Goal: Task Accomplishment & Management: Use online tool/utility

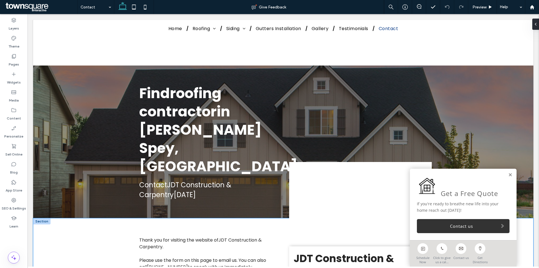
scroll to position [56, 0]
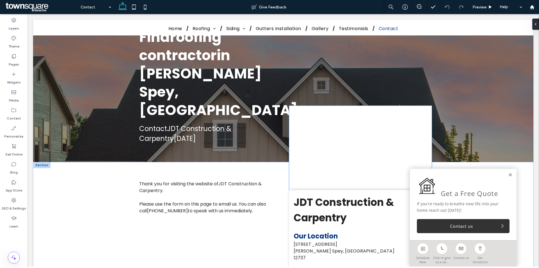
click at [341, 107] on div at bounding box center [360, 148] width 143 height 84
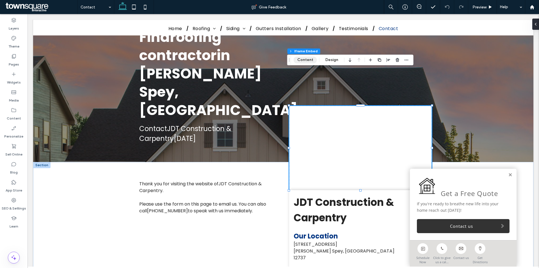
click at [311, 61] on button "Content" at bounding box center [305, 59] width 23 height 7
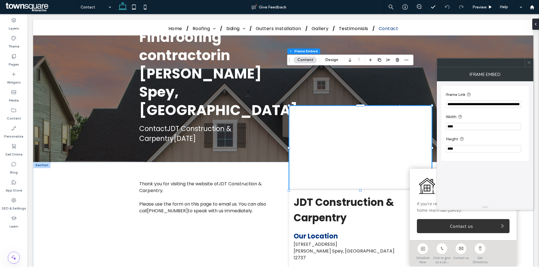
click at [530, 61] on icon at bounding box center [529, 62] width 4 height 4
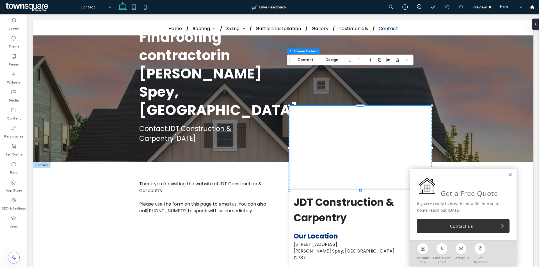
click at [344, 133] on div at bounding box center [360, 148] width 143 height 84
click at [308, 60] on button "Content" at bounding box center [305, 59] width 23 height 7
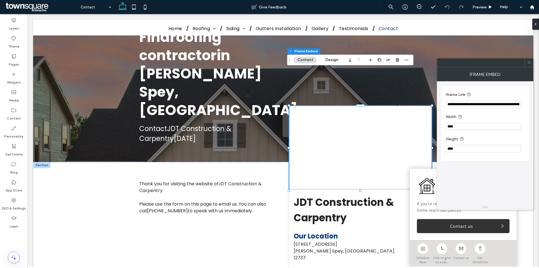
click at [471, 106] on input "**********" at bounding box center [483, 104] width 75 height 7
paste input "Iframe Link"
type input "**********"
click at [497, 87] on div "**********" at bounding box center [486, 123] width 88 height 75
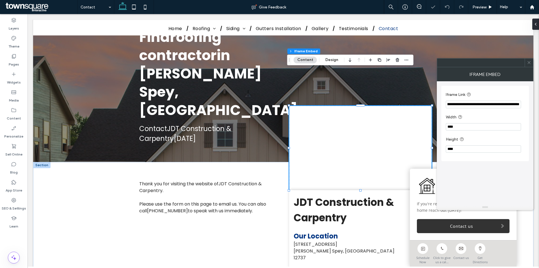
scroll to position [0, 0]
click at [529, 62] on icon at bounding box center [529, 62] width 4 height 4
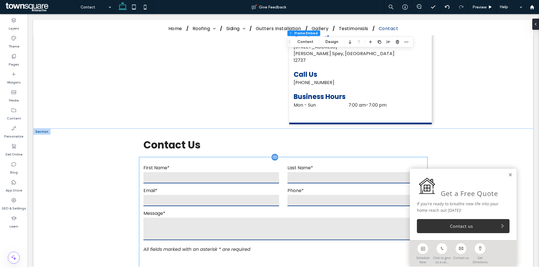
scroll to position [281, 0]
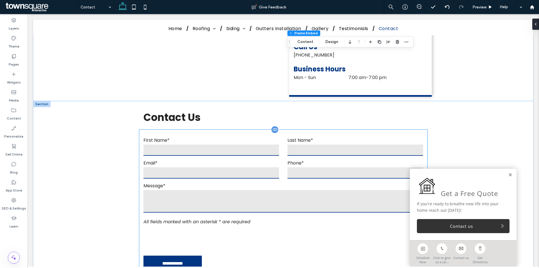
click at [280, 159] on div "Email*" at bounding box center [211, 169] width 144 height 20
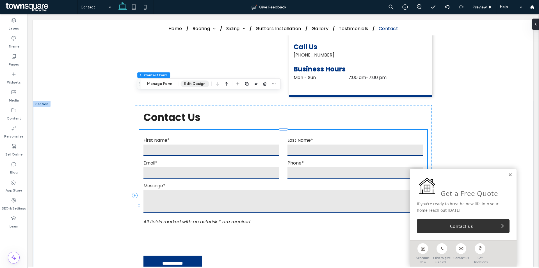
click at [192, 83] on button "Edit Design" at bounding box center [195, 83] width 29 height 7
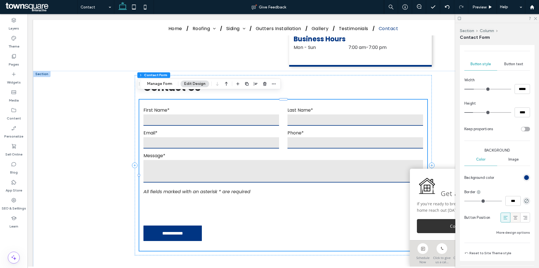
scroll to position [421, 0]
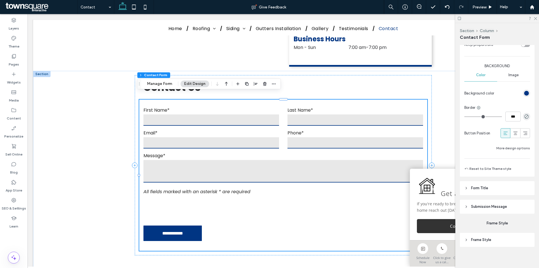
click at [508, 205] on header "Submission Message" at bounding box center [497, 206] width 75 height 14
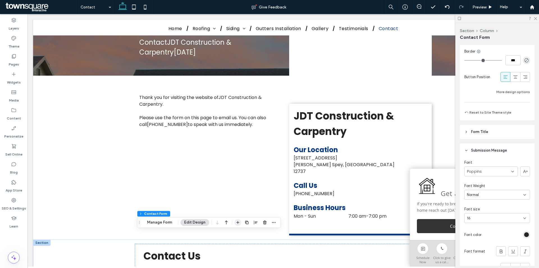
scroll to position [197, 0]
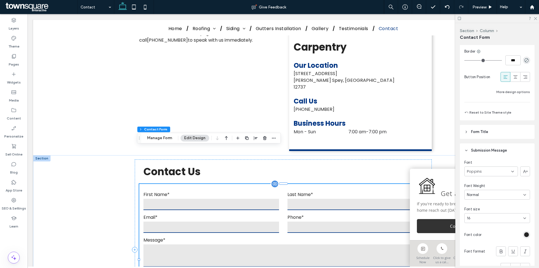
click at [247, 199] on input "text" at bounding box center [212, 204] width 136 height 11
drag, startPoint x: 168, startPoint y: 140, endPoint x: 174, endPoint y: 134, distance: 8.4
click at [168, 140] on button "Manage Form" at bounding box center [160, 138] width 32 height 7
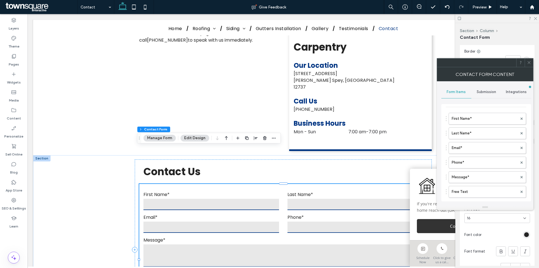
scroll to position [56, 0]
click at [458, 163] on button "Add field" at bounding box center [456, 165] width 20 height 7
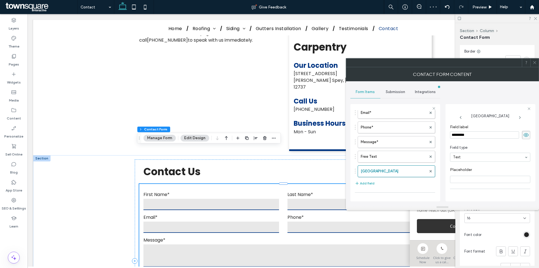
drag, startPoint x: 474, startPoint y: 134, endPoint x: 451, endPoint y: 133, distance: 23.3
click at [451, 133] on input "*********" at bounding box center [484, 134] width 69 height 7
type input "*********"
click at [467, 160] on span "Required field" at bounding box center [466, 159] width 32 height 5
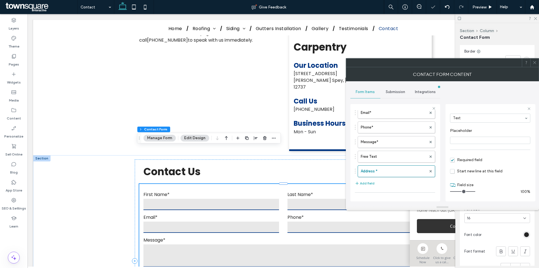
drag, startPoint x: 457, startPoint y: 191, endPoint x: 481, endPoint y: 189, distance: 24.0
type input "**"
click at [476, 191] on input "range" at bounding box center [462, 191] width 25 height 1
drag, startPoint x: 358, startPoint y: 174, endPoint x: 359, endPoint y: 137, distance: 37.4
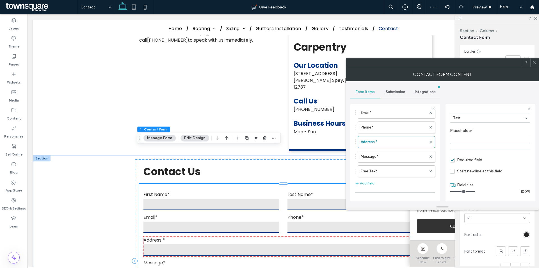
click at [536, 60] on span at bounding box center [535, 62] width 4 height 8
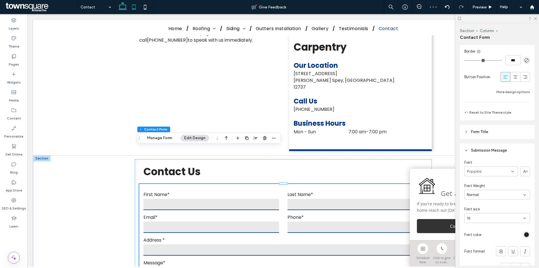
click at [131, 3] on icon at bounding box center [133, 6] width 11 height 11
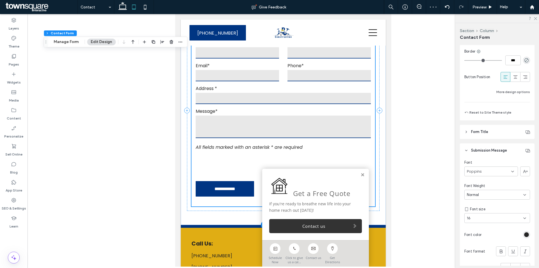
scroll to position [299, 0]
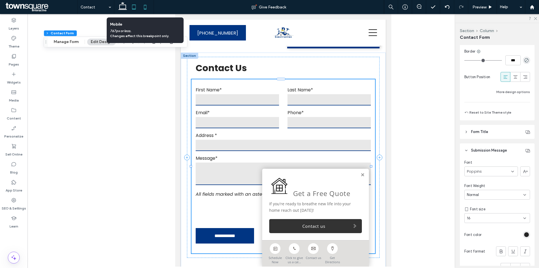
click at [149, 3] on icon at bounding box center [145, 6] width 11 height 11
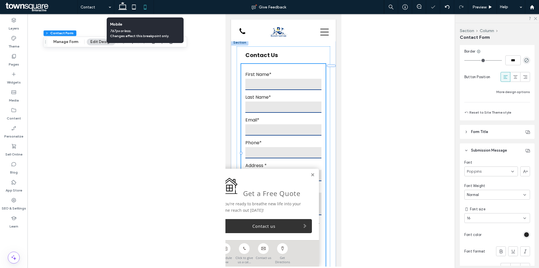
type input "***"
type input "*****"
type input "**"
type input "****"
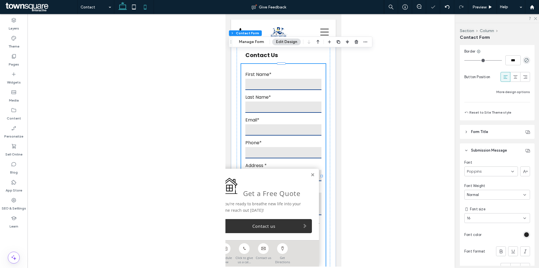
click at [126, 7] on use at bounding box center [123, 6] width 8 height 8
type input "**"
type input "****"
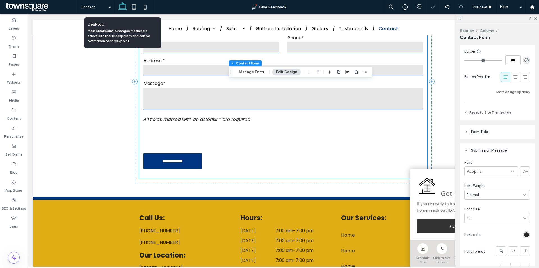
type input "***"
type input "*****"
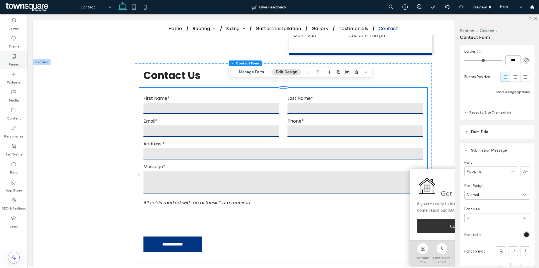
click at [16, 60] on label "Pages" at bounding box center [14, 63] width 10 height 8
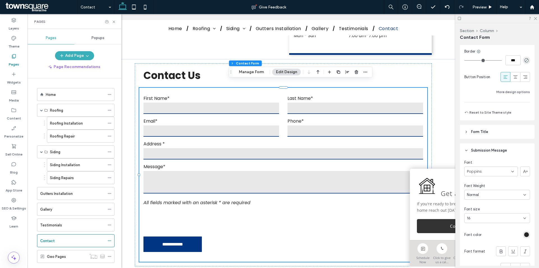
click at [62, 94] on div "Home" at bounding box center [75, 95] width 59 height 6
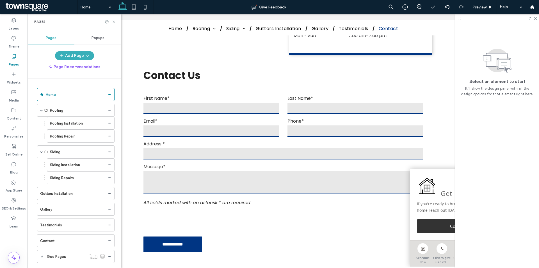
click at [114, 22] on icon at bounding box center [114, 22] width 4 height 4
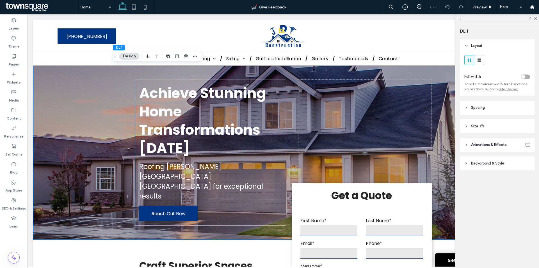
click at [503, 166] on header "Background & Style" at bounding box center [497, 163] width 75 height 14
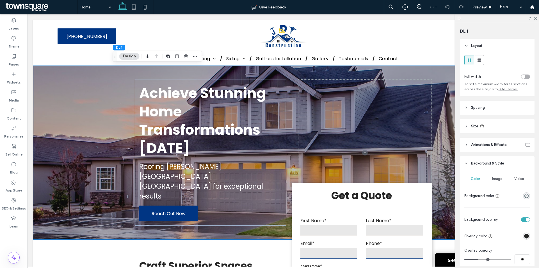
click at [501, 178] on span "Image" at bounding box center [498, 178] width 10 height 4
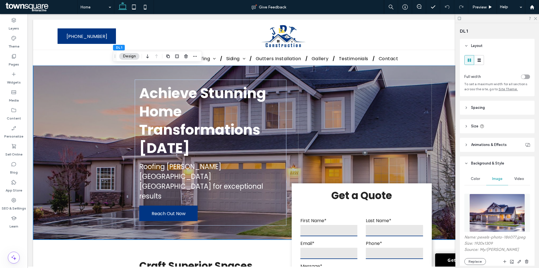
scroll to position [28, 0]
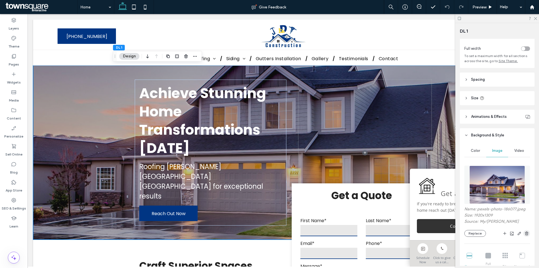
click at [525, 235] on icon "button" at bounding box center [527, 233] width 4 height 4
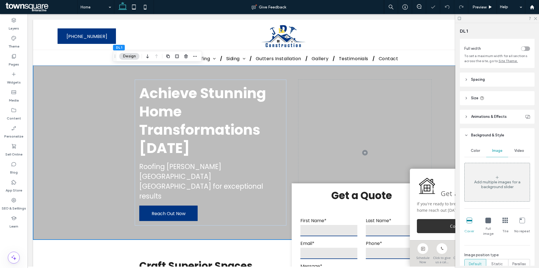
click at [518, 153] on div "Video" at bounding box center [520, 150] width 22 height 12
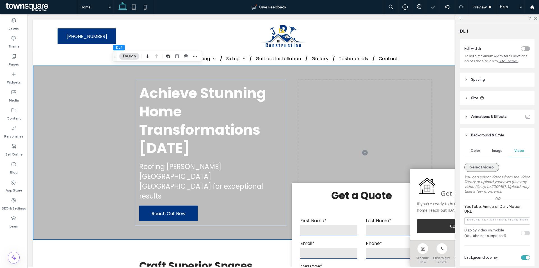
click at [485, 165] on button "Select video" at bounding box center [482, 167] width 35 height 9
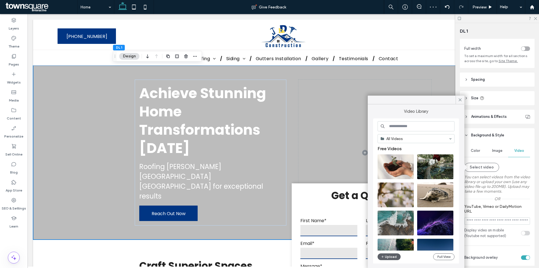
click at [407, 126] on input at bounding box center [416, 126] width 77 height 10
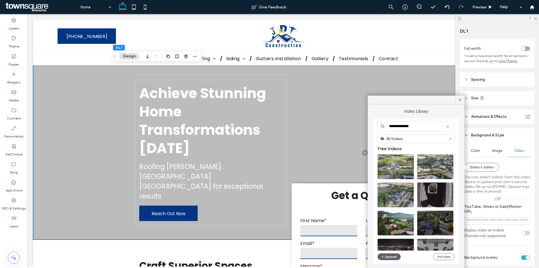
click at [417, 129] on input "**********" at bounding box center [416, 126] width 77 height 10
type input "**********"
drag, startPoint x: 415, startPoint y: 127, endPoint x: 408, endPoint y: 126, distance: 6.2
click at [408, 126] on input "**********" at bounding box center [416, 126] width 77 height 10
click at [413, 126] on input "**********" at bounding box center [416, 126] width 77 height 10
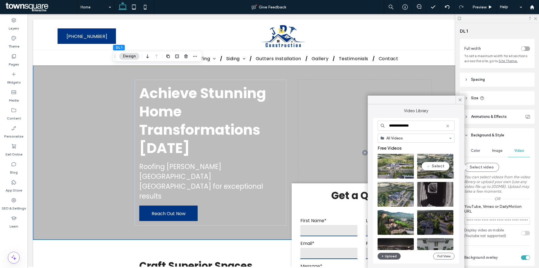
scroll to position [0, 0]
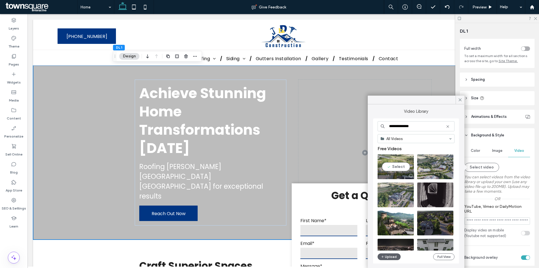
click at [404, 170] on video at bounding box center [396, 166] width 36 height 25
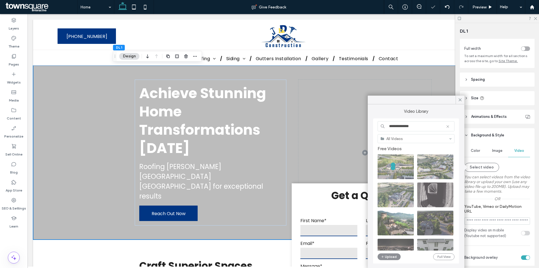
type input "**********"
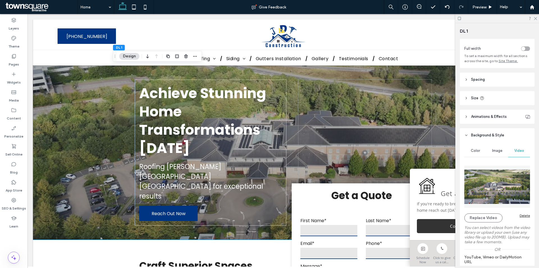
click at [496, 189] on img at bounding box center [498, 186] width 66 height 42
click at [492, 219] on button "Replace Video" at bounding box center [484, 217] width 38 height 9
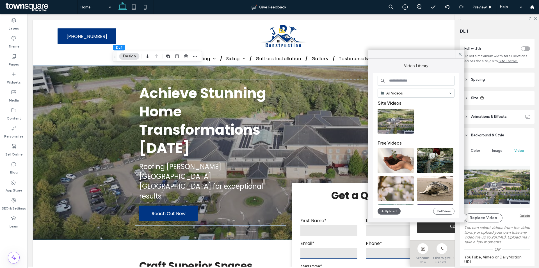
click at [410, 80] on input at bounding box center [416, 81] width 77 height 10
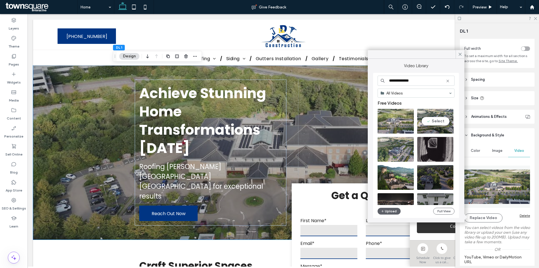
type input "**********"
click at [441, 119] on video at bounding box center [435, 121] width 36 height 25
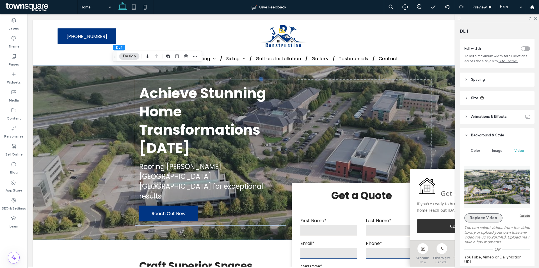
click at [489, 219] on button "Replace Video" at bounding box center [484, 217] width 38 height 9
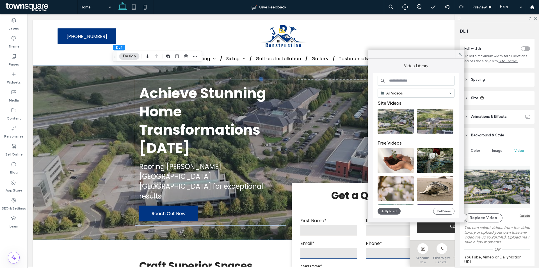
click at [422, 78] on input at bounding box center [416, 81] width 77 height 10
click at [413, 110] on icon at bounding box center [412, 111] width 2 height 2
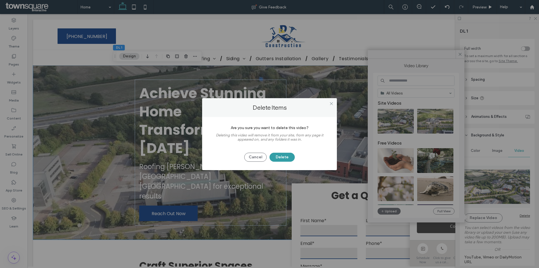
click at [291, 156] on button "Delete" at bounding box center [282, 157] width 25 height 9
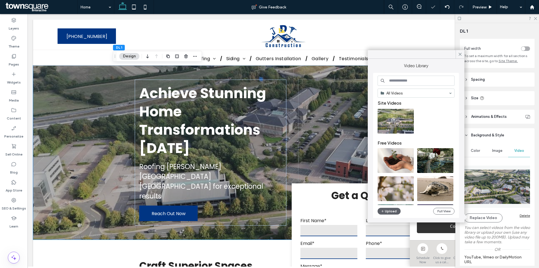
click at [412, 80] on input at bounding box center [416, 81] width 77 height 10
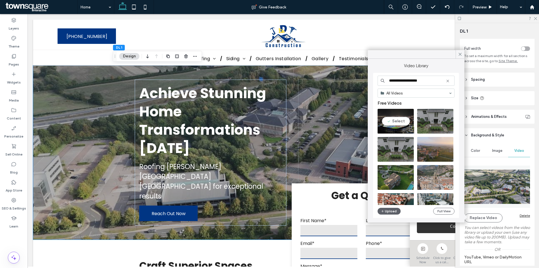
type input "**********"
click at [404, 121] on video at bounding box center [396, 121] width 36 height 25
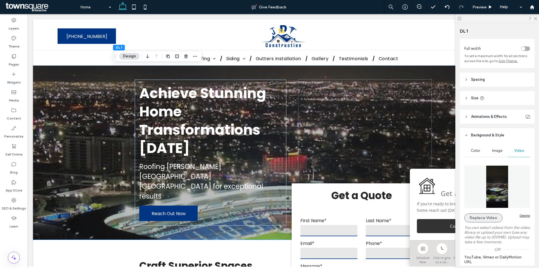
click at [478, 219] on button "Replace Video" at bounding box center [484, 217] width 38 height 9
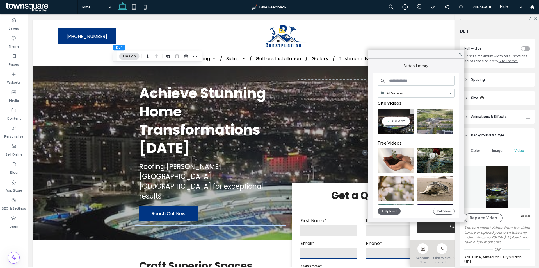
click at [411, 111] on div at bounding box center [412, 111] width 5 height 5
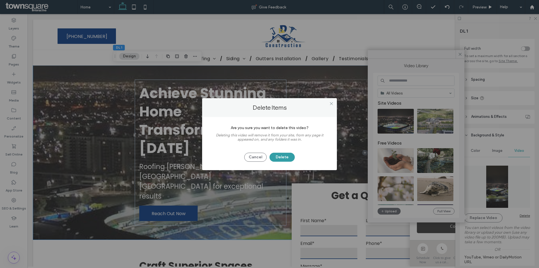
click at [287, 155] on button "Delete" at bounding box center [282, 157] width 25 height 9
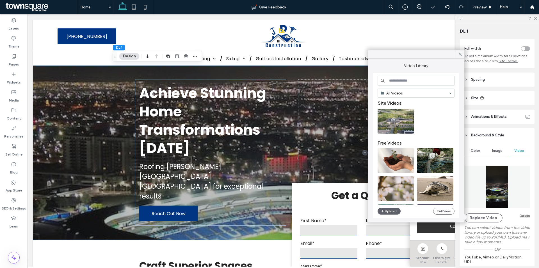
click at [418, 79] on input at bounding box center [416, 81] width 77 height 10
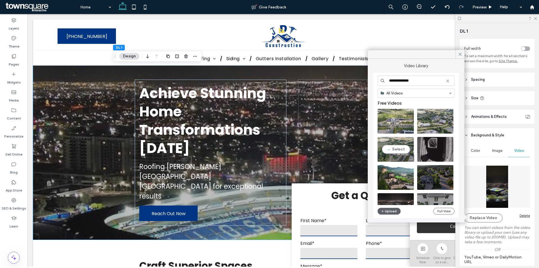
type input "**********"
click at [398, 147] on video at bounding box center [396, 149] width 36 height 25
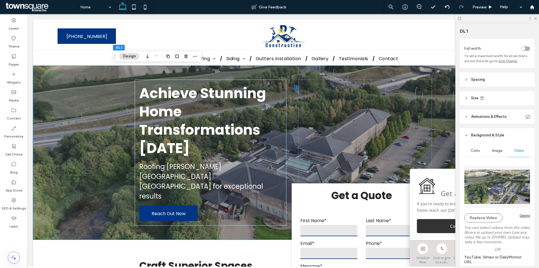
click at [504, 195] on img at bounding box center [498, 186] width 66 height 42
click at [507, 190] on img at bounding box center [498, 186] width 66 height 42
click at [484, 216] on button "Replace Video" at bounding box center [484, 217] width 38 height 9
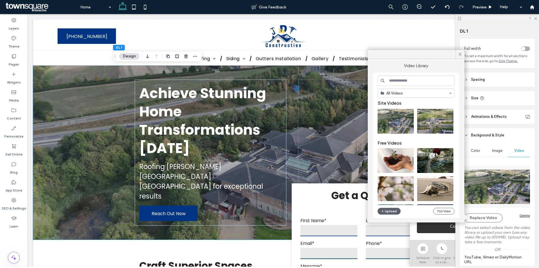
click at [406, 78] on input at bounding box center [416, 81] width 77 height 10
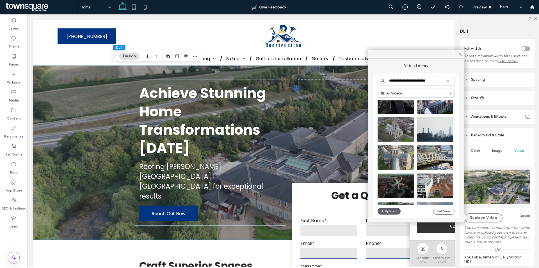
scroll to position [28, 0]
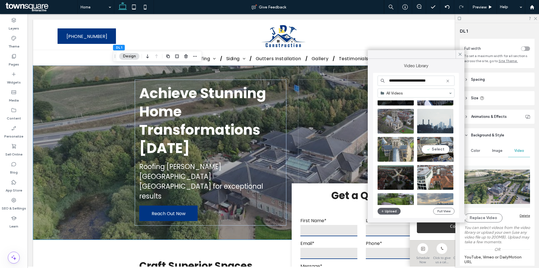
type input "**********"
click at [436, 150] on video at bounding box center [435, 149] width 36 height 25
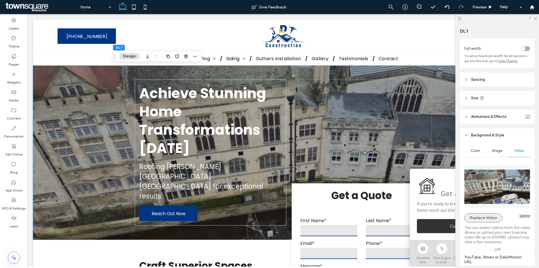
click at [493, 215] on button "Replace Video" at bounding box center [484, 217] width 38 height 9
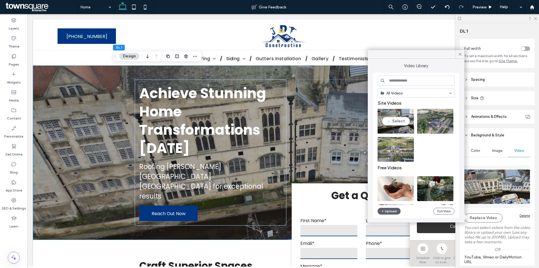
click at [413, 113] on span at bounding box center [412, 111] width 2 height 5
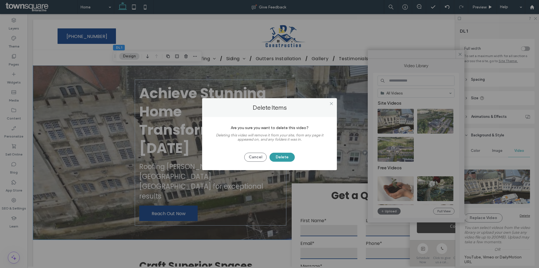
click at [288, 158] on button "Delete" at bounding box center [282, 157] width 25 height 9
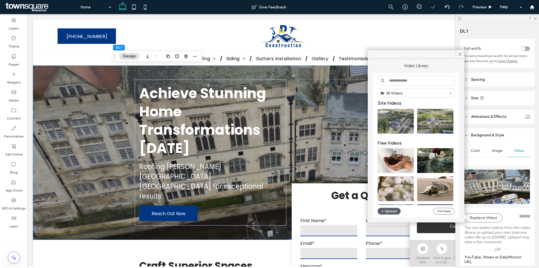
click at [401, 82] on input at bounding box center [416, 81] width 77 height 10
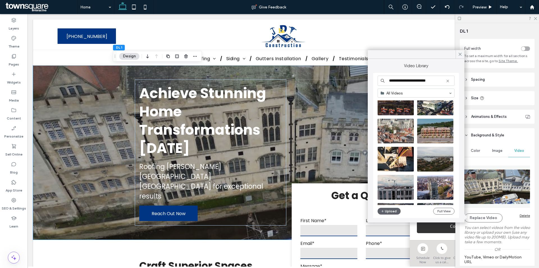
scroll to position [169, 0]
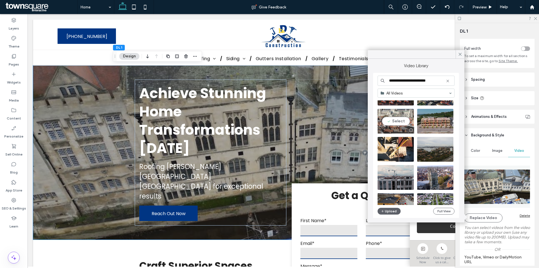
type input "**********"
click at [403, 122] on video at bounding box center [396, 121] width 36 height 25
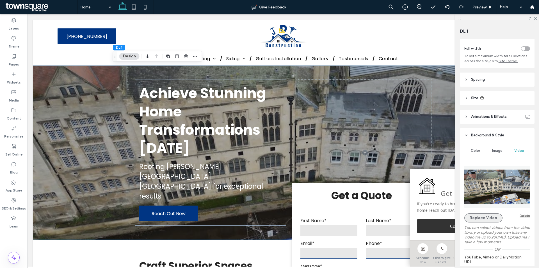
click at [482, 217] on button "Replace Video" at bounding box center [484, 217] width 38 height 9
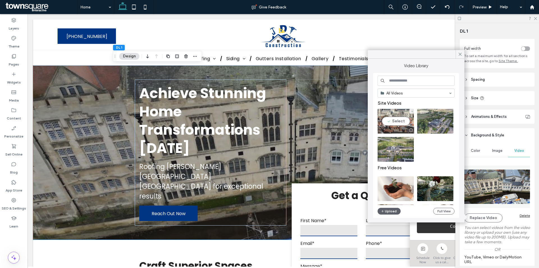
click at [403, 123] on video at bounding box center [396, 121] width 36 height 25
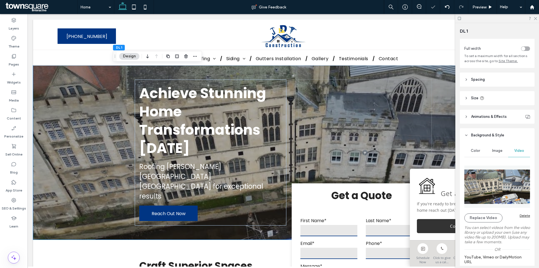
click at [485, 222] on label "You can select videos from the video library or upload your own (use any video …" at bounding box center [498, 234] width 66 height 25
click at [485, 217] on button "Replace Video" at bounding box center [484, 217] width 38 height 9
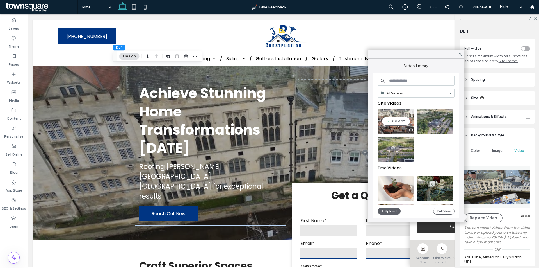
click at [396, 119] on video at bounding box center [396, 121] width 36 height 25
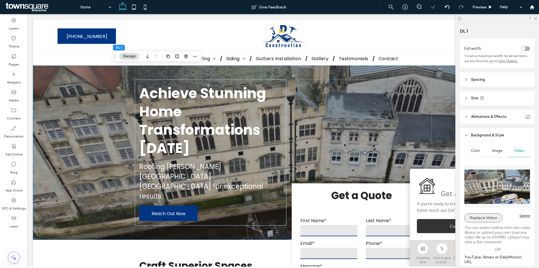
click at [492, 216] on button "Replace Video" at bounding box center [484, 217] width 38 height 9
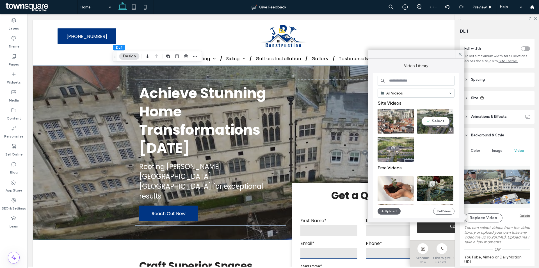
click at [437, 120] on video at bounding box center [435, 121] width 36 height 25
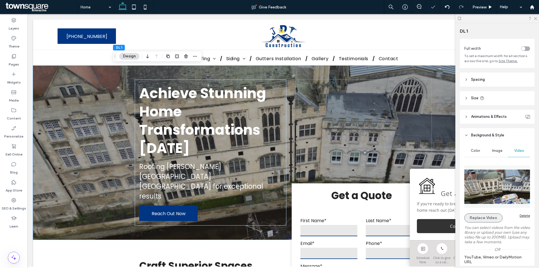
click at [480, 219] on button "Replace Video" at bounding box center [484, 217] width 38 height 9
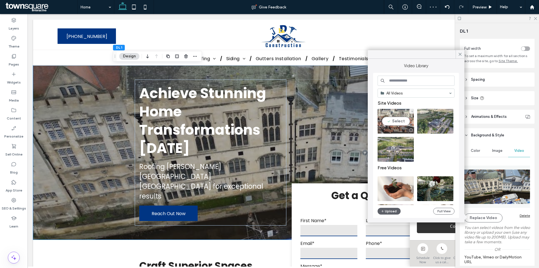
click at [393, 117] on video at bounding box center [396, 121] width 36 height 25
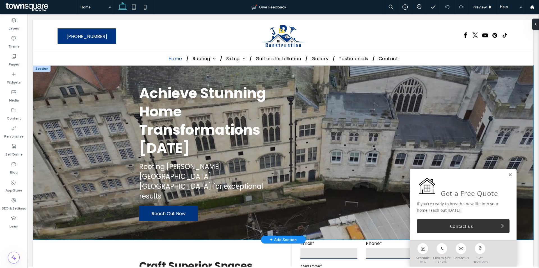
click at [457, 93] on div at bounding box center [283, 152] width 501 height 174
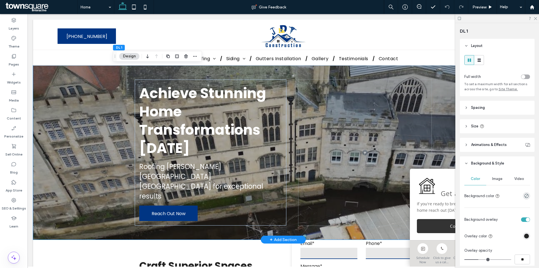
click at [502, 181] on div "Image" at bounding box center [498, 179] width 22 height 12
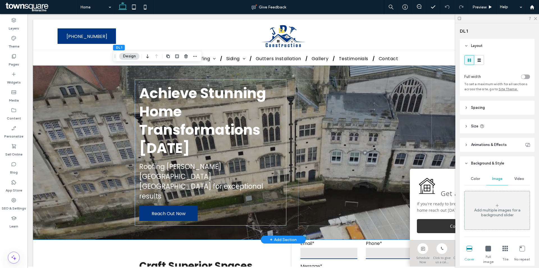
click at [512, 180] on div "Video" at bounding box center [520, 179] width 22 height 12
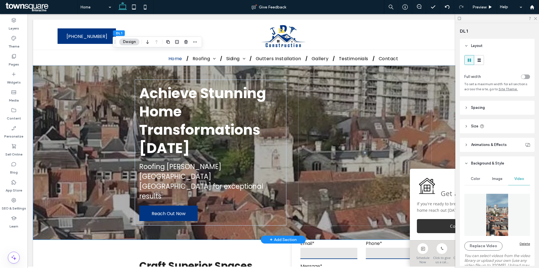
click at [495, 215] on img at bounding box center [498, 215] width 66 height 42
click at [488, 243] on button "Replace Video" at bounding box center [484, 245] width 38 height 9
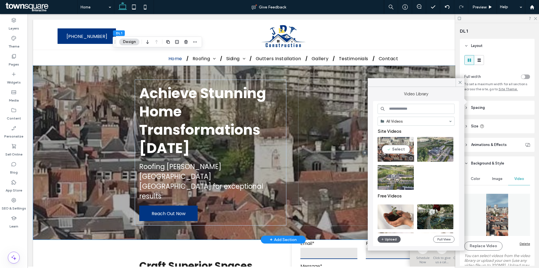
click at [411, 139] on icon at bounding box center [412, 139] width 2 height 2
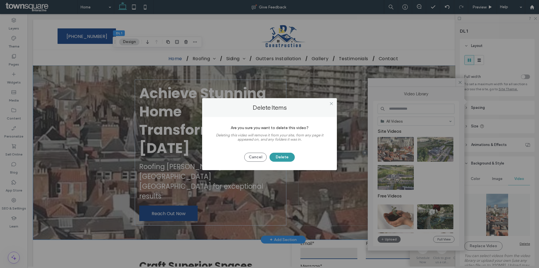
click at [279, 156] on button "Delete" at bounding box center [282, 157] width 25 height 9
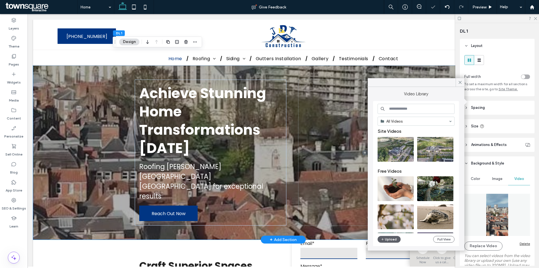
click at [417, 108] on input at bounding box center [416, 109] width 77 height 10
click at [405, 109] on input at bounding box center [416, 109] width 77 height 10
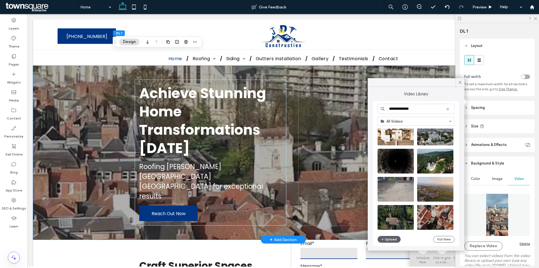
scroll to position [246, 0]
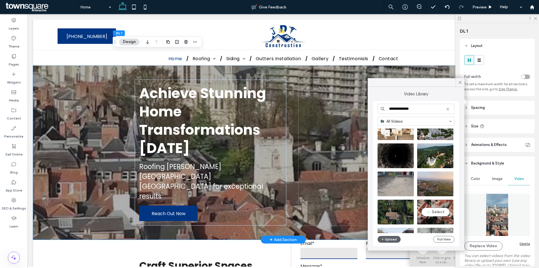
type input "**********"
click at [439, 210] on video at bounding box center [435, 211] width 36 height 25
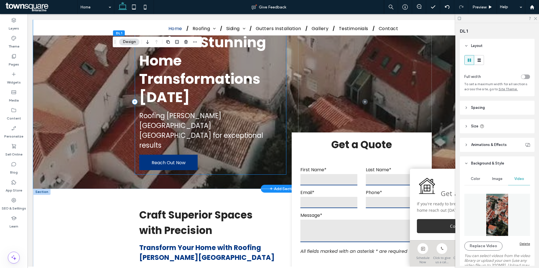
scroll to position [0, 0]
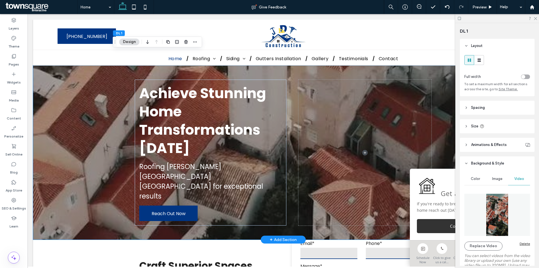
click at [493, 211] on img at bounding box center [498, 215] width 66 height 42
click at [486, 246] on button "Replace Video" at bounding box center [484, 245] width 38 height 9
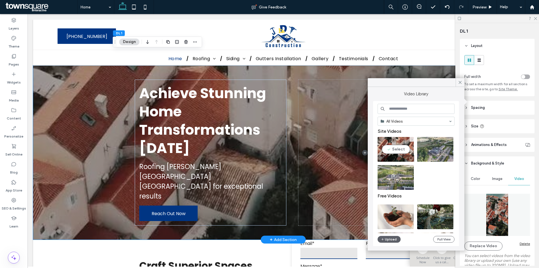
click at [412, 140] on icon at bounding box center [412, 139] width 2 height 2
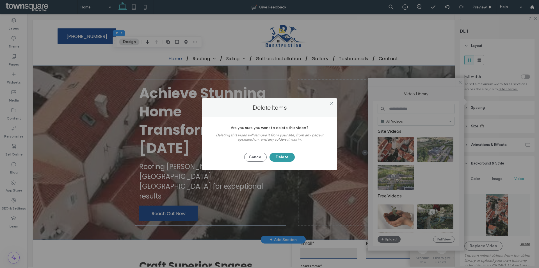
click at [285, 160] on button "Delete" at bounding box center [282, 157] width 25 height 9
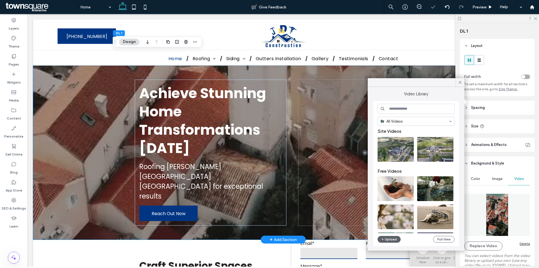
click at [405, 106] on input at bounding box center [416, 109] width 77 height 10
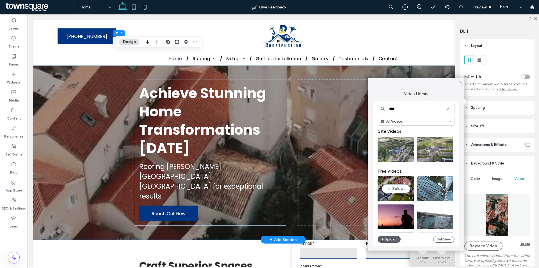
type input "****"
click at [401, 188] on video at bounding box center [396, 188] width 36 height 25
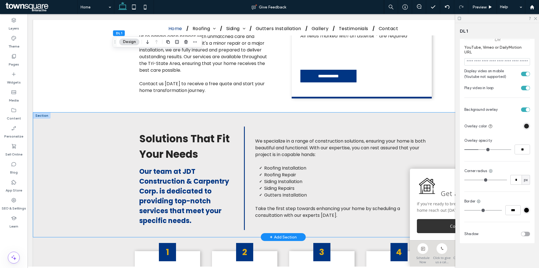
scroll to position [421, 0]
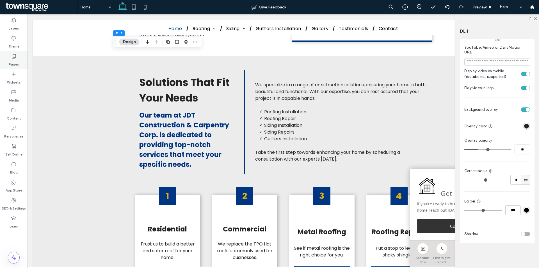
click at [13, 59] on label "Pages" at bounding box center [14, 63] width 10 height 8
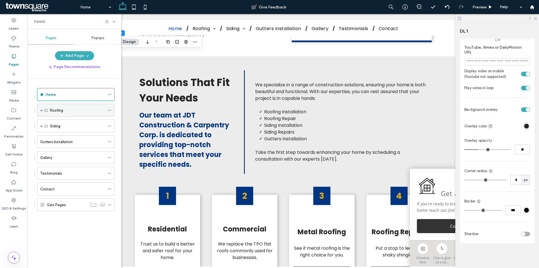
click at [39, 108] on div "Roofing" at bounding box center [76, 110] width 78 height 13
click at [41, 109] on span at bounding box center [41, 110] width 3 height 3
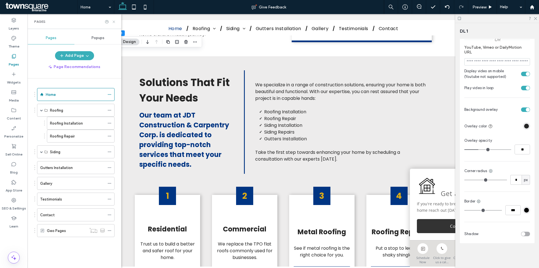
click at [113, 20] on icon at bounding box center [114, 22] width 4 height 4
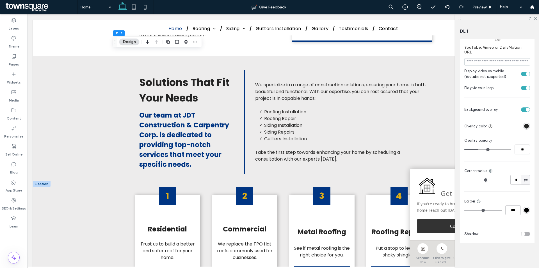
click at [169, 224] on span "Residential" at bounding box center [167, 228] width 39 height 9
click at [169, 224] on div "Residential" at bounding box center [167, 229] width 56 height 10
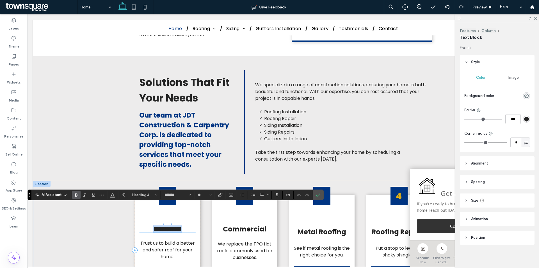
click at [169, 225] on span "**********" at bounding box center [167, 228] width 28 height 7
paste div
type input "**"
click at [318, 196] on use "Confirm" at bounding box center [318, 194] width 4 height 3
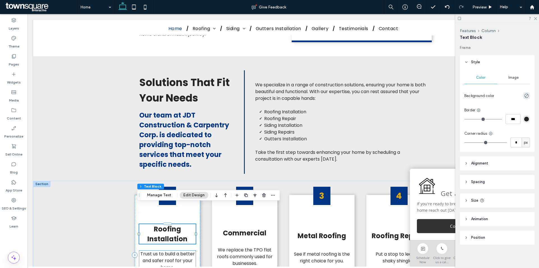
click at [156, 250] on span "Trust us to build a better and safer roof for your home." at bounding box center [167, 260] width 55 height 20
click at [156, 250] on div "Trust us to build a better and safer roof for your home." at bounding box center [167, 260] width 56 height 20
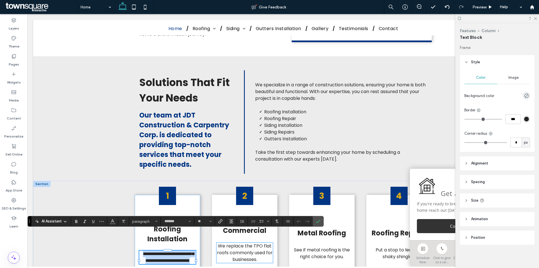
paste div
type input "**"
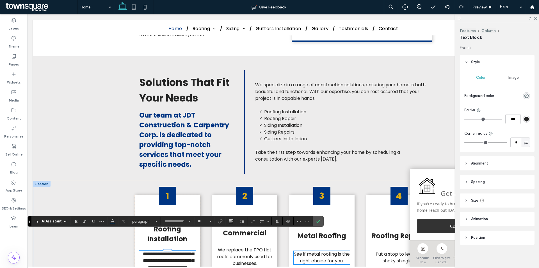
scroll to position [1, 0]
click at [320, 218] on span "Confirm" at bounding box center [318, 221] width 4 height 10
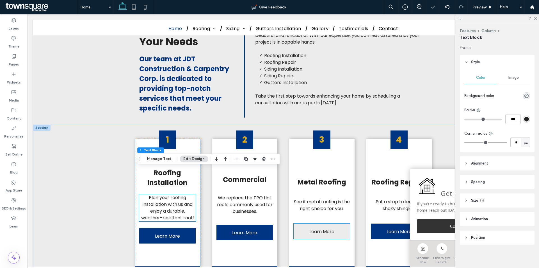
scroll to position [506, 0]
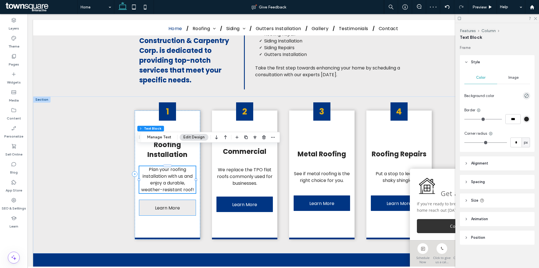
click at [173, 200] on span "Learn More" at bounding box center [167, 208] width 25 height 16
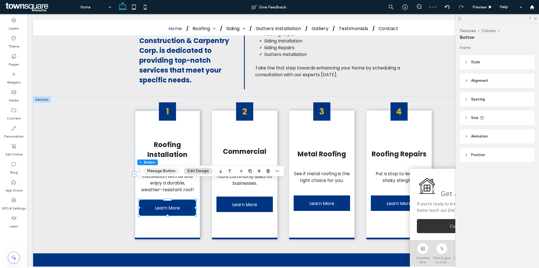
click at [171, 174] on button "Manage Button" at bounding box center [162, 170] width 36 height 7
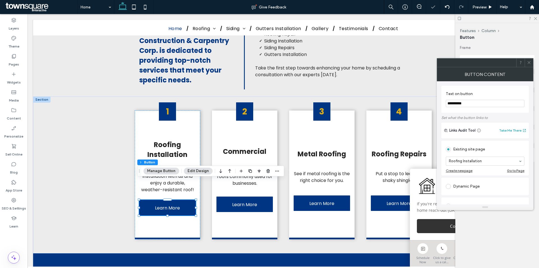
click at [530, 63] on icon at bounding box center [529, 62] width 4 height 4
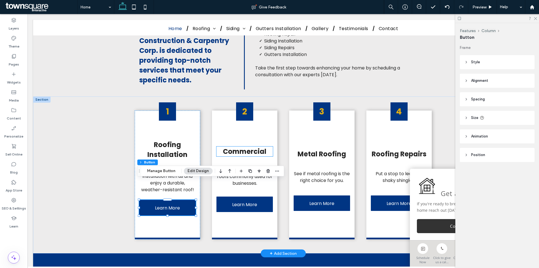
click at [248, 147] on span "Commercial" at bounding box center [245, 151] width 44 height 9
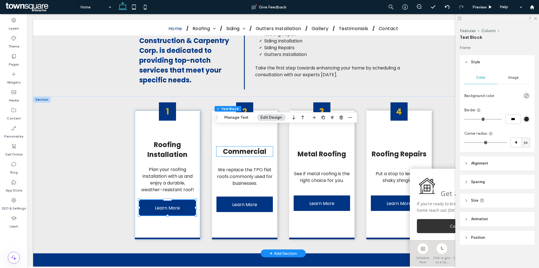
click at [248, 146] on div "Commercial" at bounding box center [245, 151] width 56 height 10
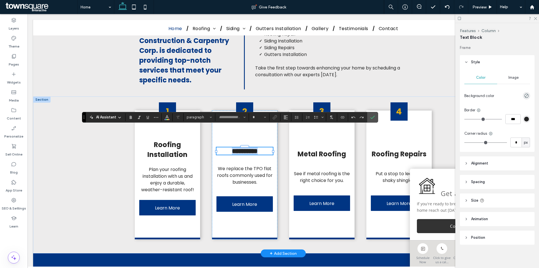
type input "*******"
type input "**"
paste div
type input "**"
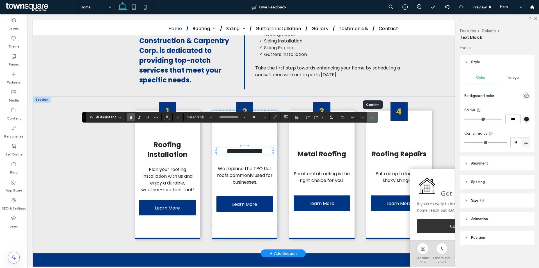
click at [371, 117] on icon "Confirm" at bounding box center [373, 117] width 4 height 4
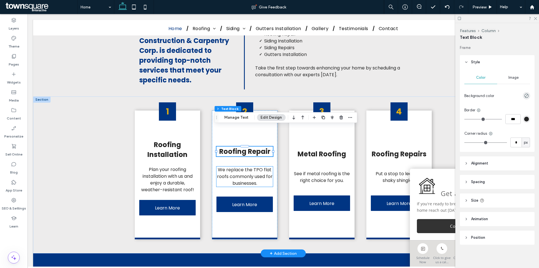
click at [254, 166] on span "We replace the TPO flat roofs commonly used for businesses." at bounding box center [245, 176] width 56 height 20
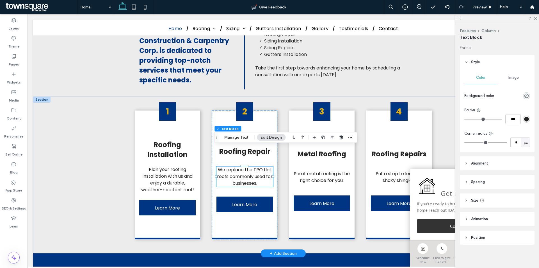
click at [254, 166] on div "We replace the TPO flat roofs commonly used for businesses." at bounding box center [245, 176] width 56 height 20
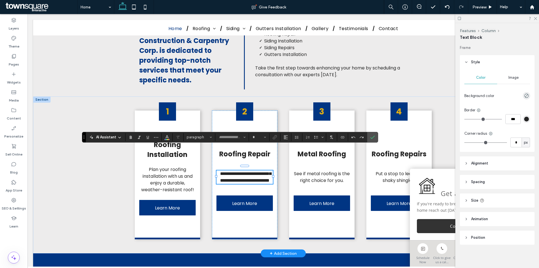
type input "*******"
type input "**"
paste div
type input "**"
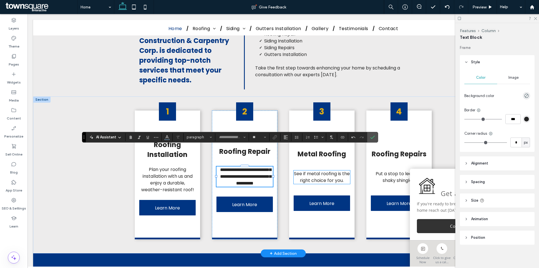
scroll to position [1, 0]
click at [375, 137] on icon "Confirm" at bounding box center [373, 137] width 4 height 4
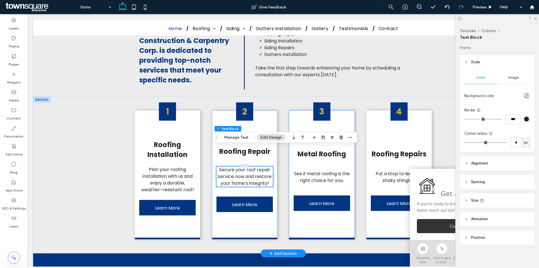
click at [337, 124] on div "3 Metal Roofing See if metal roofing is the right choice for you. Learn More" at bounding box center [321, 174] width 65 height 129
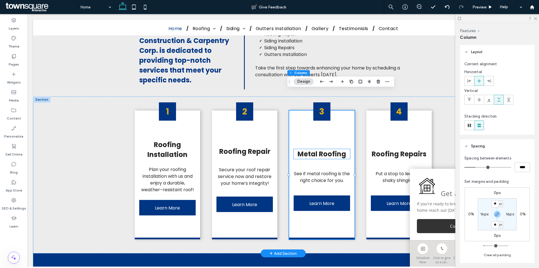
click at [332, 149] on span "Metal Roofing" at bounding box center [322, 153] width 49 height 9
click at [332, 149] on div "Metal Roofing" at bounding box center [322, 154] width 56 height 10
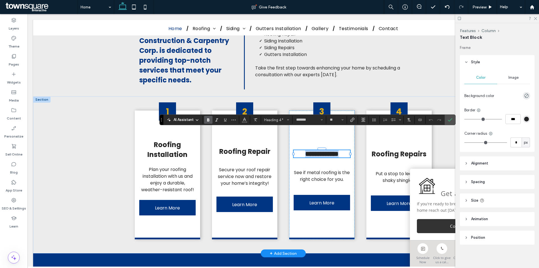
paste div
type input "**"
click at [451, 120] on use "Confirm" at bounding box center [450, 119] width 4 height 3
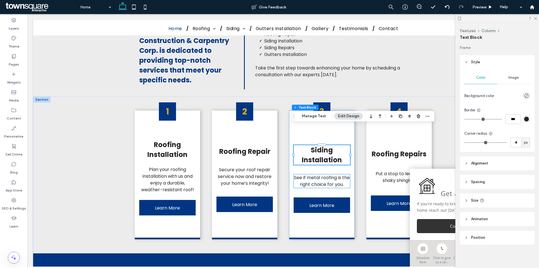
click at [310, 174] on span "See if metal roofing is the right choice for you." at bounding box center [322, 180] width 56 height 13
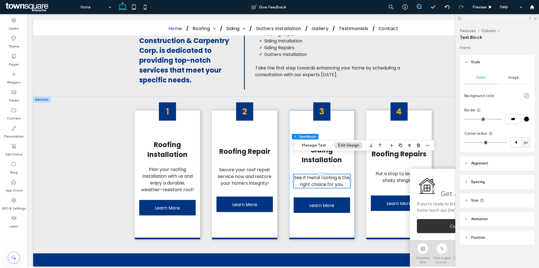
click at [310, 174] on div "See if metal roofing is the right choice for you." at bounding box center [322, 180] width 56 height 13
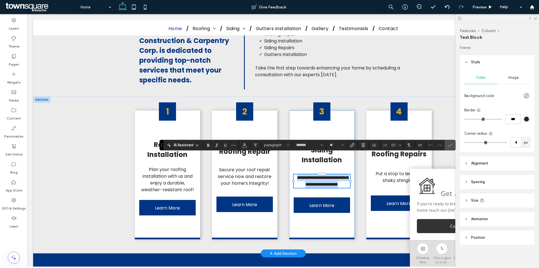
paste div
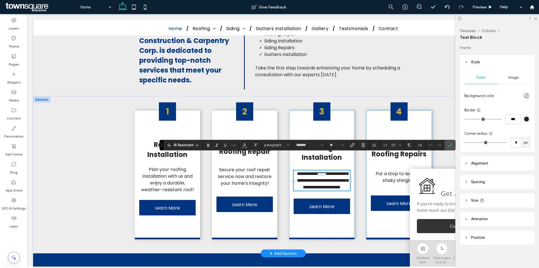
type input "**"
click at [451, 147] on icon "Confirm" at bounding box center [450, 145] width 4 height 4
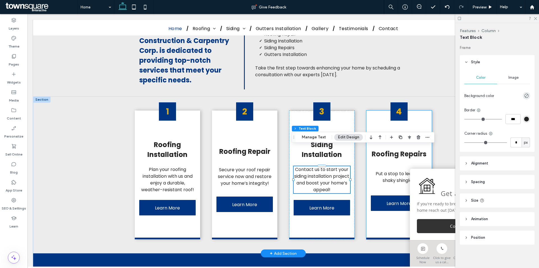
click at [396, 126] on div "4 Roofing Repairs Put a stop to leaks or shaky shingles. Learn More" at bounding box center [399, 174] width 65 height 129
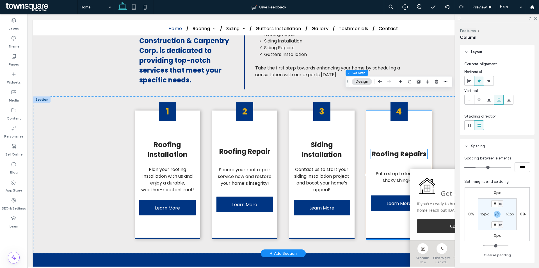
click at [400, 149] on span "Roofing Repairs" at bounding box center [399, 153] width 55 height 9
click at [400, 149] on div "Roofing Repairs" at bounding box center [399, 154] width 56 height 10
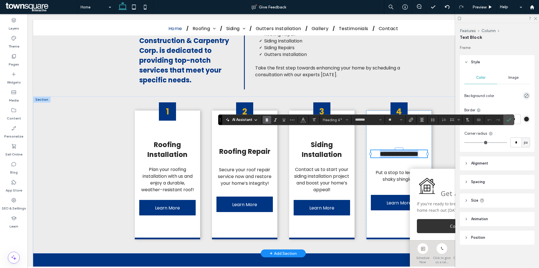
paste div
type input "**"
click at [508, 119] on icon "Confirm" at bounding box center [509, 119] width 4 height 4
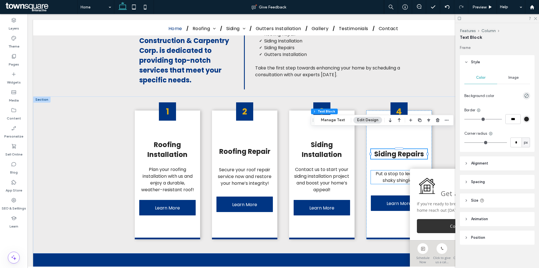
click at [378, 170] on span "Put a stop to leaks or shaky shingles." at bounding box center [399, 176] width 47 height 13
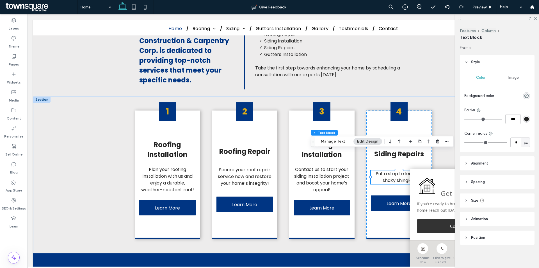
click at [378, 170] on div "Put a stop to leaks or shaky shingles." at bounding box center [399, 176] width 56 height 13
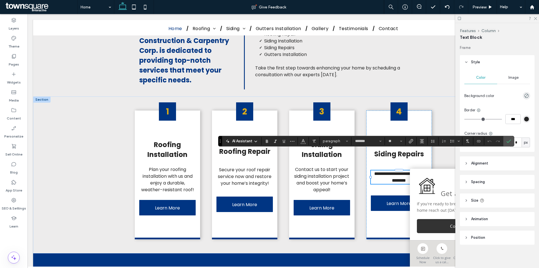
paste div
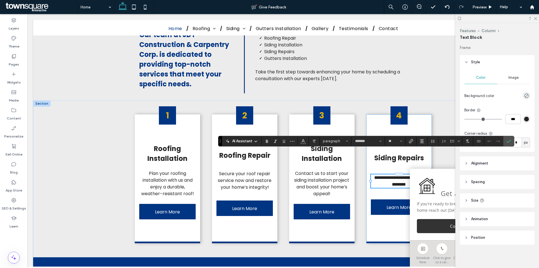
type input "**"
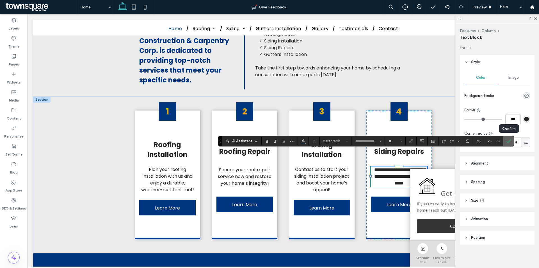
click at [507, 139] on icon "Confirm" at bounding box center [509, 141] width 4 height 4
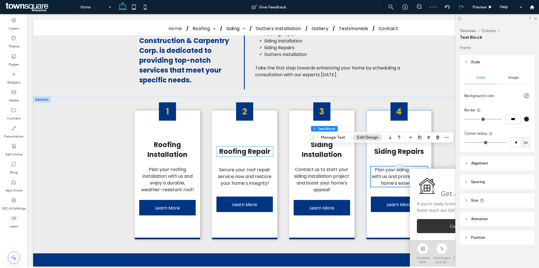
click at [255, 147] on span "Roofing Repair" at bounding box center [244, 151] width 51 height 9
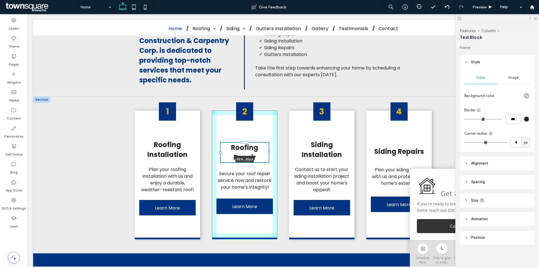
drag, startPoint x: 272, startPoint y: 131, endPoint x: 268, endPoint y: 132, distance: 4.2
click at [268, 151] on div at bounding box center [269, 152] width 2 height 2
type input "**"
type input "****"
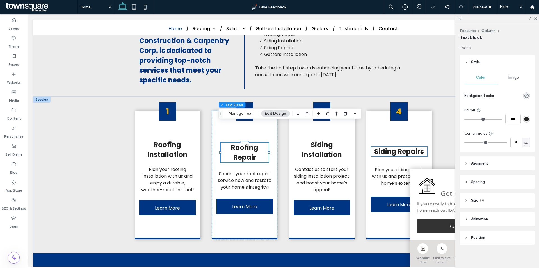
click at [399, 147] on span "Siding Repairs" at bounding box center [400, 151] width 50 height 9
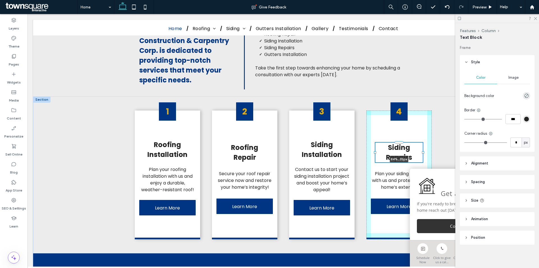
drag, startPoint x: 425, startPoint y: 131, endPoint x: 421, endPoint y: 131, distance: 4.5
click at [376, 142] on div at bounding box center [376, 142] width 0 height 0
type input "**"
type input "****"
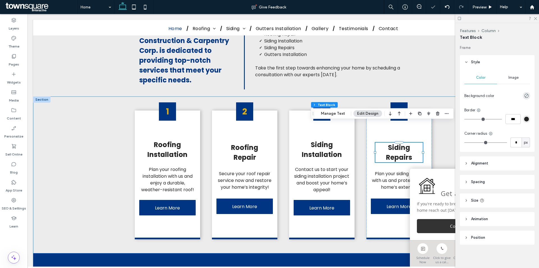
click at [444, 126] on div "1 Roofing Installation Plan your roofing installation with us and enjoy a durab…" at bounding box center [283, 174] width 337 height 157
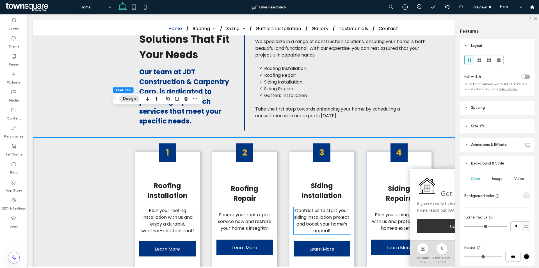
scroll to position [478, 0]
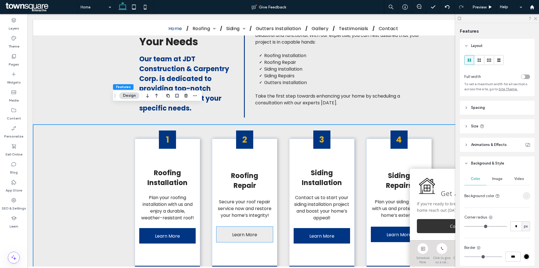
click at [255, 226] on link "Learn More" at bounding box center [245, 233] width 56 height 15
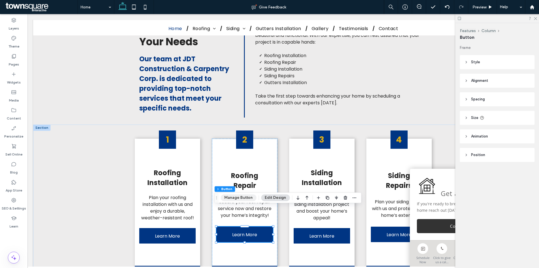
click at [245, 198] on button "Manage Button" at bounding box center [239, 197] width 36 height 7
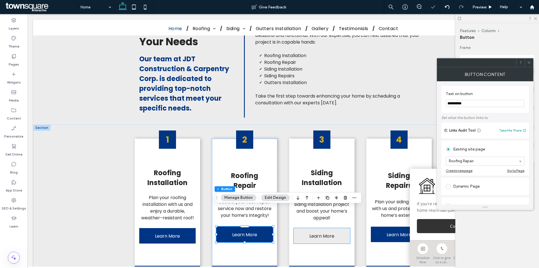
click at [334, 228] on link "Learn More" at bounding box center [322, 235] width 56 height 15
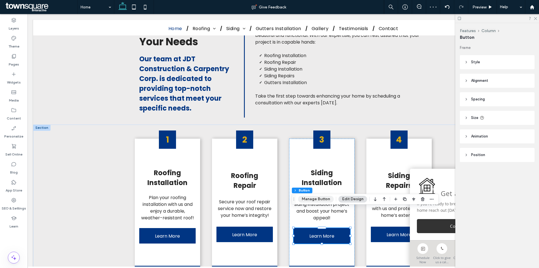
click at [325, 199] on button "Manage Button" at bounding box center [316, 199] width 36 height 7
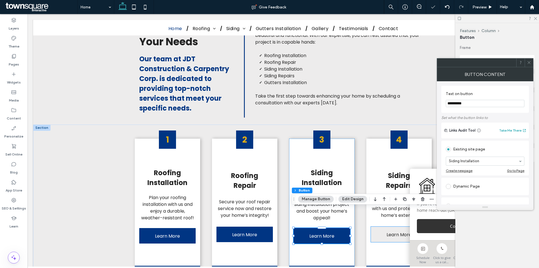
click at [387, 226] on span "Learn More" at bounding box center [399, 234] width 25 height 16
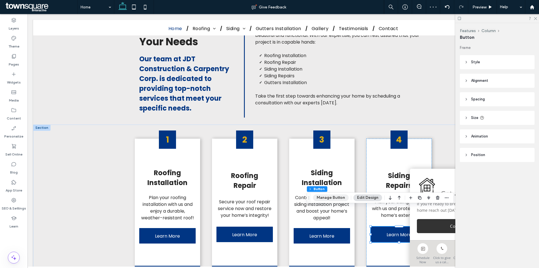
click at [332, 198] on button "Manage Button" at bounding box center [331, 197] width 36 height 7
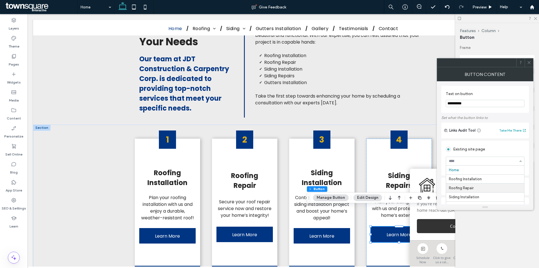
scroll to position [25, 0]
click at [531, 63] on icon at bounding box center [529, 62] width 4 height 4
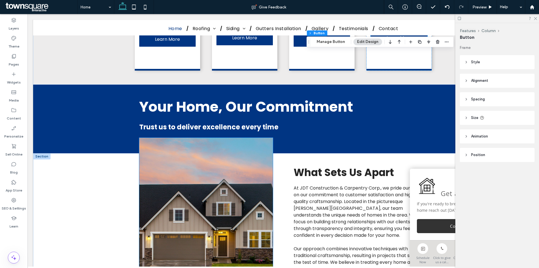
scroll to position [759, 0]
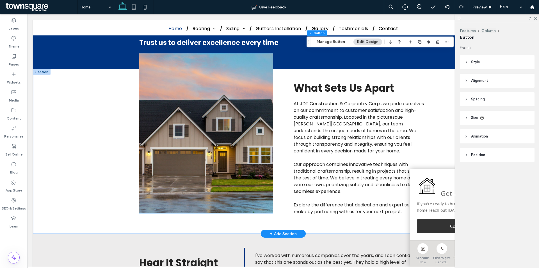
click at [234, 139] on img at bounding box center [206, 133] width 134 height 160
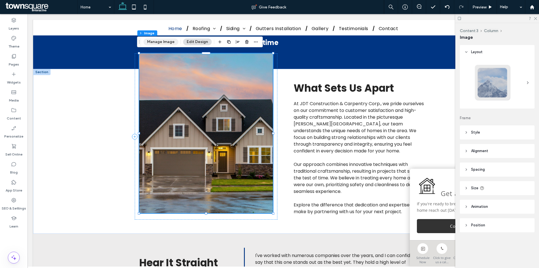
click at [164, 42] on button "Manage Image" at bounding box center [161, 41] width 35 height 7
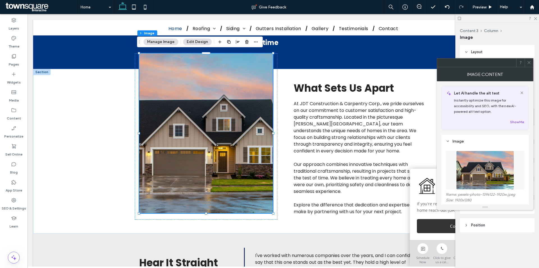
click at [486, 163] on figure at bounding box center [485, 170] width 79 height 39
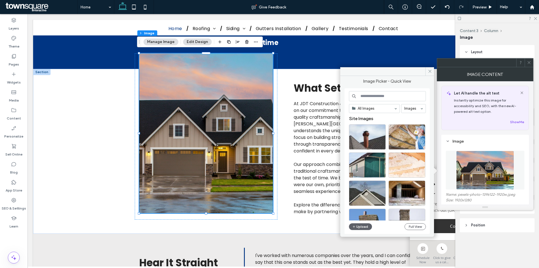
click at [369, 222] on div "All Images Images Site Images Upload Full View" at bounding box center [387, 161] width 77 height 140
click at [367, 223] on button "Upload" at bounding box center [360, 226] width 23 height 7
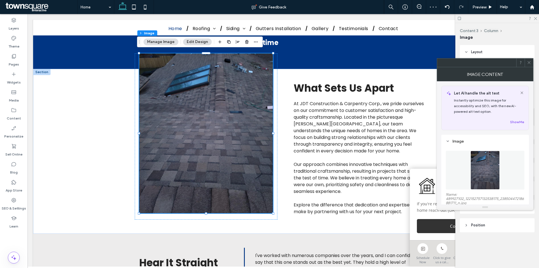
click at [528, 62] on icon at bounding box center [529, 62] width 4 height 4
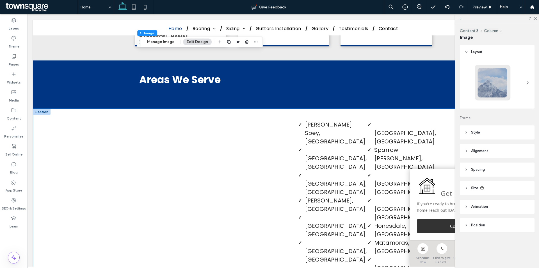
scroll to position [1180, 0]
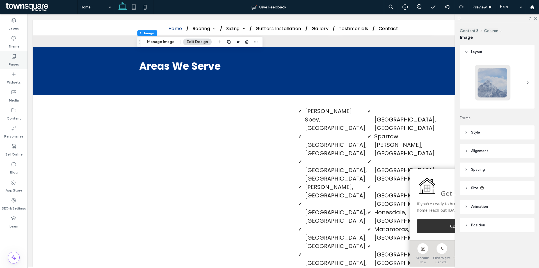
click at [16, 63] on label "Pages" at bounding box center [14, 63] width 10 height 8
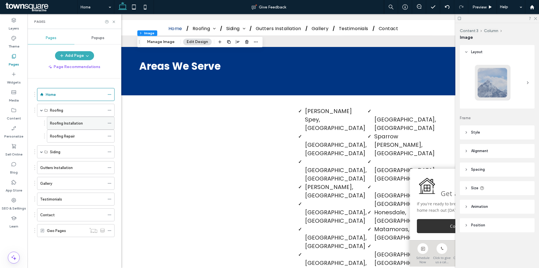
click at [67, 123] on label "Roofing Installation" at bounding box center [66, 123] width 33 height 10
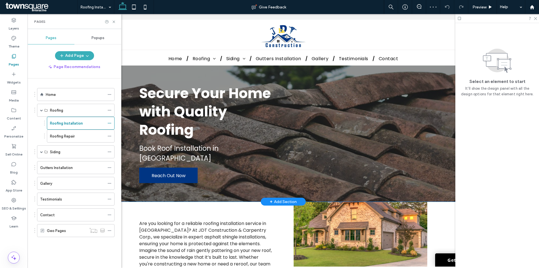
click at [257, 76] on div "Secure Your Home with Quality Roofing Book Roof Installation in Charlotte Reach…" at bounding box center [283, 133] width 337 height 136
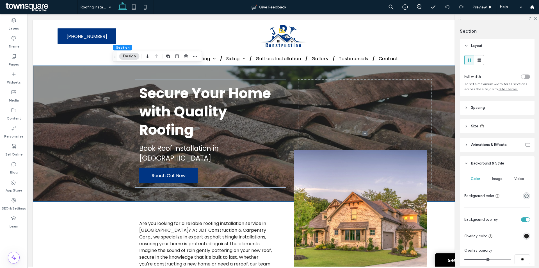
click at [498, 183] on div "Image" at bounding box center [498, 179] width 22 height 12
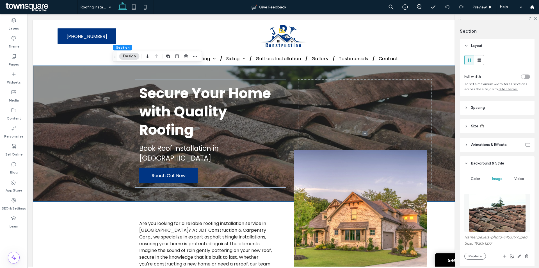
click at [497, 202] on img at bounding box center [497, 213] width 57 height 38
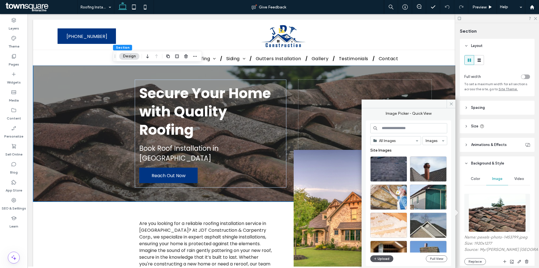
click at [382, 257] on button "Upload" at bounding box center [382, 258] width 23 height 7
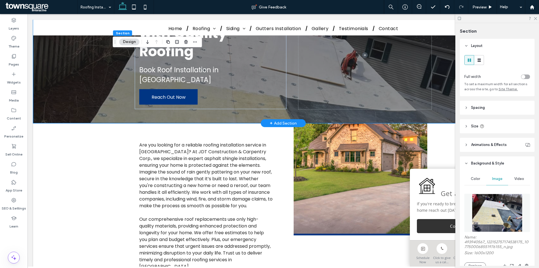
scroll to position [84, 0]
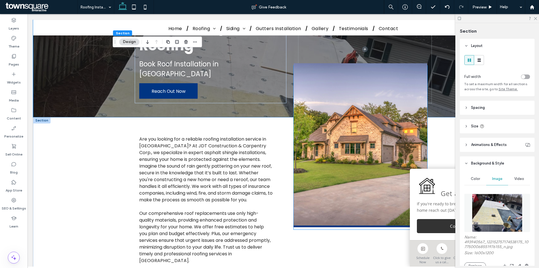
click at [340, 152] on img at bounding box center [361, 145] width 134 height 164
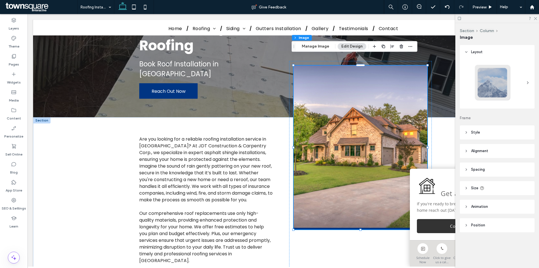
click at [320, 50] on div "Section Column Image Manage Image Edit Design" at bounding box center [355, 46] width 126 height 11
click at [320, 45] on button "Manage Image" at bounding box center [315, 46] width 35 height 7
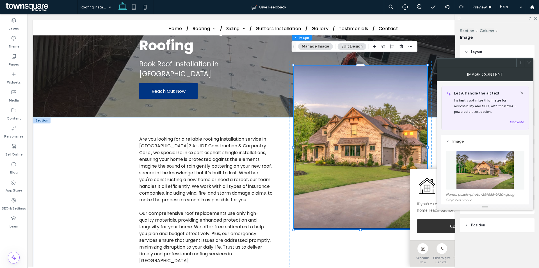
click at [468, 179] on figure at bounding box center [485, 170] width 79 height 39
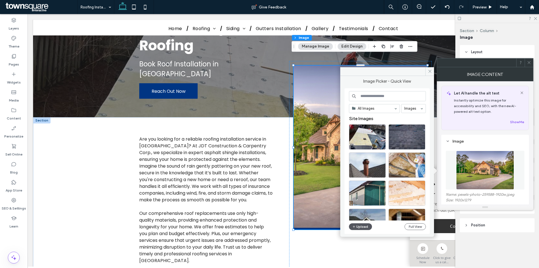
click at [361, 226] on button "Upload" at bounding box center [360, 226] width 23 height 7
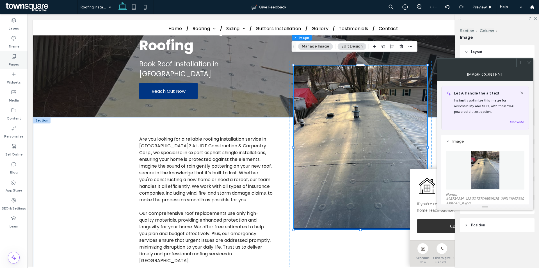
click at [12, 56] on use at bounding box center [14, 56] width 4 height 4
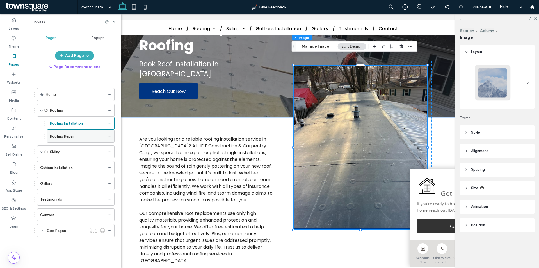
click at [76, 139] on div "Roofing Repair" at bounding box center [77, 136] width 55 height 6
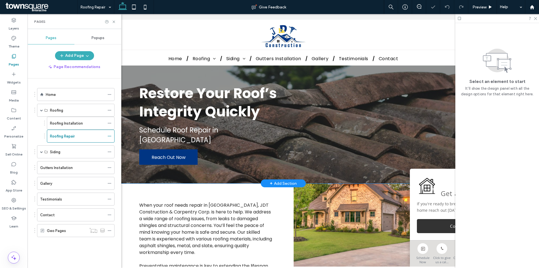
click at [275, 77] on div "Restore Your Roof’s Integrity Quickly Schedule Roof Repair in Charlotte Reach O…" at bounding box center [283, 124] width 337 height 118
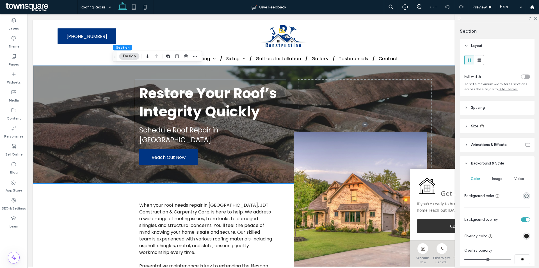
click at [503, 181] on div "Image" at bounding box center [498, 179] width 22 height 12
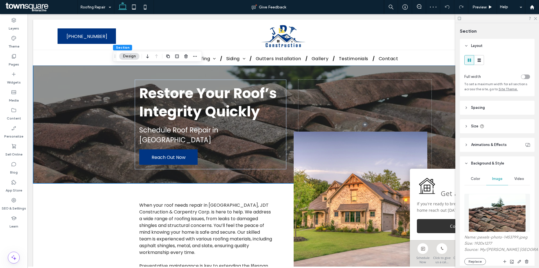
click at [499, 201] on img at bounding box center [497, 213] width 57 height 38
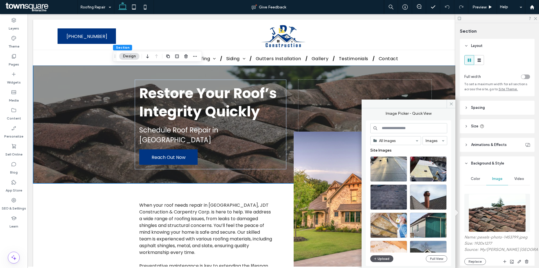
click at [382, 258] on button "Upload" at bounding box center [382, 258] width 23 height 7
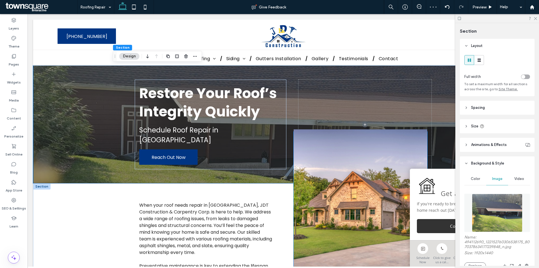
click at [351, 193] on img at bounding box center [361, 211] width 134 height 164
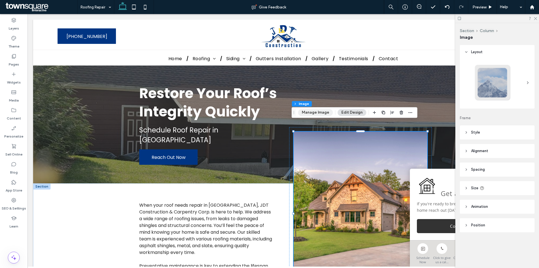
click at [316, 111] on button "Manage Image" at bounding box center [315, 112] width 35 height 7
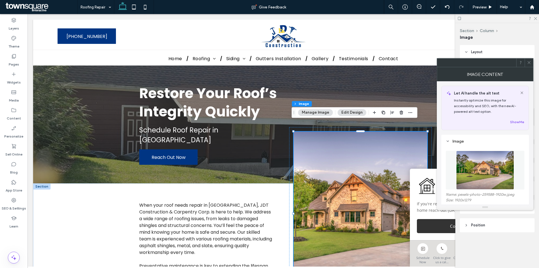
click at [483, 178] on img at bounding box center [486, 170] width 58 height 39
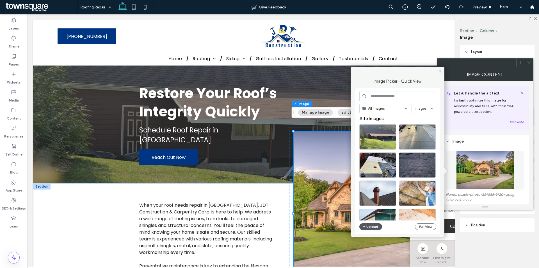
click at [374, 225] on button "Upload" at bounding box center [371, 226] width 23 height 7
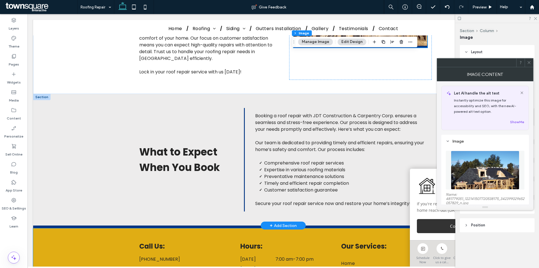
scroll to position [309, 0]
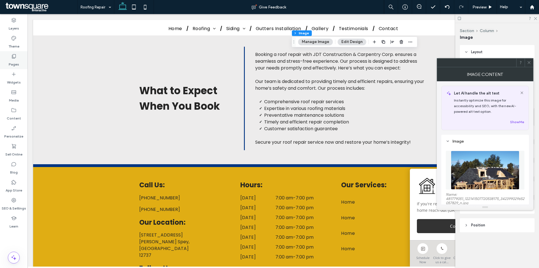
click at [19, 65] on div "Pages" at bounding box center [14, 60] width 28 height 18
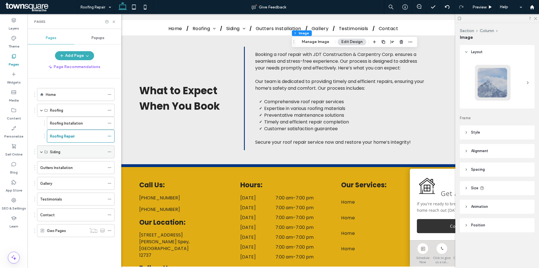
click at [42, 151] on span at bounding box center [41, 151] width 3 height 3
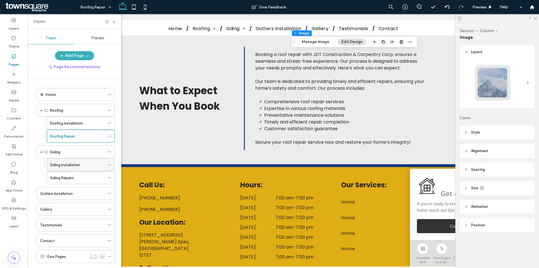
click at [65, 164] on label "Siding Installation" at bounding box center [65, 165] width 30 height 10
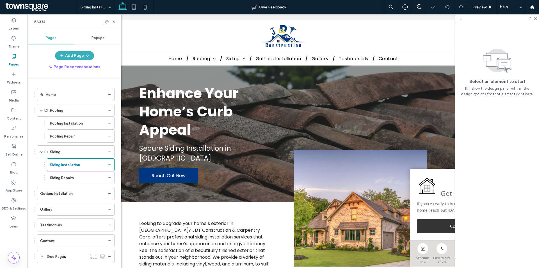
click at [325, 72] on div "Enhance Your Home’s Curb Appeal Secure Siding Installation in Charlotte Reach O…" at bounding box center [283, 133] width 337 height 136
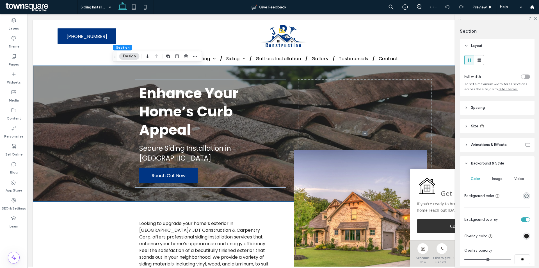
click at [500, 180] on span "Image" at bounding box center [498, 178] width 10 height 4
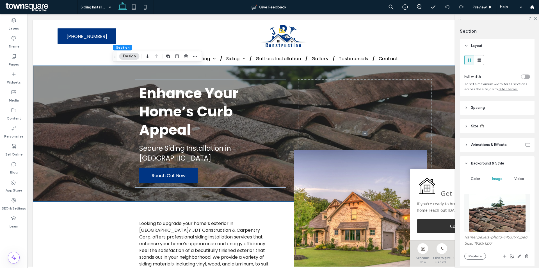
click at [492, 206] on img at bounding box center [497, 213] width 57 height 38
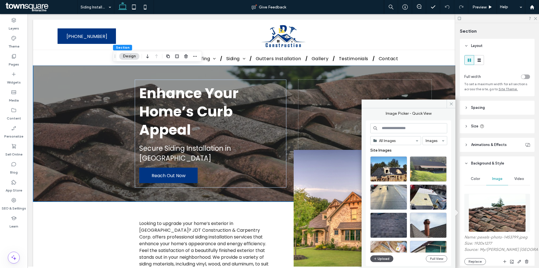
click at [385, 258] on button "Upload" at bounding box center [382, 258] width 23 height 7
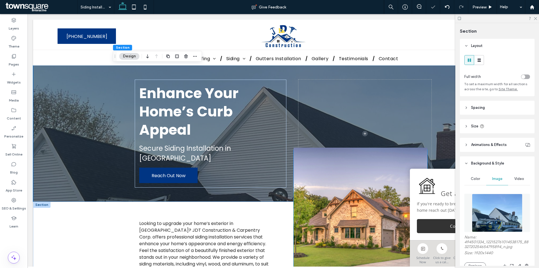
click at [330, 216] on img at bounding box center [361, 229] width 134 height 164
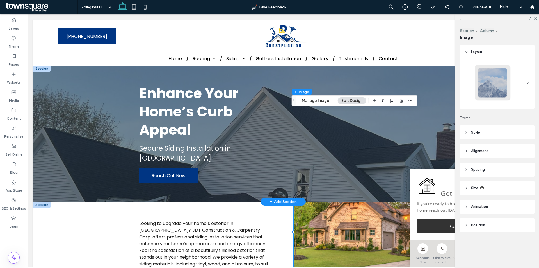
click at [433, 71] on div "Enhance Your Home’s Curb Appeal Secure Siding Installation in Charlotte Reach O…" at bounding box center [283, 133] width 337 height 136
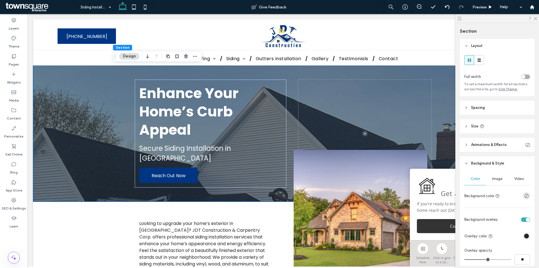
click at [502, 180] on div "Image" at bounding box center [498, 179] width 22 height 12
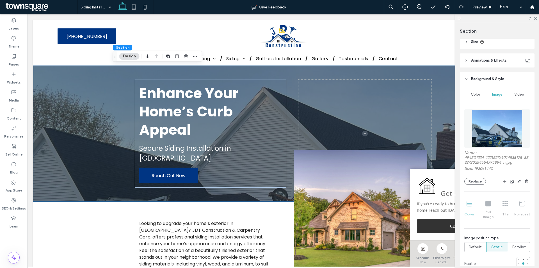
scroll to position [112, 0]
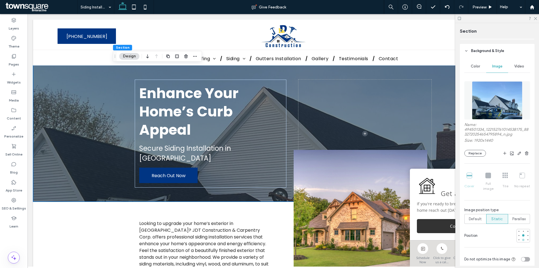
click at [522, 238] on div at bounding box center [524, 240] width 4 height 4
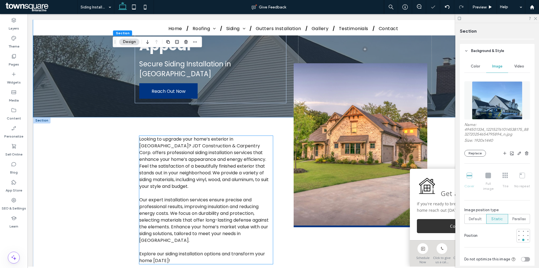
scroll to position [56, 0]
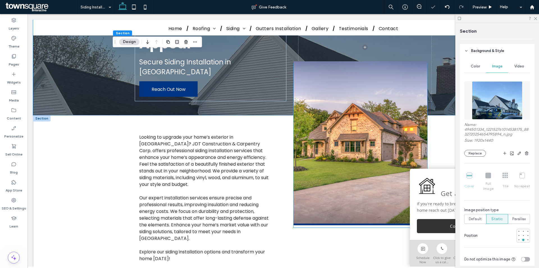
click at [334, 165] on img at bounding box center [361, 143] width 134 height 164
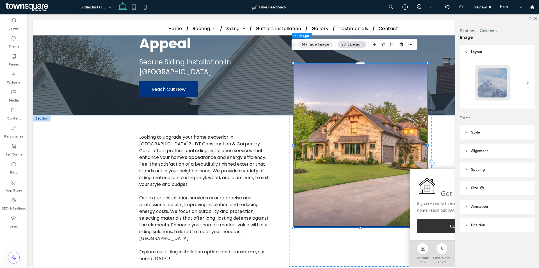
click at [315, 45] on button "Manage Image" at bounding box center [315, 44] width 35 height 7
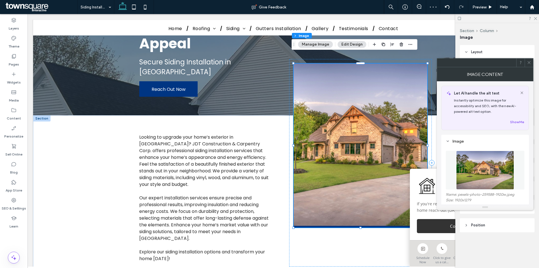
click at [487, 164] on img at bounding box center [486, 170] width 58 height 39
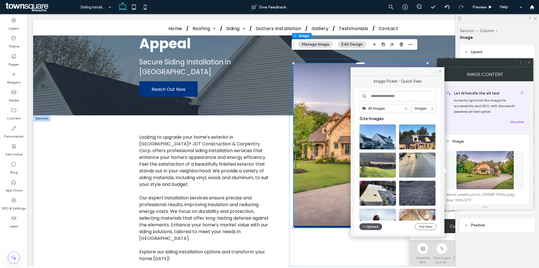
click at [371, 228] on button "Upload" at bounding box center [371, 226] width 23 height 7
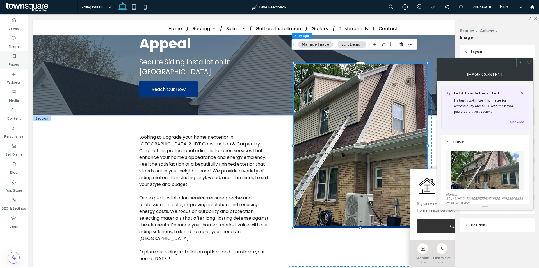
click at [15, 56] on icon at bounding box center [14, 56] width 6 height 6
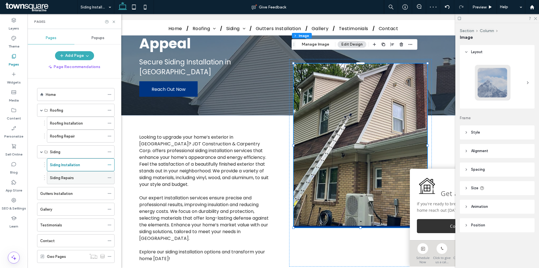
click at [80, 178] on div "Siding Repairs" at bounding box center [77, 178] width 55 height 6
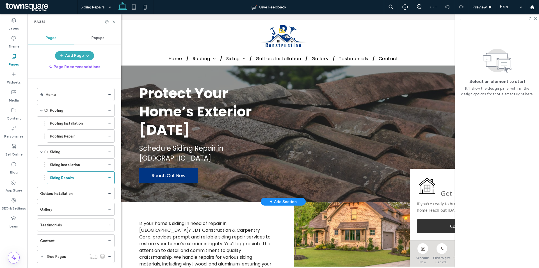
click at [327, 72] on div "Protect Your Home’s Exterior Today Schedule Siding Repair in Charlotte Reach Ou…" at bounding box center [283, 133] width 337 height 136
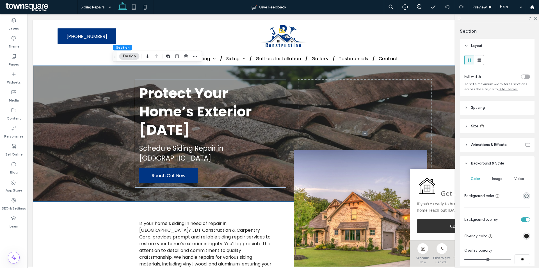
click at [496, 184] on div "Image" at bounding box center [498, 179] width 22 height 12
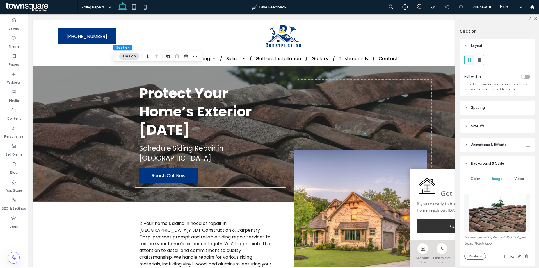
click at [492, 212] on img at bounding box center [497, 213] width 57 height 38
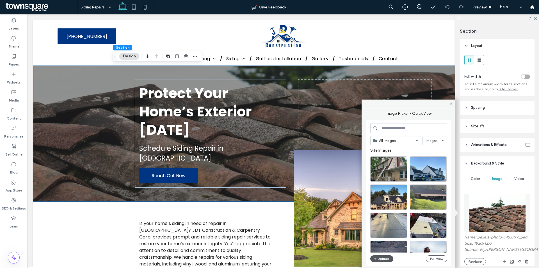
click at [376, 258] on use "button" at bounding box center [376, 258] width 2 height 2
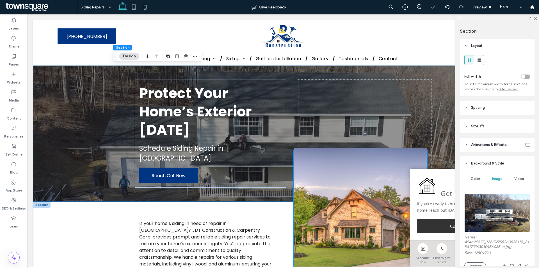
click at [355, 230] on img at bounding box center [361, 229] width 134 height 164
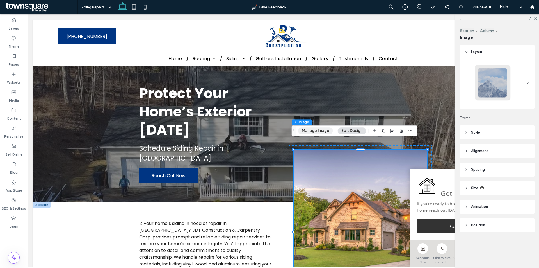
click at [319, 133] on button "Manage Image" at bounding box center [315, 130] width 35 height 7
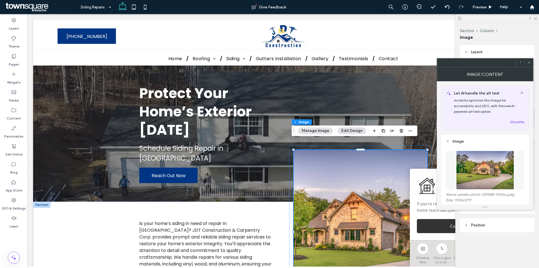
click at [469, 172] on img at bounding box center [486, 170] width 58 height 39
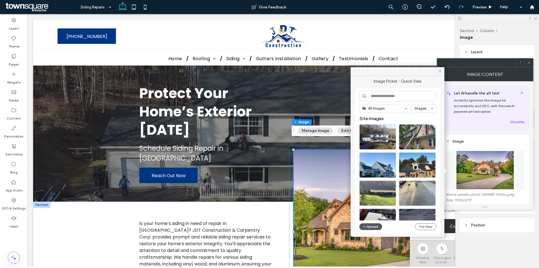
click at [371, 227] on button "Upload" at bounding box center [371, 226] width 23 height 7
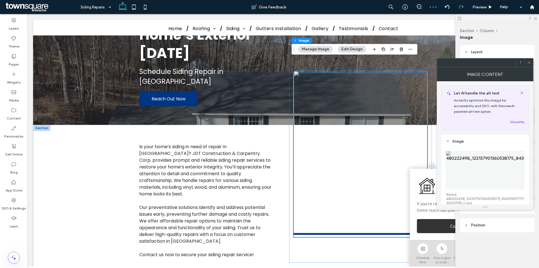
scroll to position [84, 0]
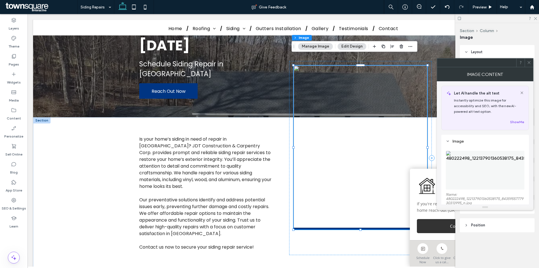
click at [474, 172] on img at bounding box center [485, 170] width 79 height 39
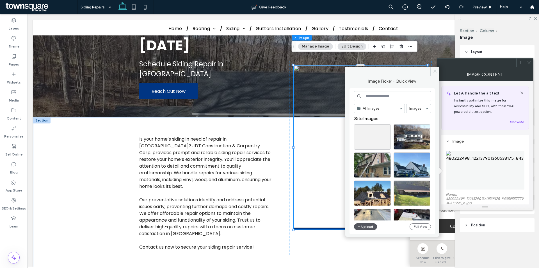
click at [361, 227] on span "button" at bounding box center [360, 226] width 4 height 6
click at [389, 127] on icon at bounding box center [388, 127] width 2 height 2
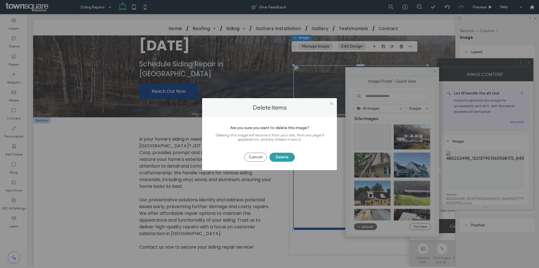
click at [289, 157] on button "Delete" at bounding box center [282, 157] width 25 height 9
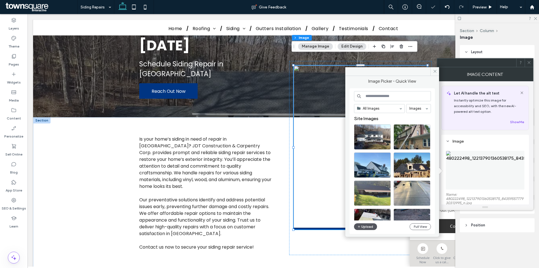
click at [367, 226] on button "Upload" at bounding box center [365, 226] width 23 height 7
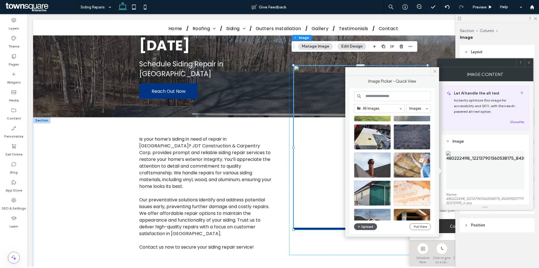
scroll to position [0, 0]
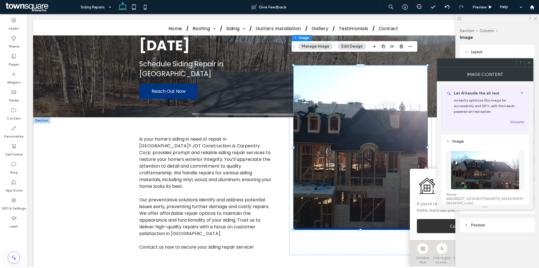
click at [529, 64] on icon at bounding box center [529, 62] width 4 height 4
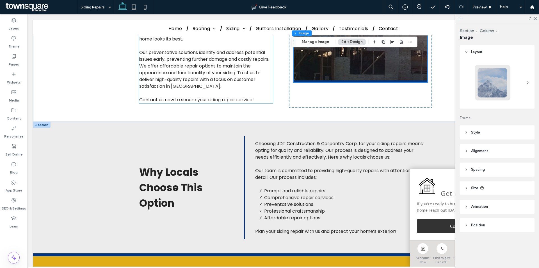
scroll to position [281, 0]
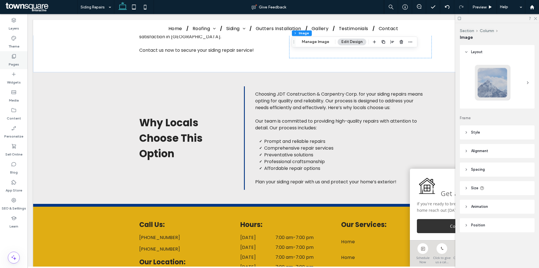
click at [19, 60] on div "Pages" at bounding box center [14, 60] width 28 height 18
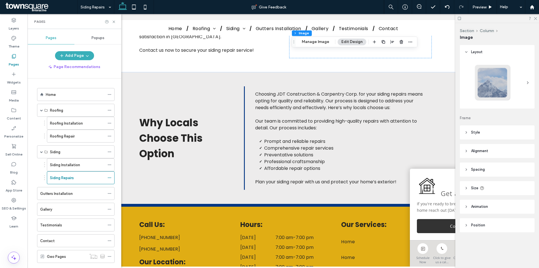
click at [81, 198] on div "Gutters Installation" at bounding box center [72, 193] width 65 height 12
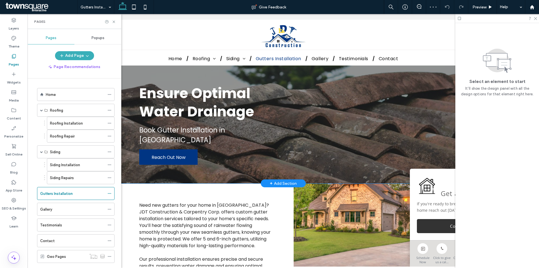
click at [206, 73] on div "Ensure Optimal Water Drainage Book Gutter Installation in Charlotte Reach Out N…" at bounding box center [283, 124] width 337 height 118
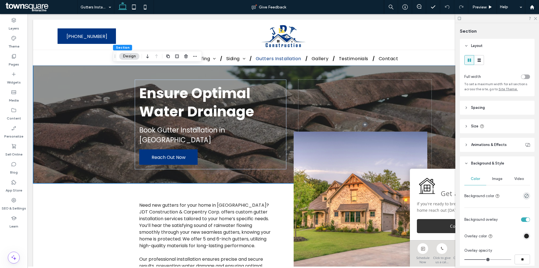
click at [495, 179] on span "Image" at bounding box center [498, 178] width 10 height 4
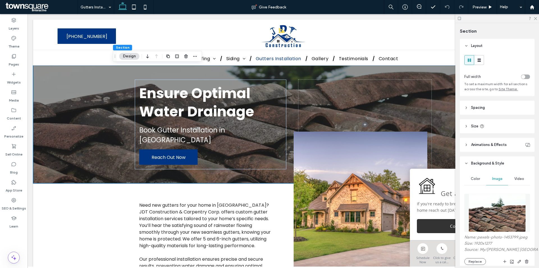
click at [489, 202] on img at bounding box center [497, 213] width 57 height 38
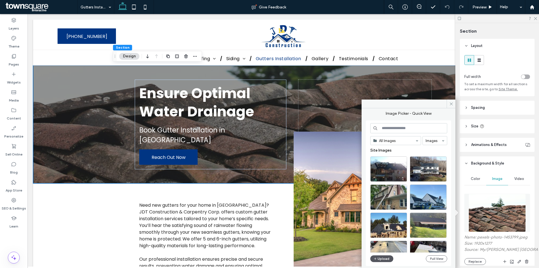
click at [388, 257] on button "Upload" at bounding box center [382, 258] width 23 height 7
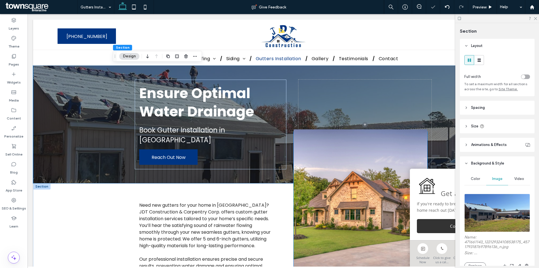
click at [323, 213] on img at bounding box center [361, 211] width 134 height 164
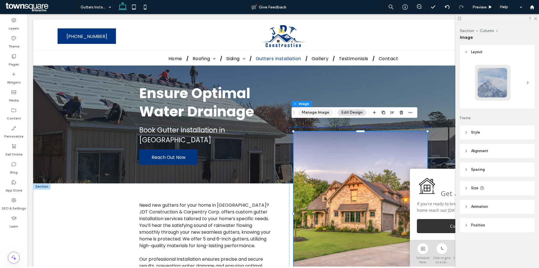
click at [319, 110] on button "Manage Image" at bounding box center [315, 112] width 35 height 7
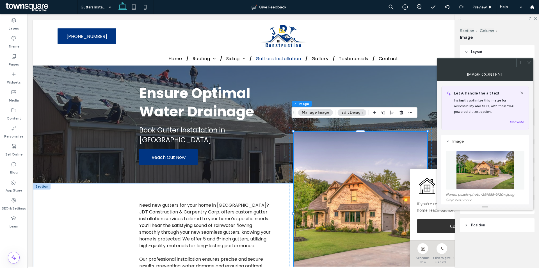
click at [483, 166] on img at bounding box center [486, 170] width 58 height 39
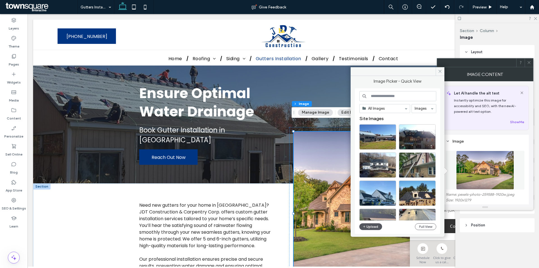
click at [375, 227] on button "Upload" at bounding box center [371, 226] width 23 height 7
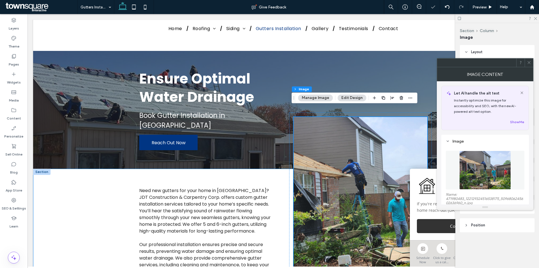
scroll to position [28, 0]
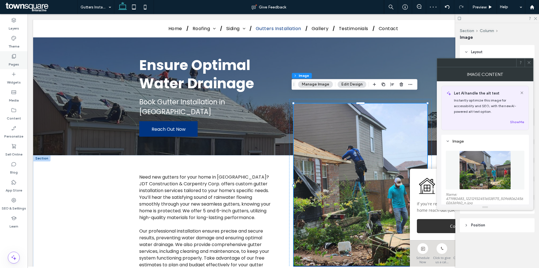
click at [12, 55] on icon at bounding box center [14, 56] width 6 height 6
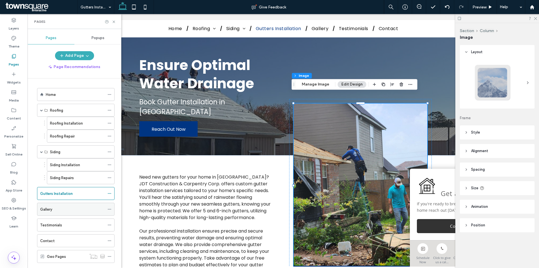
click at [73, 213] on div "Gallery" at bounding box center [72, 209] width 65 height 12
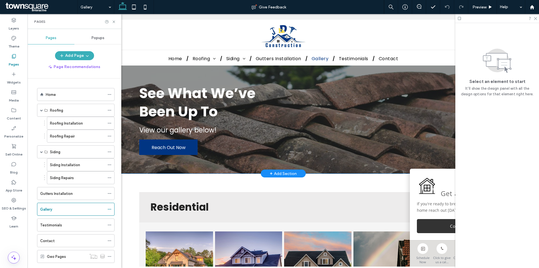
click at [229, 74] on div "See What We’ve Been Up To View our gallery below! Reach Out Now" at bounding box center [283, 119] width 337 height 108
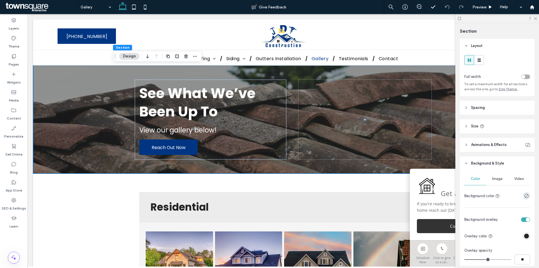
click at [490, 180] on div "Image" at bounding box center [498, 179] width 22 height 12
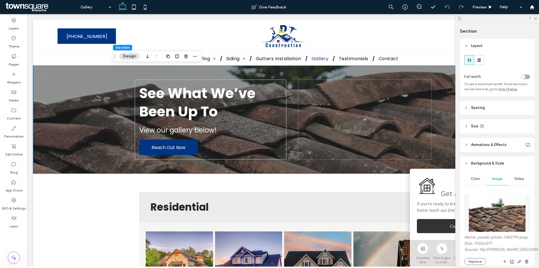
click at [486, 213] on img at bounding box center [497, 213] width 57 height 38
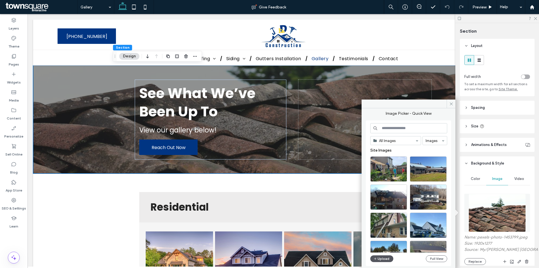
click at [382, 257] on button "Upload" at bounding box center [382, 258] width 23 height 7
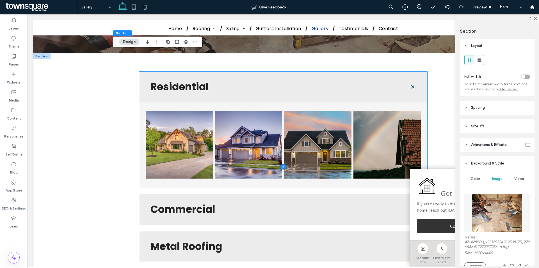
scroll to position [112, 0]
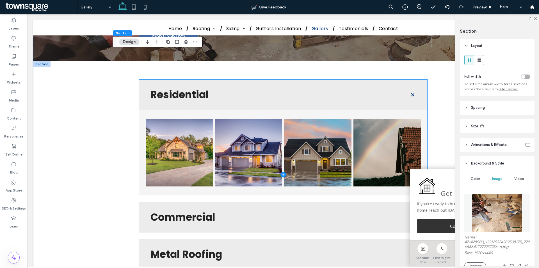
click at [199, 136] on span at bounding box center [283, 175] width 288 height 190
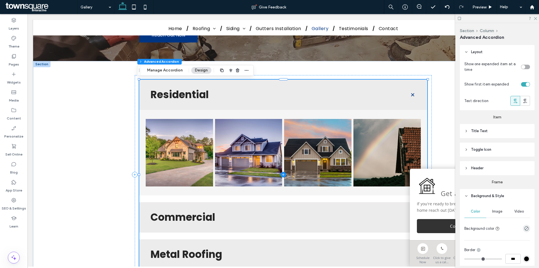
type input "**"
type input "****"
type input "*"
type input "**"
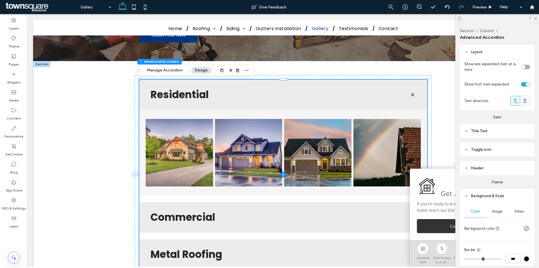
type input "****"
click at [174, 148] on span at bounding box center [283, 175] width 288 height 190
click at [192, 141] on span at bounding box center [283, 175] width 288 height 190
click at [198, 156] on span at bounding box center [283, 175] width 288 height 190
click at [362, 131] on span at bounding box center [283, 175] width 288 height 190
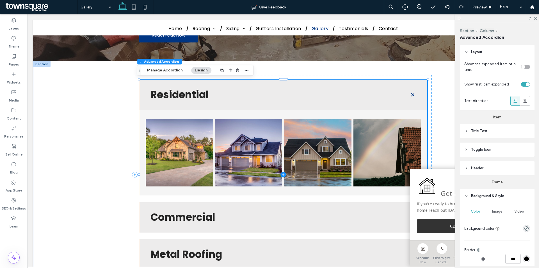
click at [387, 106] on span at bounding box center [283, 175] width 288 height 190
click at [271, 78] on div "Residential Button Button Button Button Commercial Button Button Metal Roofing …" at bounding box center [283, 174] width 297 height 199
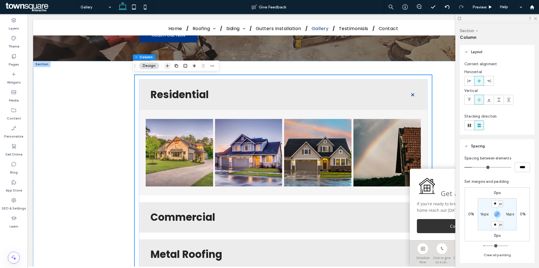
click at [168, 66] on icon "button" at bounding box center [167, 65] width 4 height 4
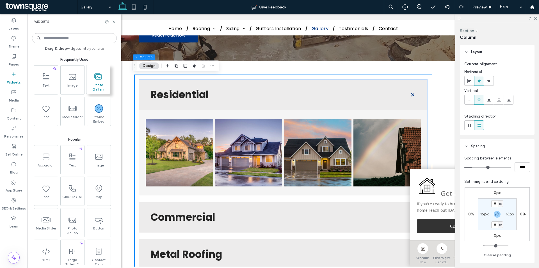
click at [96, 80] on icon at bounding box center [98, 76] width 9 height 9
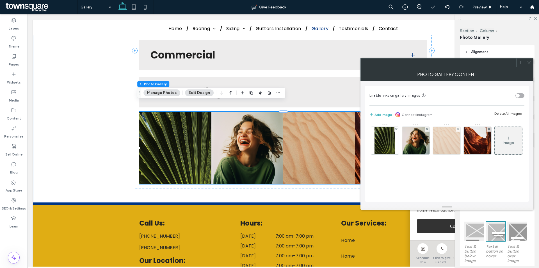
scroll to position [284, 0]
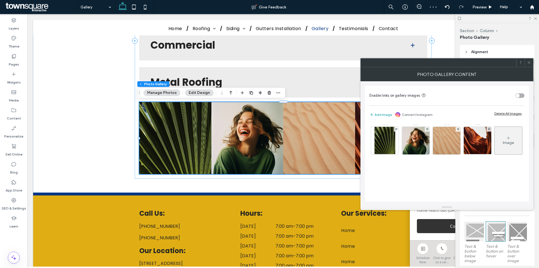
click at [511, 114] on div "Delete All Images" at bounding box center [508, 113] width 27 height 4
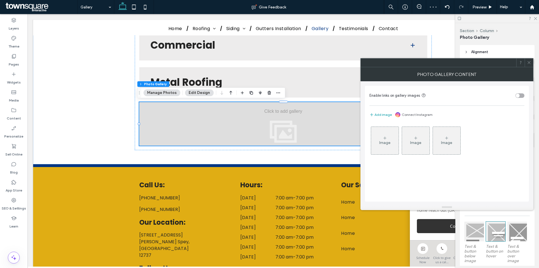
click at [532, 62] on div at bounding box center [529, 62] width 8 height 8
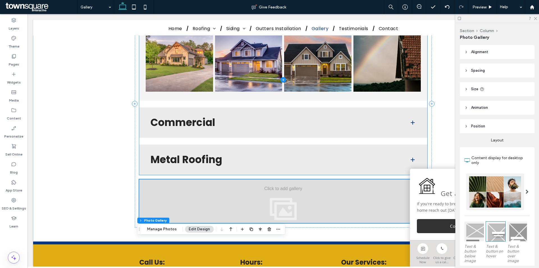
scroll to position [116, 0]
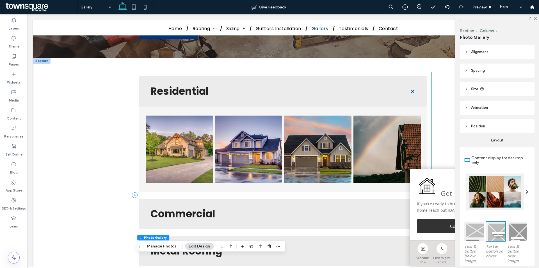
click at [194, 74] on div "Residential Button Button Button Button Commercial Button Button Metal Roofing …" at bounding box center [283, 195] width 297 height 247
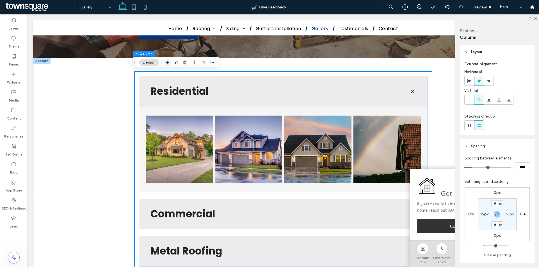
click at [164, 62] on span "button" at bounding box center [167, 62] width 7 height 7
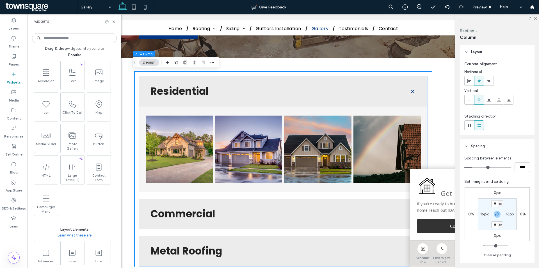
scroll to position [169, 0]
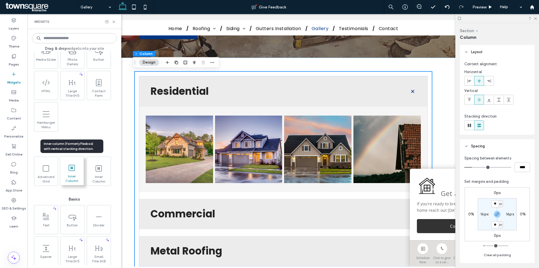
click at [74, 179] on span "Inner Column" at bounding box center [72, 178] width 24 height 8
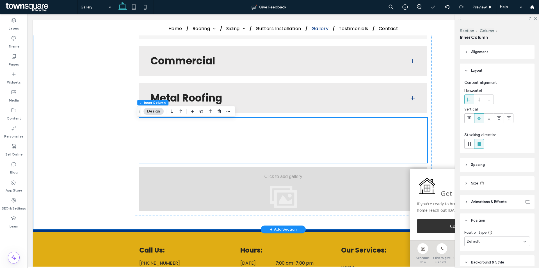
scroll to position [271, 0]
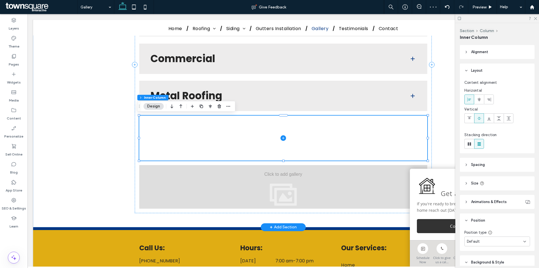
click at [382, 128] on span at bounding box center [283, 137] width 288 height 45
click at [467, 143] on icon at bounding box center [470, 144] width 6 height 6
type input "*"
type input "**"
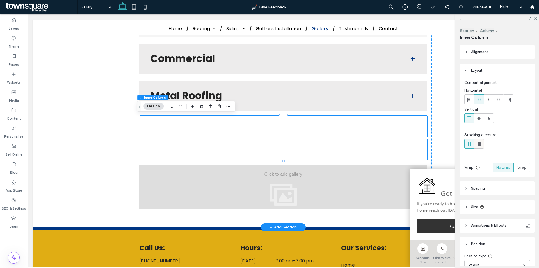
click at [479, 142] on use at bounding box center [479, 143] width 3 height 3
type input "**"
type input "****"
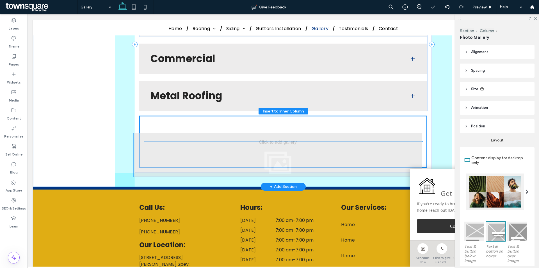
drag, startPoint x: 290, startPoint y: 176, endPoint x: 287, endPoint y: 140, distance: 36.3
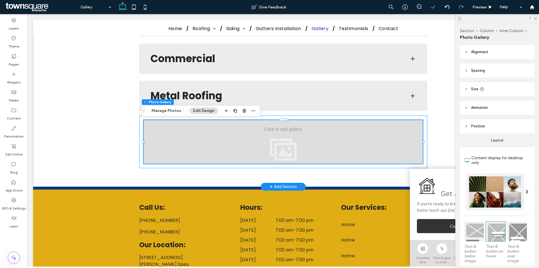
click at [313, 118] on div at bounding box center [283, 141] width 288 height 53
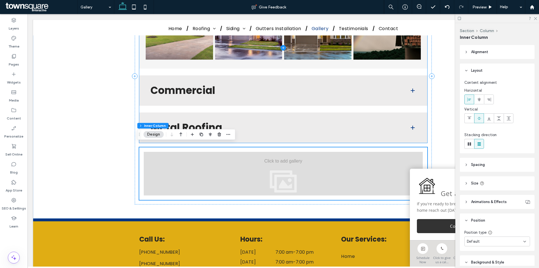
scroll to position [243, 0]
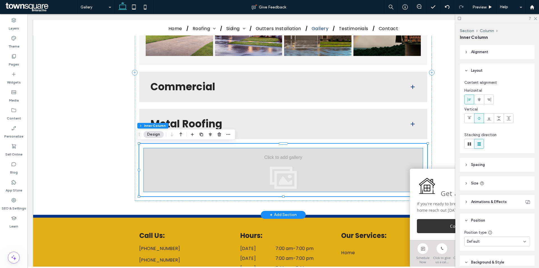
click at [244, 171] on div at bounding box center [283, 170] width 279 height 44
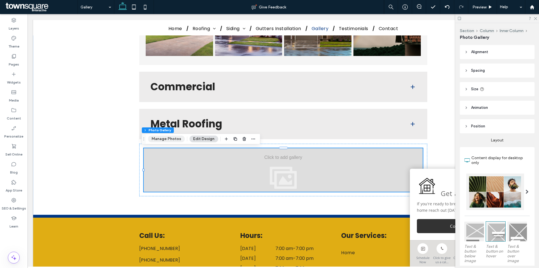
click at [166, 142] on button "Manage Photos" at bounding box center [166, 138] width 37 height 7
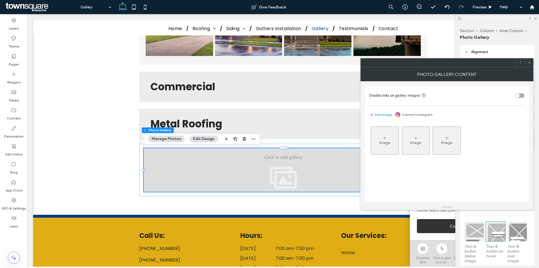
click at [386, 135] on div "Image" at bounding box center [385, 140] width 28 height 26
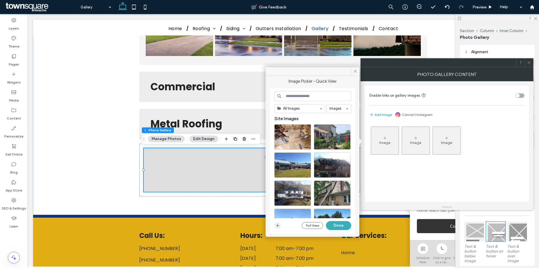
click at [277, 226] on icon "button" at bounding box center [278, 225] width 4 height 4
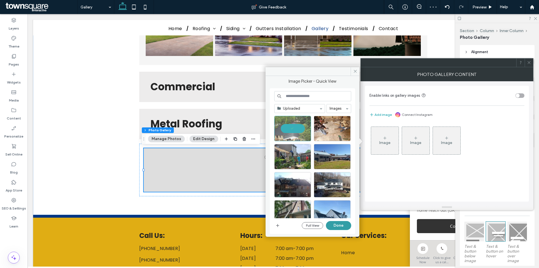
click at [343, 225] on button "Done" at bounding box center [338, 225] width 25 height 9
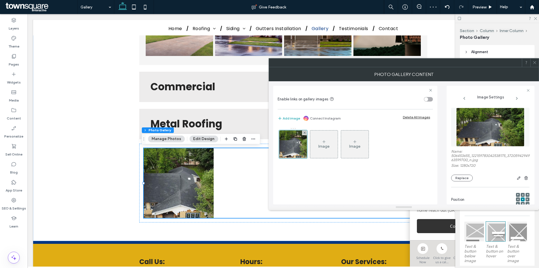
click at [325, 141] on icon at bounding box center [324, 141] width 4 height 4
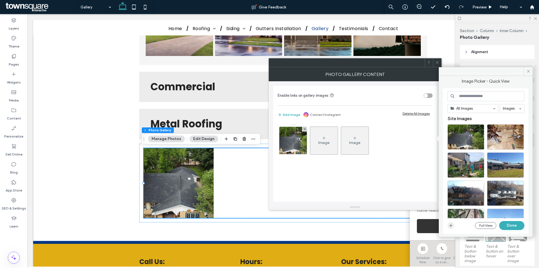
click at [450, 225] on use "button" at bounding box center [451, 225] width 3 height 3
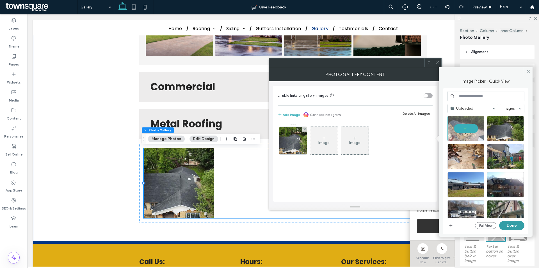
click at [511, 223] on button "Done" at bounding box center [512, 225] width 25 height 9
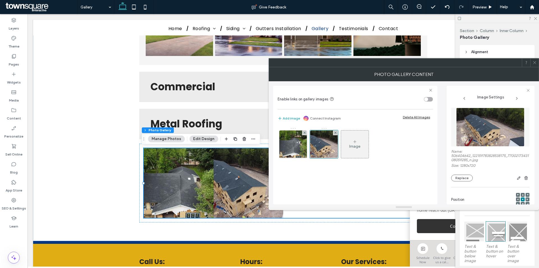
click at [356, 143] on icon at bounding box center [355, 141] width 4 height 4
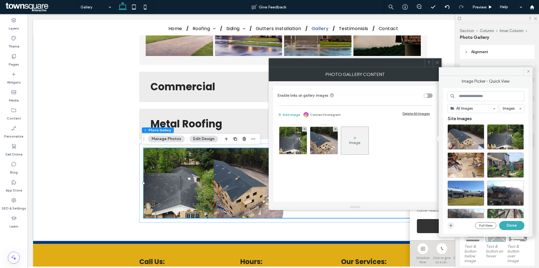
click at [450, 223] on icon "button" at bounding box center [451, 225] width 4 height 4
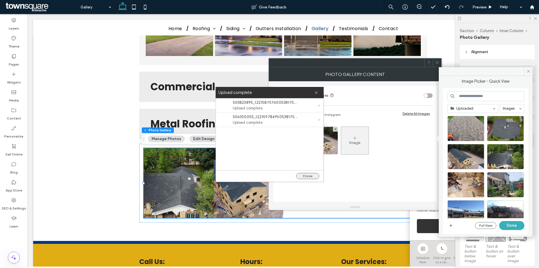
click at [312, 176] on button "Close" at bounding box center [307, 176] width 23 height 6
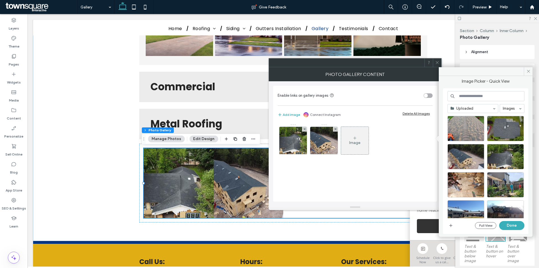
click at [354, 137] on icon at bounding box center [355, 138] width 4 height 4
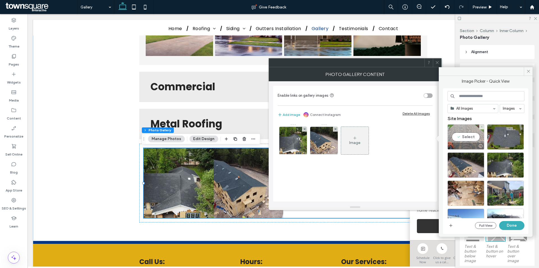
click at [474, 135] on div "Select" at bounding box center [466, 136] width 37 height 25
click at [519, 132] on div "Select" at bounding box center [505, 136] width 37 height 25
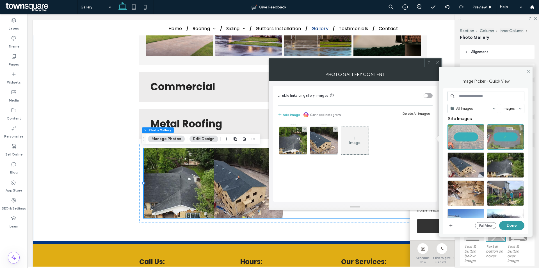
click at [514, 224] on button "Done" at bounding box center [512, 225] width 25 height 9
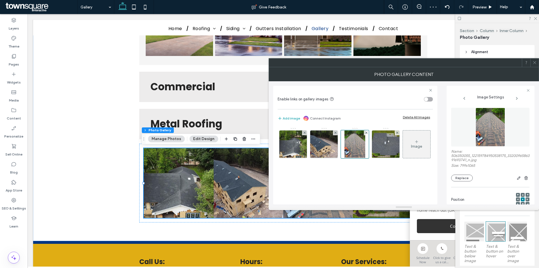
click at [403, 157] on div "Image" at bounding box center [417, 144] width 28 height 26
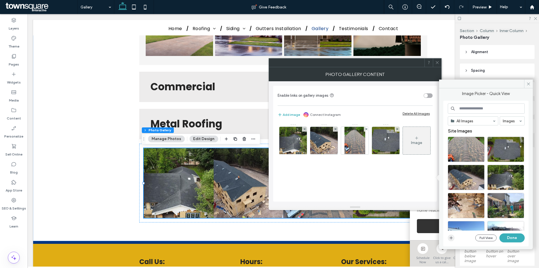
click at [448, 240] on span "button" at bounding box center [451, 237] width 7 height 7
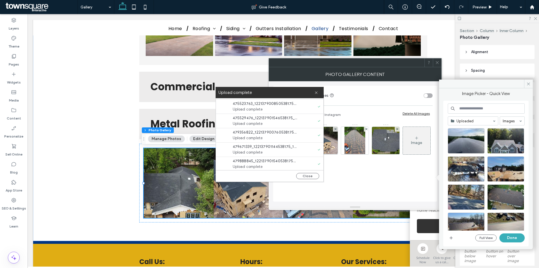
scroll to position [43, 0]
click at [310, 176] on button "Close" at bounding box center [307, 176] width 23 height 6
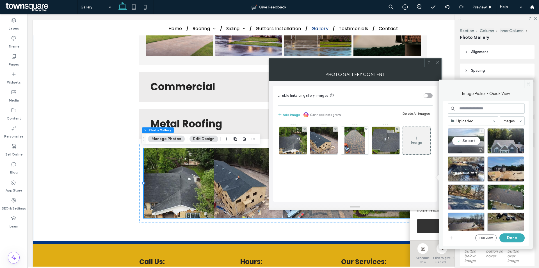
click at [468, 144] on div "Select" at bounding box center [466, 140] width 37 height 25
click at [513, 145] on div "Select" at bounding box center [506, 140] width 37 height 25
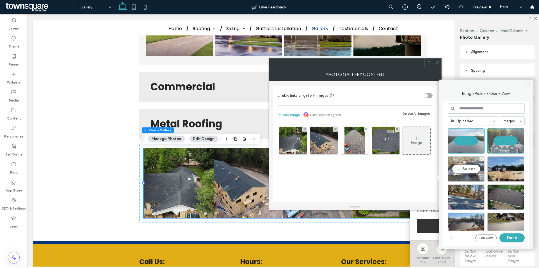
click at [461, 171] on div "Select" at bounding box center [466, 168] width 37 height 25
click at [507, 167] on div "Select" at bounding box center [506, 168] width 37 height 25
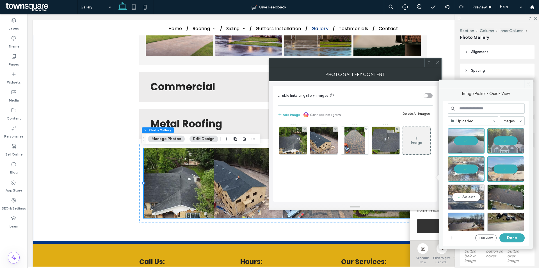
click at [465, 200] on div "Select" at bounding box center [466, 196] width 37 height 25
click at [512, 238] on button "Done" at bounding box center [512, 237] width 25 height 9
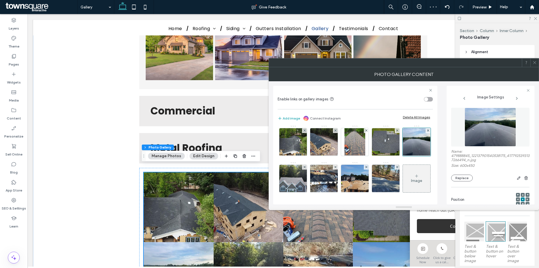
scroll to position [187, 0]
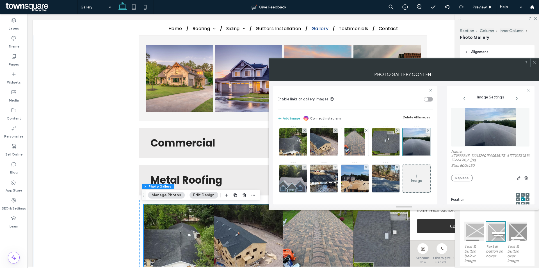
click at [536, 67] on div "Photo Gallery Content" at bounding box center [404, 74] width 271 height 14
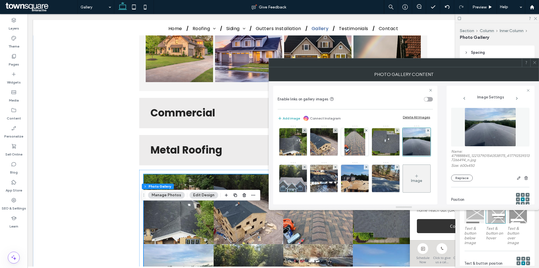
scroll to position [56, 0]
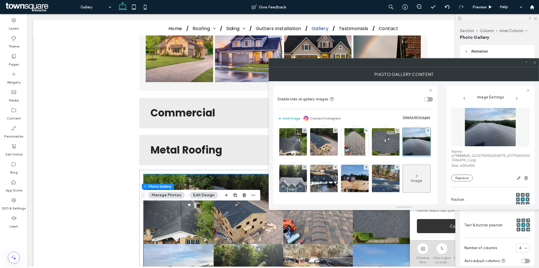
click at [487, 233] on div "Text & button position" at bounding box center [498, 224] width 66 height 19
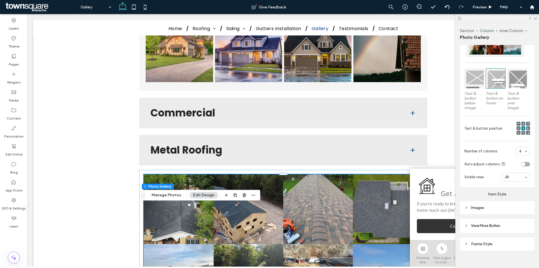
scroll to position [159, 0]
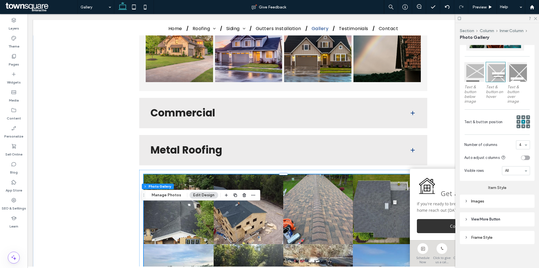
click at [506, 201] on div "Images" at bounding box center [498, 201] width 66 height 5
click at [516, 233] on input "***" at bounding box center [523, 232] width 14 height 7
type input "****"
type input "**"
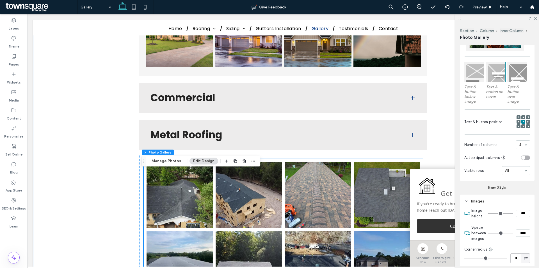
scroll to position [215, 0]
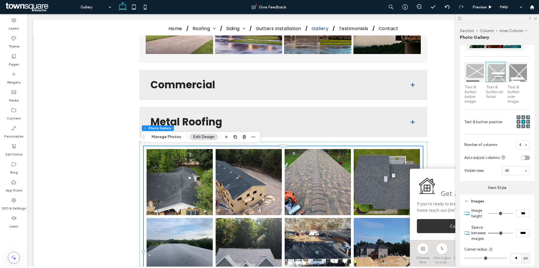
click at [330, 196] on link at bounding box center [318, 182] width 66 height 66
click at [171, 135] on button "Manage Photos" at bounding box center [166, 136] width 37 height 7
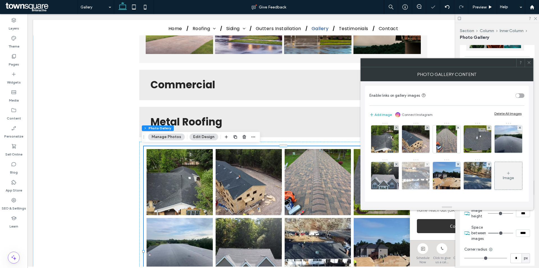
scroll to position [38, 0]
click at [495, 169] on div "Image" at bounding box center [509, 175] width 28 height 26
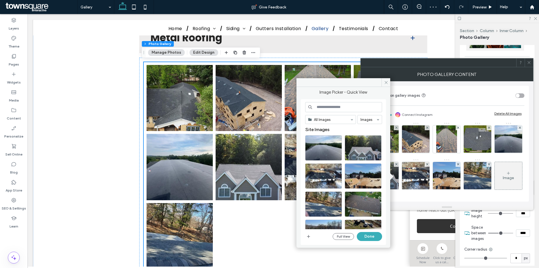
scroll to position [299, 0]
click at [311, 236] on icon "button" at bounding box center [309, 236] width 4 height 4
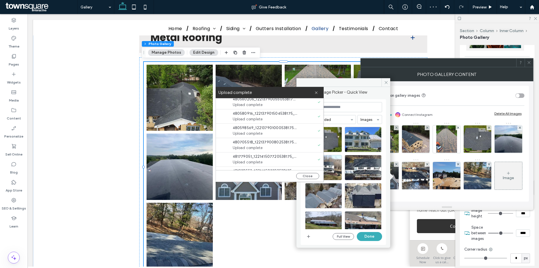
scroll to position [0, 0]
click at [304, 175] on button "Close" at bounding box center [307, 176] width 23 height 6
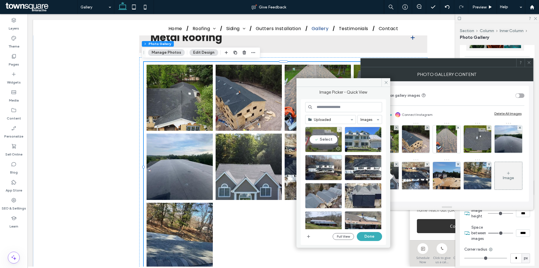
click at [324, 142] on div "Select" at bounding box center [323, 139] width 37 height 25
click at [358, 138] on div "Select" at bounding box center [363, 139] width 37 height 25
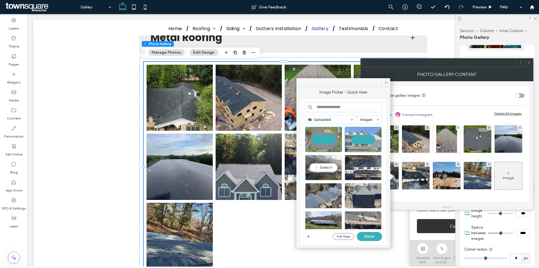
click at [316, 171] on div "Select" at bounding box center [323, 167] width 37 height 25
click at [356, 167] on div "Select" at bounding box center [363, 167] width 37 height 25
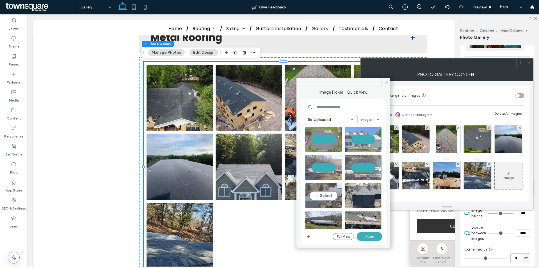
click at [326, 189] on div "Select" at bounding box center [323, 195] width 37 height 25
click at [363, 192] on div "Select" at bounding box center [363, 195] width 37 height 25
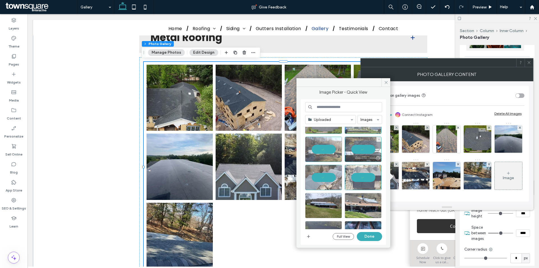
scroll to position [28, 0]
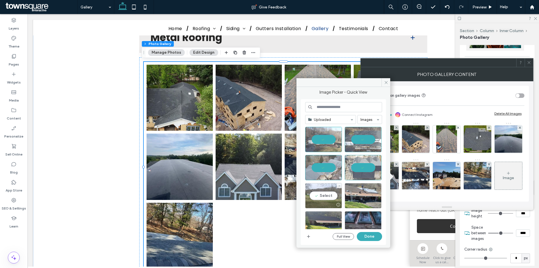
click at [329, 189] on div "Select" at bounding box center [323, 195] width 37 height 25
click at [371, 187] on div "Select" at bounding box center [363, 195] width 37 height 25
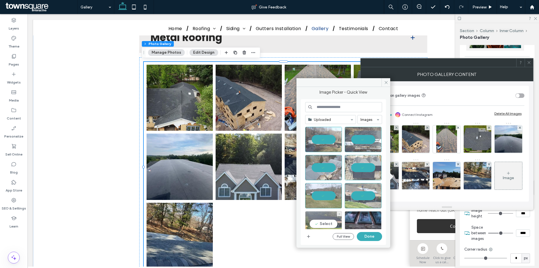
click at [329, 212] on div "Select" at bounding box center [323, 223] width 37 height 25
click at [358, 215] on div "Select" at bounding box center [363, 223] width 37 height 25
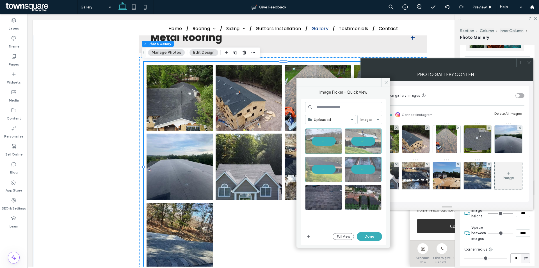
scroll to position [84, 0]
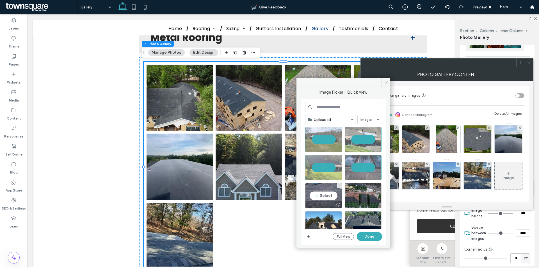
click at [317, 194] on div "Select" at bounding box center [323, 195] width 37 height 25
click at [358, 194] on div "Select" at bounding box center [363, 195] width 37 height 25
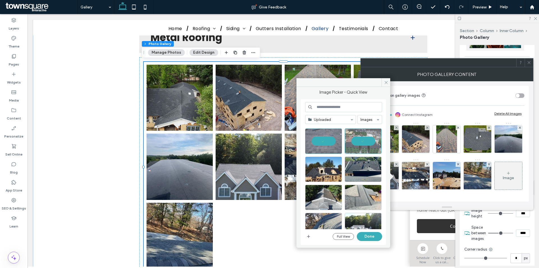
scroll to position [140, 0]
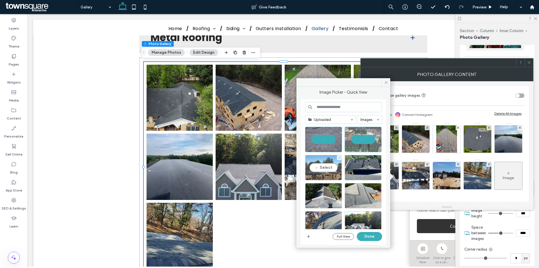
click at [326, 169] on div "Select" at bounding box center [323, 167] width 37 height 25
click at [373, 168] on div "Select" at bounding box center [363, 167] width 37 height 25
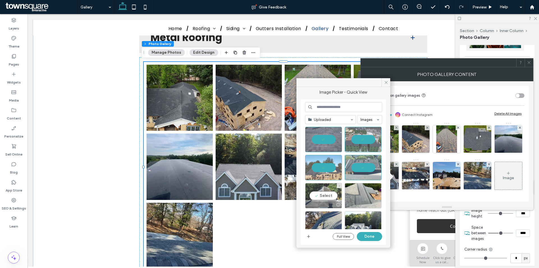
click at [328, 199] on div "Select" at bounding box center [323, 195] width 37 height 25
click at [368, 198] on div "Select" at bounding box center [363, 195] width 37 height 25
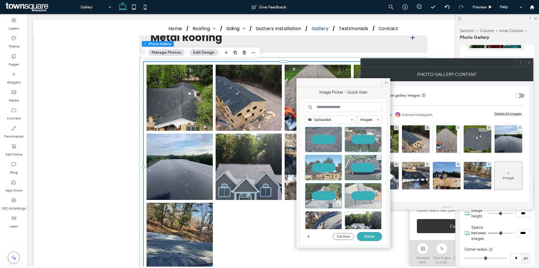
scroll to position [169, 0]
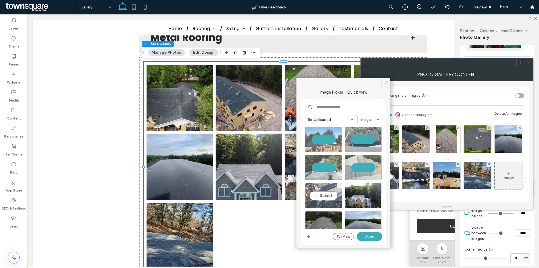
click at [325, 198] on div "Select" at bounding box center [323, 195] width 37 height 25
click at [374, 195] on div "Select" at bounding box center [363, 195] width 37 height 25
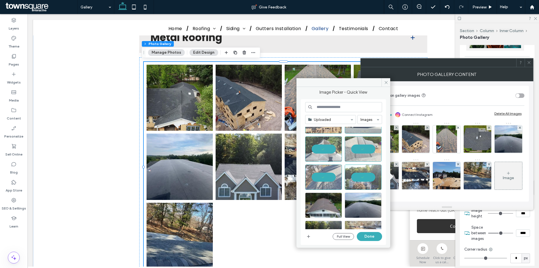
scroll to position [197, 0]
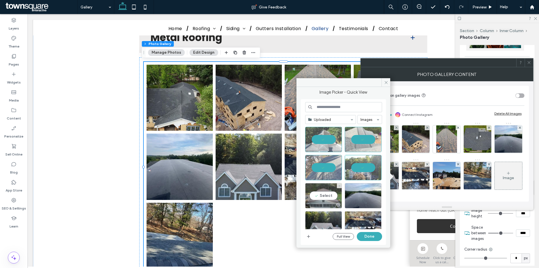
click at [331, 198] on div "Select" at bounding box center [323, 195] width 37 height 25
click at [361, 191] on div "Select" at bounding box center [363, 195] width 37 height 25
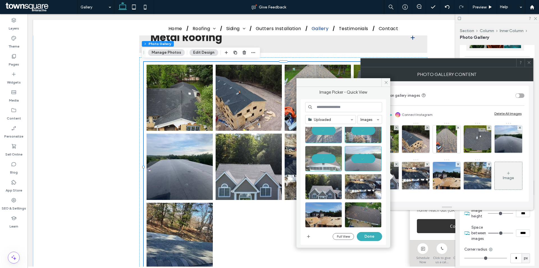
scroll to position [235, 0]
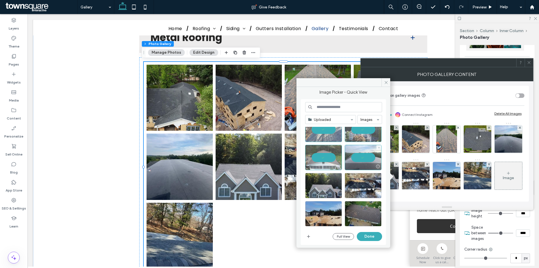
click at [369, 156] on div at bounding box center [363, 157] width 37 height 25
click at [328, 157] on div at bounding box center [323, 157] width 37 height 25
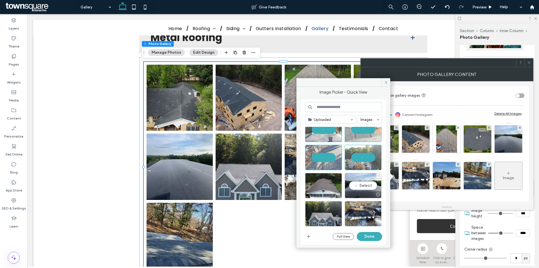
scroll to position [179, 0]
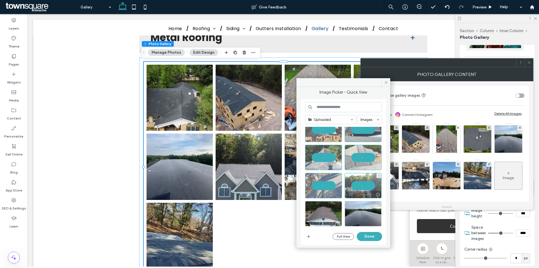
click at [363, 183] on div at bounding box center [363, 185] width 37 height 25
click at [326, 183] on div at bounding box center [323, 185] width 37 height 25
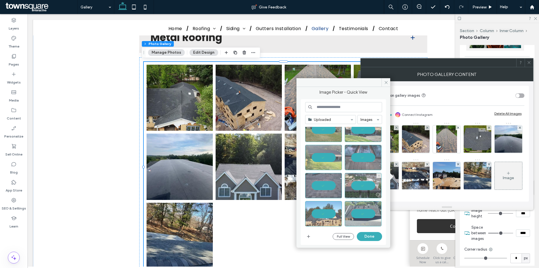
scroll to position [151, 0]
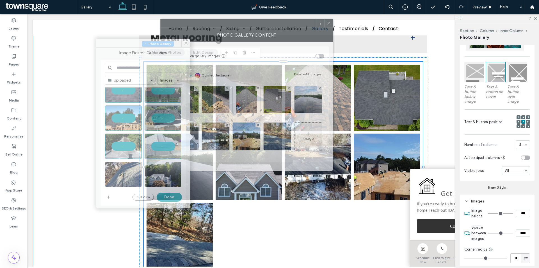
drag, startPoint x: 400, startPoint y: 63, endPoint x: 199, endPoint y: 24, distance: 204.1
click at [199, 24] on div at bounding box center [239, 23] width 156 height 8
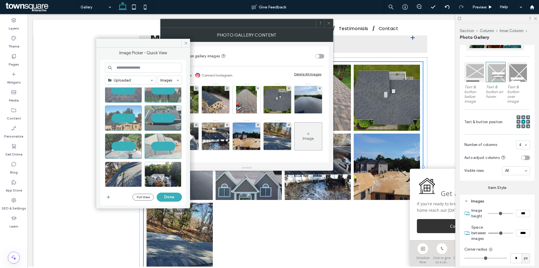
scroll to position [179, 0]
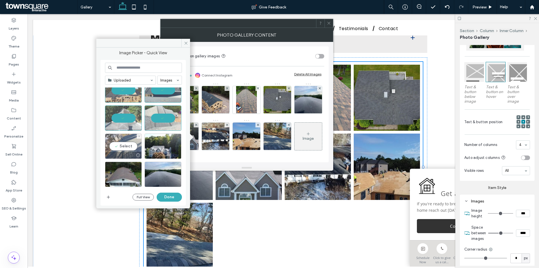
click at [126, 142] on div "Select" at bounding box center [123, 145] width 37 height 25
click at [165, 146] on div "Select" at bounding box center [163, 145] width 37 height 25
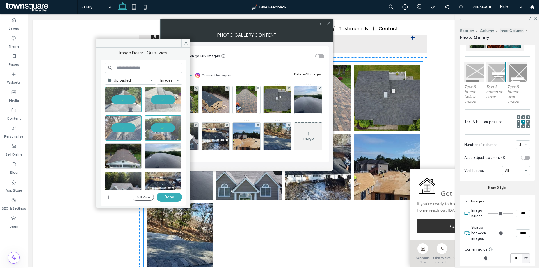
scroll to position [207, 0]
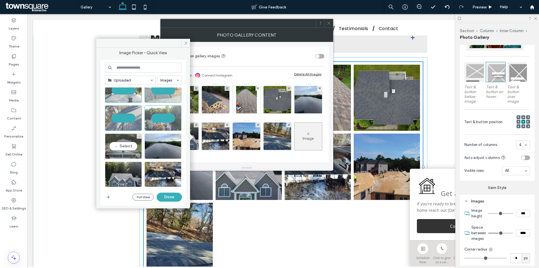
click at [130, 143] on div "Select" at bounding box center [123, 145] width 37 height 25
click at [157, 145] on div "Select" at bounding box center [163, 145] width 37 height 25
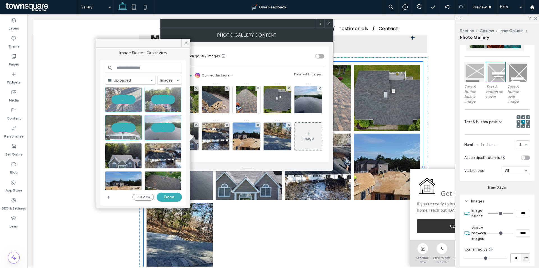
scroll to position [235, 0]
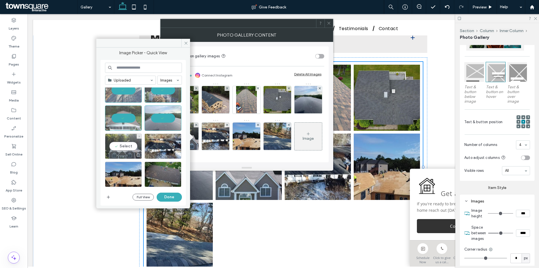
click at [128, 149] on div "Select" at bounding box center [123, 145] width 37 height 25
click at [171, 144] on div "Select" at bounding box center [163, 145] width 37 height 25
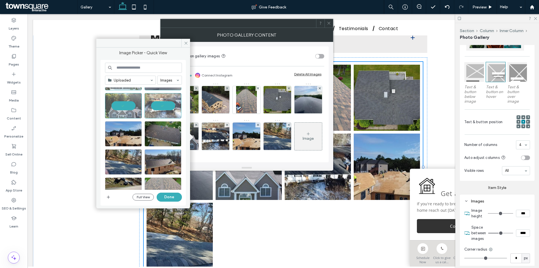
scroll to position [263, 0]
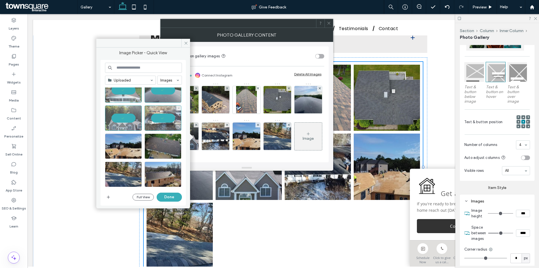
click at [166, 119] on div at bounding box center [163, 117] width 37 height 25
click at [162, 121] on div "Select" at bounding box center [163, 117] width 37 height 25
click at [160, 147] on div "Select" at bounding box center [163, 145] width 37 height 25
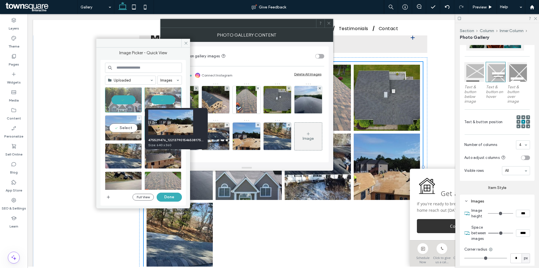
scroll to position [291, 0]
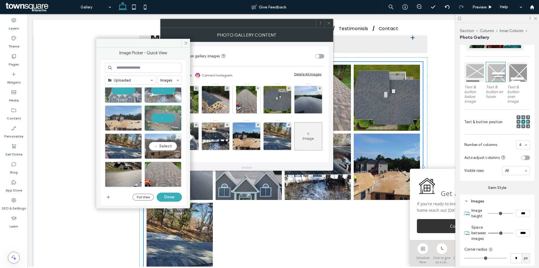
click at [166, 144] on div "Select" at bounding box center [163, 145] width 37 height 25
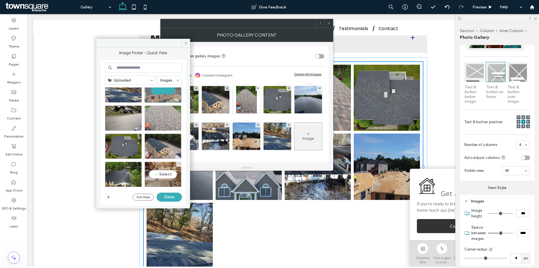
scroll to position [319, 0]
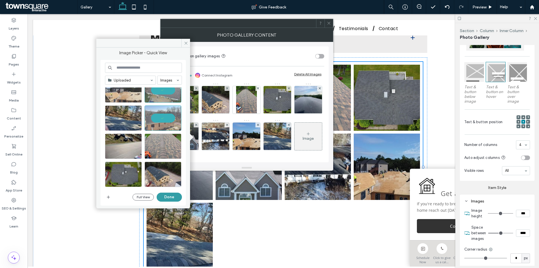
click at [164, 195] on button "Done" at bounding box center [169, 196] width 25 height 9
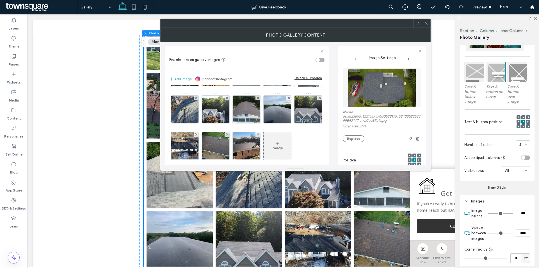
scroll to position [178, 0]
click at [426, 22] on icon at bounding box center [427, 23] width 4 height 4
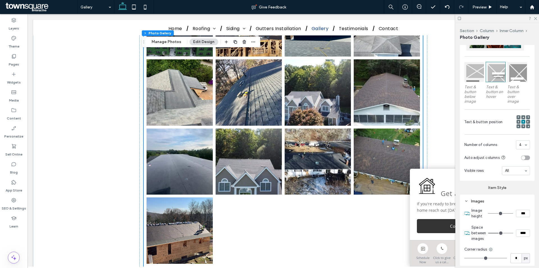
scroll to position [720, 0]
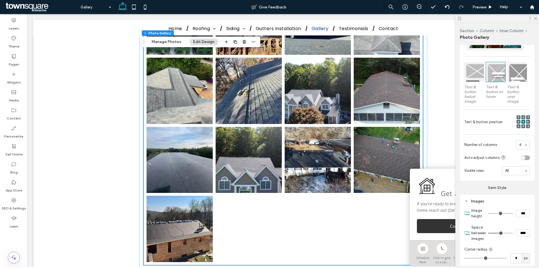
click at [301, 172] on link at bounding box center [318, 160] width 66 height 66
click at [170, 45] on button "Manage Photos" at bounding box center [166, 41] width 37 height 7
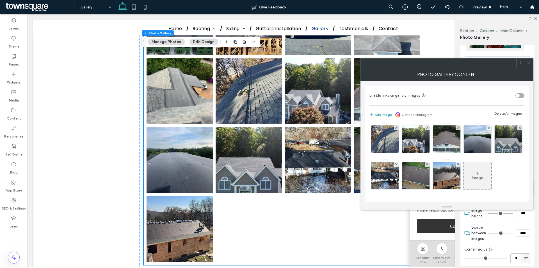
scroll to position [257, 0]
click at [464, 171] on div "Image" at bounding box center [478, 175] width 28 height 26
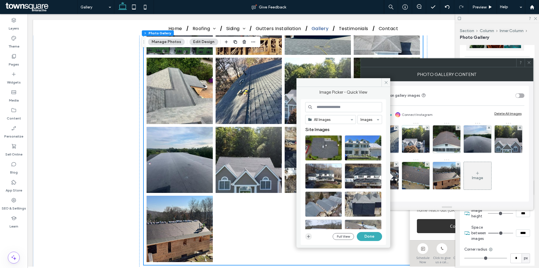
click at [307, 236] on use "button" at bounding box center [308, 236] width 3 height 3
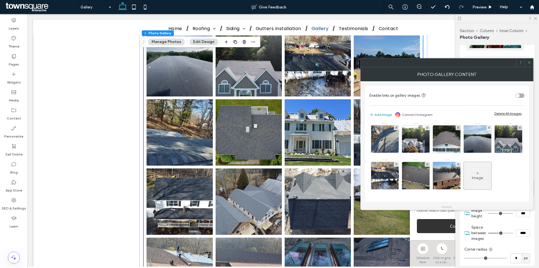
scroll to position [411, 0]
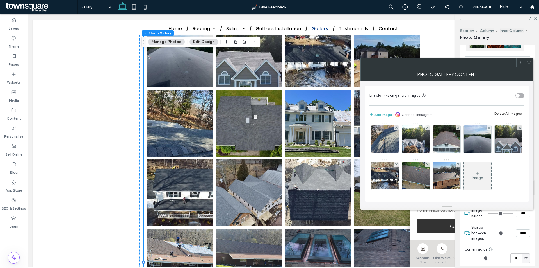
click at [464, 174] on div "Image" at bounding box center [478, 175] width 28 height 26
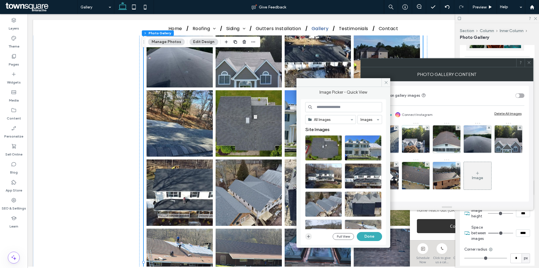
click at [309, 235] on icon "button" at bounding box center [309, 236] width 4 height 4
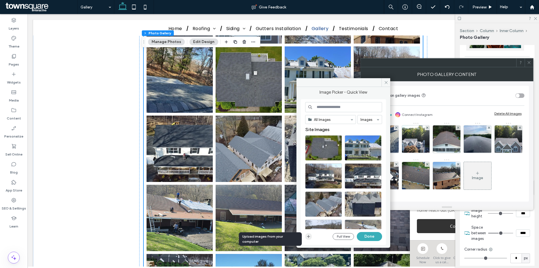
scroll to position [439, 0]
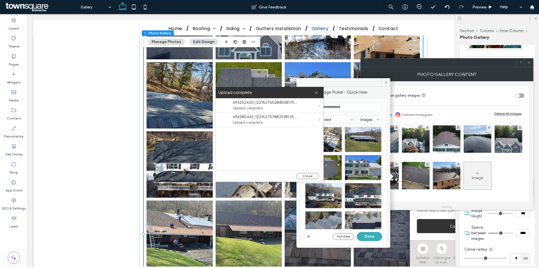
click at [312, 180] on div "Close" at bounding box center [270, 176] width 108 height 12
click at [312, 174] on button "Close" at bounding box center [307, 176] width 23 height 6
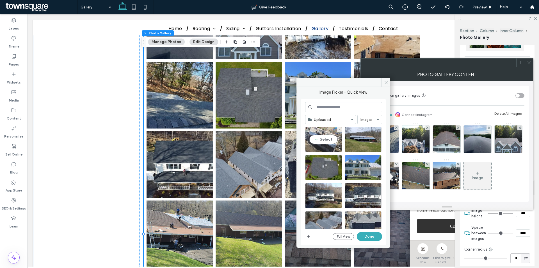
click at [327, 140] on div "Select" at bounding box center [323, 139] width 37 height 25
click at [360, 140] on div "Select" at bounding box center [363, 139] width 37 height 25
click at [373, 237] on button "Done" at bounding box center [369, 236] width 25 height 9
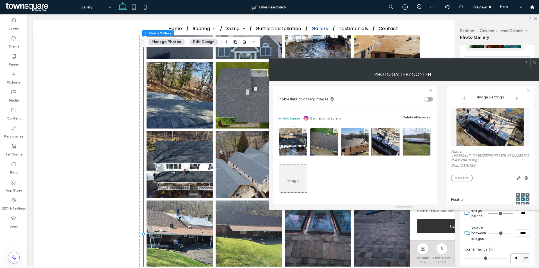
click at [534, 63] on icon at bounding box center [535, 62] width 4 height 4
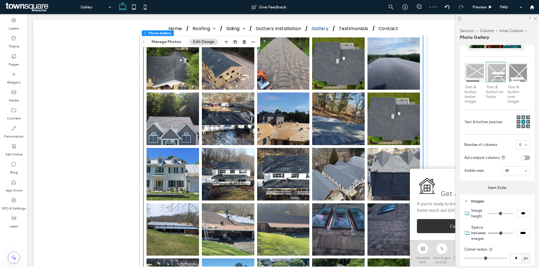
scroll to position [214, 0]
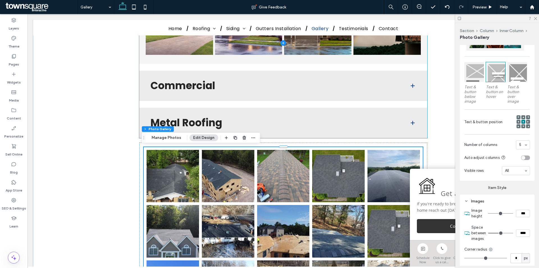
click at [346, 115] on span at bounding box center [283, 43] width 288 height 190
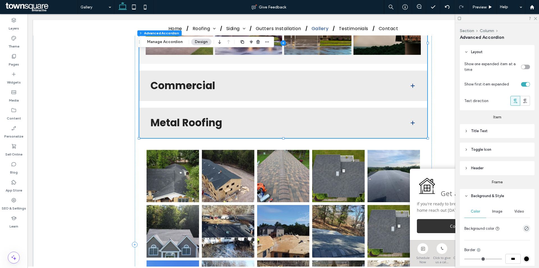
type input "**"
type input "****"
type input "*"
type input "**"
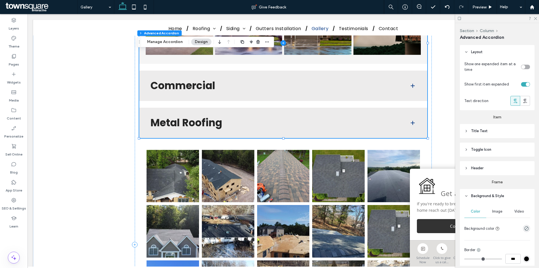
type input "****"
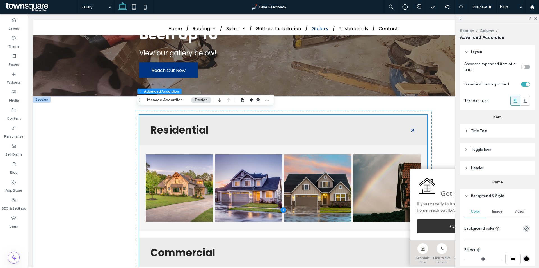
scroll to position [39, 0]
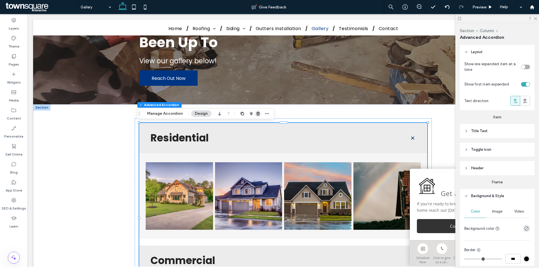
drag, startPoint x: 257, startPoint y: 113, endPoint x: 230, endPoint y: 99, distance: 30.8
click at [257, 113] on use "button" at bounding box center [258, 114] width 3 height 4
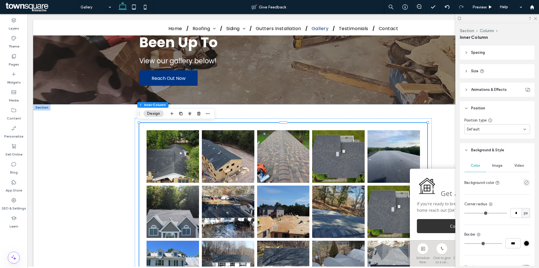
scroll to position [112, 0]
click at [525, 182] on icon "empty color" at bounding box center [527, 182] width 5 height 5
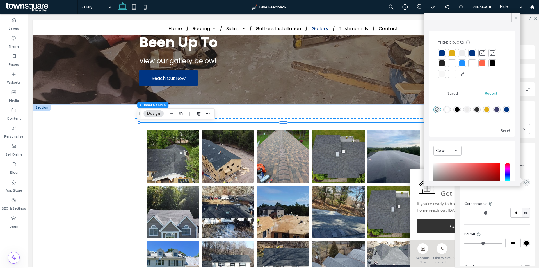
click at [462, 53] on div at bounding box center [463, 53] width 6 height 6
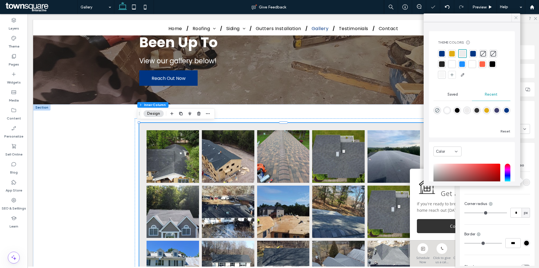
click at [512, 20] on div at bounding box center [516, 17] width 9 height 8
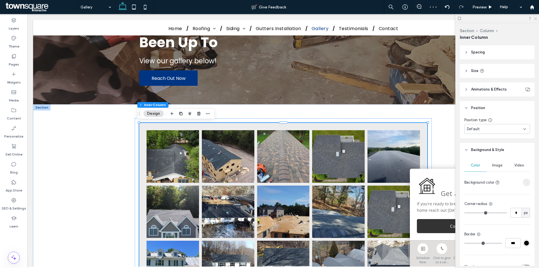
click at [534, 19] on icon at bounding box center [536, 18] width 4 height 4
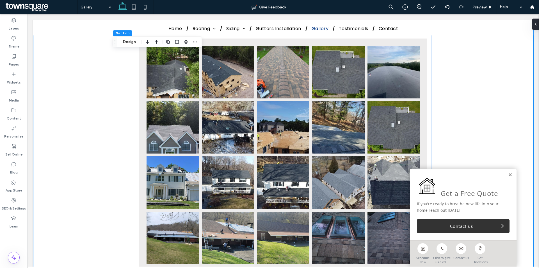
scroll to position [180, 0]
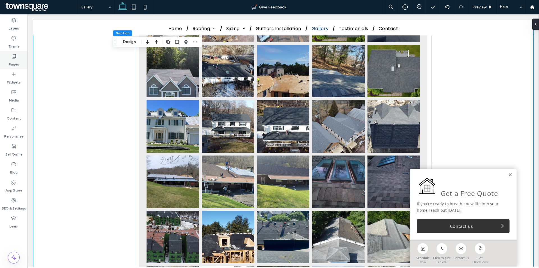
click at [9, 57] on div "Pages" at bounding box center [14, 60] width 28 height 18
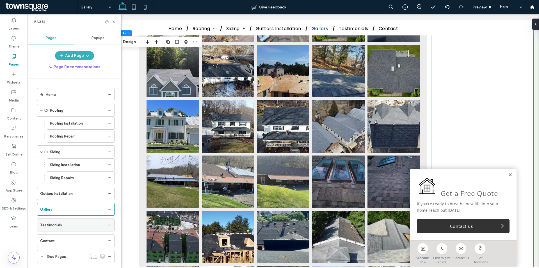
click at [65, 230] on div "Testimonials" at bounding box center [72, 225] width 65 height 12
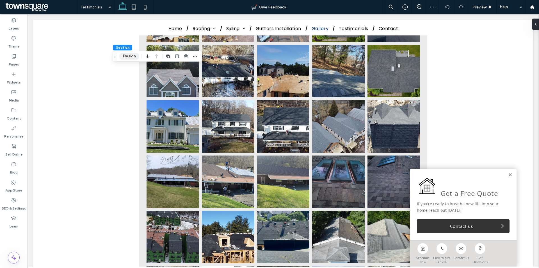
click at [125, 55] on button "Design" at bounding box center [129, 56] width 20 height 7
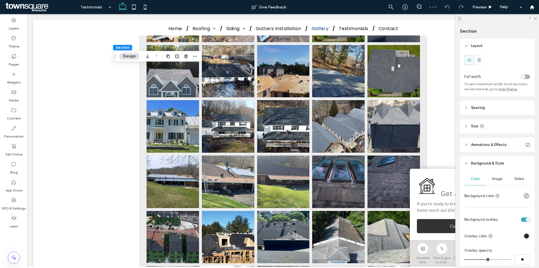
click at [491, 181] on div "Image" at bounding box center [498, 179] width 22 height 12
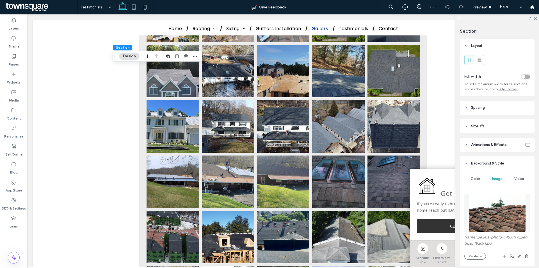
click at [494, 206] on img at bounding box center [497, 213] width 57 height 38
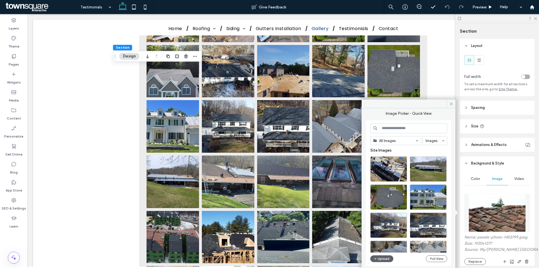
click at [385, 255] on div "All Images Images Site Images Upload Full View" at bounding box center [409, 193] width 77 height 140
click at [384, 256] on button "Upload" at bounding box center [382, 258] width 23 height 7
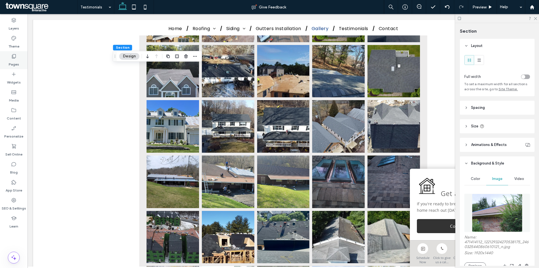
click at [15, 59] on icon at bounding box center [14, 56] width 6 height 6
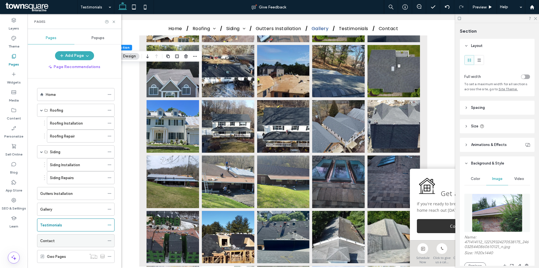
click at [81, 242] on div "Contact" at bounding box center [72, 241] width 65 height 6
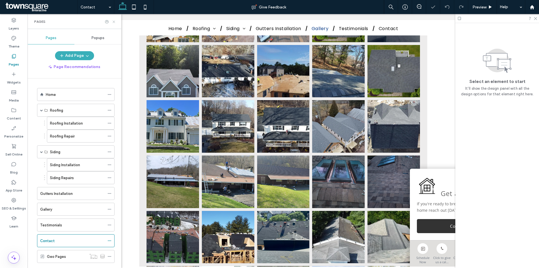
click at [115, 22] on icon at bounding box center [114, 22] width 4 height 4
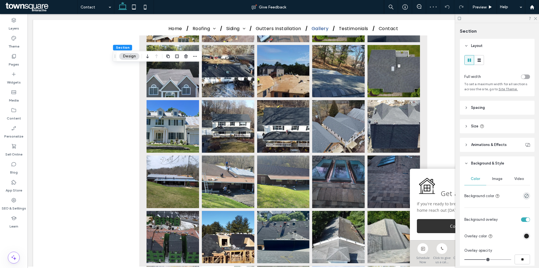
click at [498, 178] on span "Image" at bounding box center [498, 178] width 10 height 4
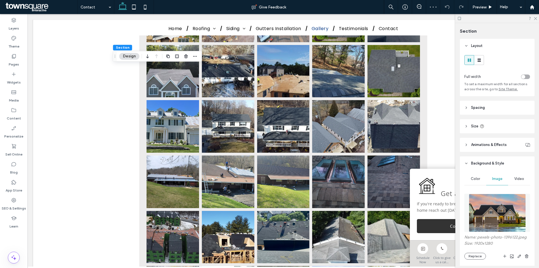
click at [491, 215] on img at bounding box center [497, 213] width 57 height 38
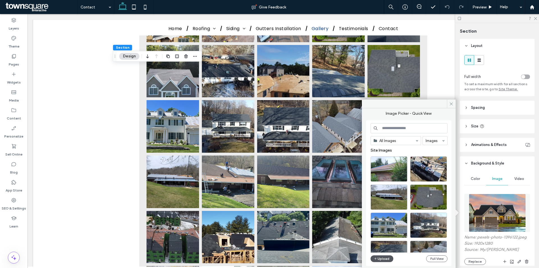
click at [383, 256] on button "Upload" at bounding box center [382, 258] width 23 height 7
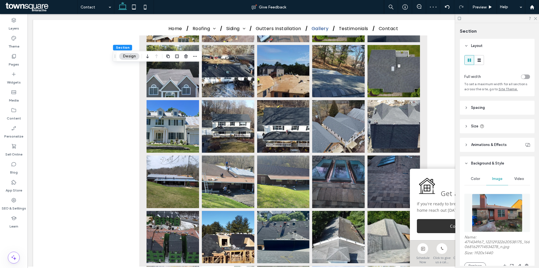
click at [537, 17] on div at bounding box center [498, 18] width 84 height 9
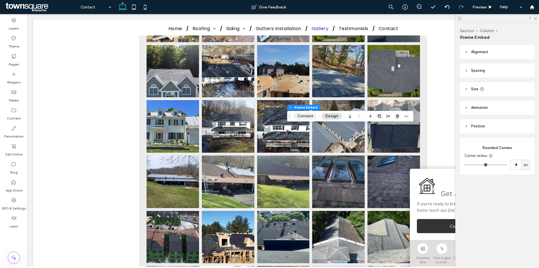
click at [311, 114] on button "Content" at bounding box center [305, 116] width 23 height 7
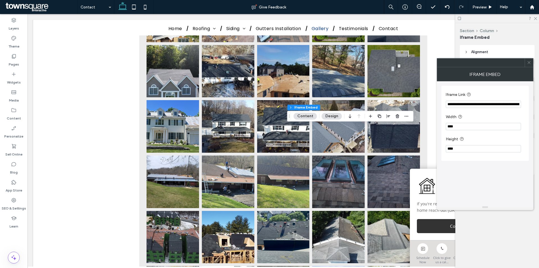
click at [485, 106] on input "**********" at bounding box center [483, 104] width 75 height 7
paste input "Iframe Link"
type input "**********"
click at [495, 118] on label "Width" at bounding box center [484, 117] width 76 height 7
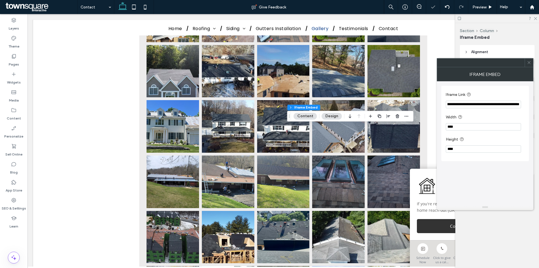
scroll to position [0, 0]
click at [532, 61] on div at bounding box center [529, 62] width 8 height 8
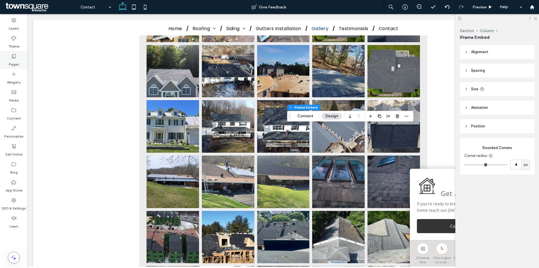
click at [19, 58] on div "Pages" at bounding box center [14, 60] width 28 height 18
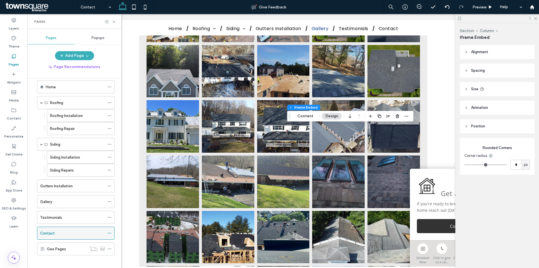
scroll to position [12, 0]
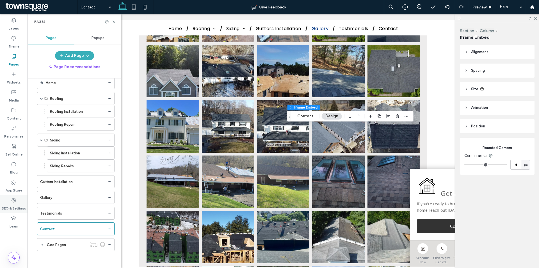
click at [18, 206] on label "SEO & Settings" at bounding box center [14, 207] width 24 height 8
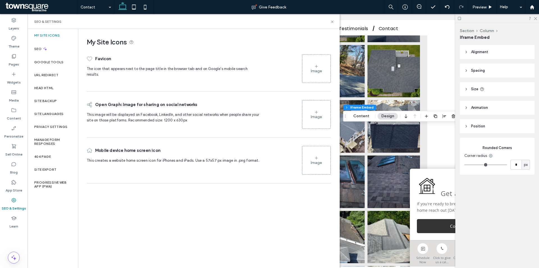
click at [310, 68] on div "Image" at bounding box center [317, 68] width 28 height 27
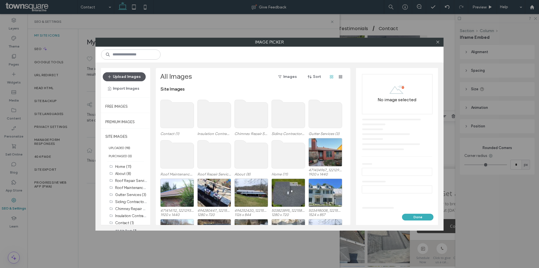
click at [128, 75] on button "Upload Images" at bounding box center [124, 76] width 43 height 9
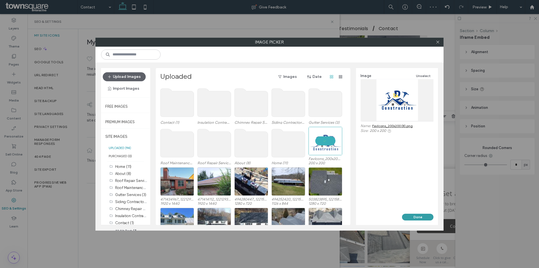
click at [426, 217] on button "Done" at bounding box center [417, 217] width 31 height 7
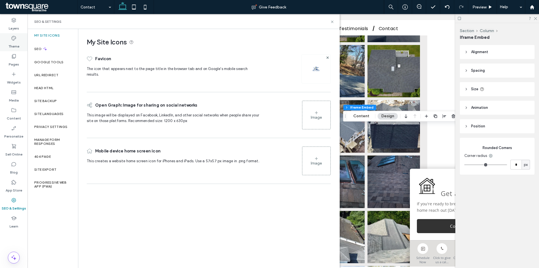
click at [17, 45] on label "Theme" at bounding box center [13, 45] width 11 height 8
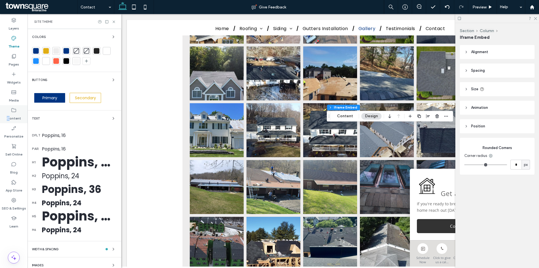
click at [9, 116] on label "Content" at bounding box center [14, 117] width 14 height 8
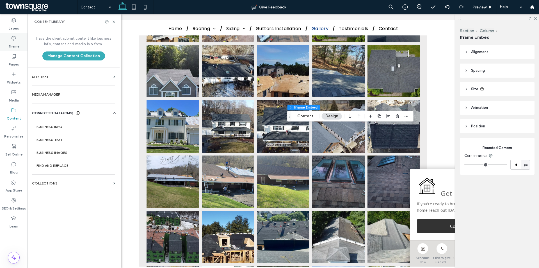
click at [16, 42] on label "Theme" at bounding box center [13, 45] width 11 height 8
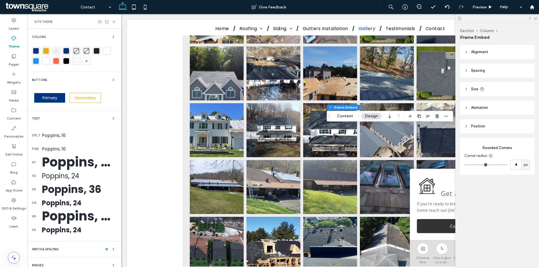
click at [38, 51] on div at bounding box center [36, 51] width 6 height 6
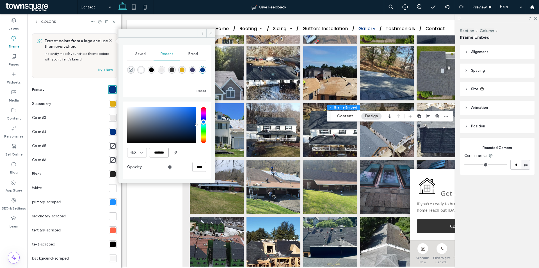
click at [160, 148] on input "*******" at bounding box center [159, 152] width 20 height 10
click at [210, 34] on icon at bounding box center [211, 33] width 4 height 4
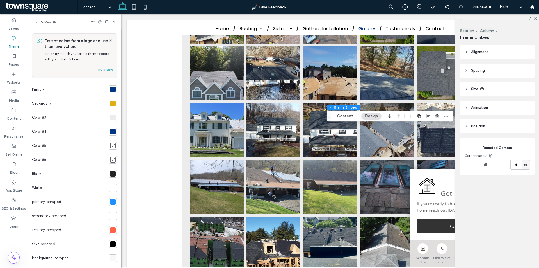
click at [112, 86] on div at bounding box center [113, 89] width 8 height 8
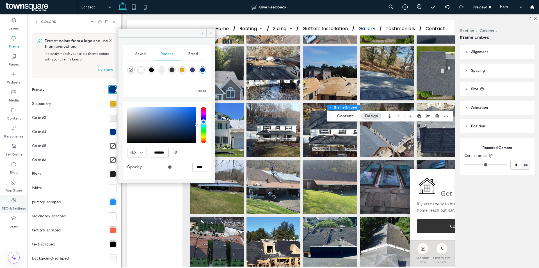
click at [23, 199] on div "SEO & Settings" at bounding box center [14, 204] width 28 height 18
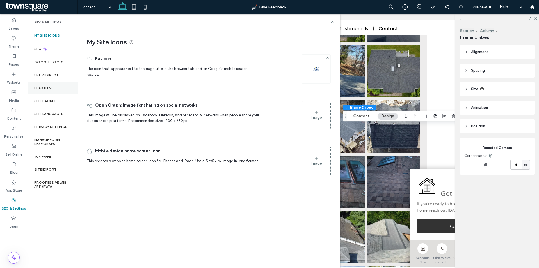
click at [51, 92] on div "Head HTML" at bounding box center [53, 87] width 51 height 13
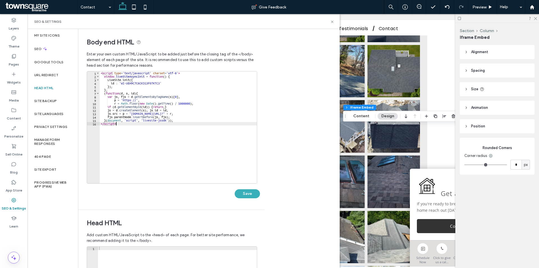
click at [135, 128] on div "< script type = 'text/javascript' charset = 'utf-8' > window . liveSiteAsyncIni…" at bounding box center [178, 130] width 157 height 119
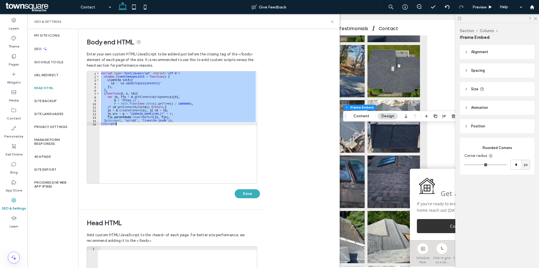
paste textarea "Cursor at row 16"
type textarea "*********"
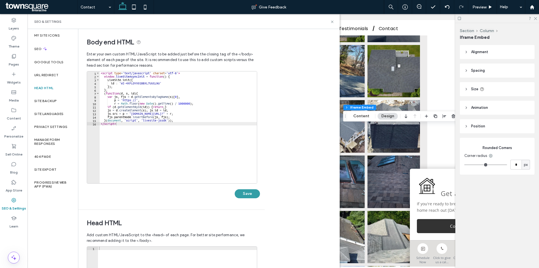
click at [245, 196] on button "Save" at bounding box center [247, 193] width 25 height 9
click at [333, 23] on icon at bounding box center [332, 22] width 4 height 4
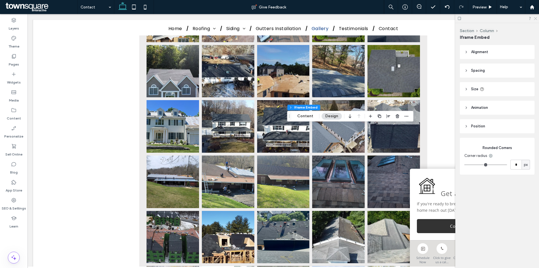
click at [537, 18] on use at bounding box center [535, 18] width 3 height 3
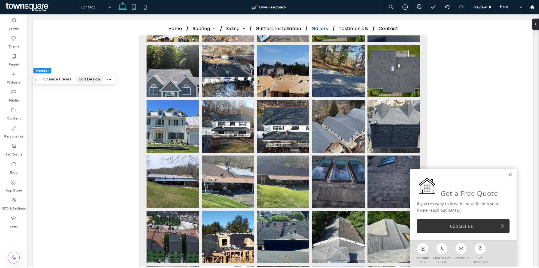
click at [95, 77] on button "Edit Design" at bounding box center [89, 79] width 29 height 7
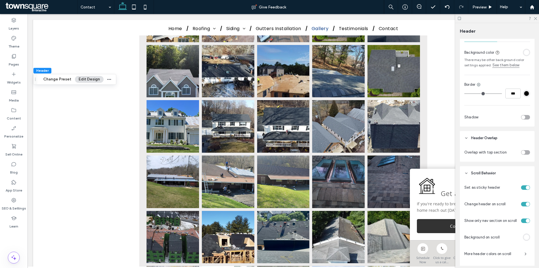
scroll to position [74, 0]
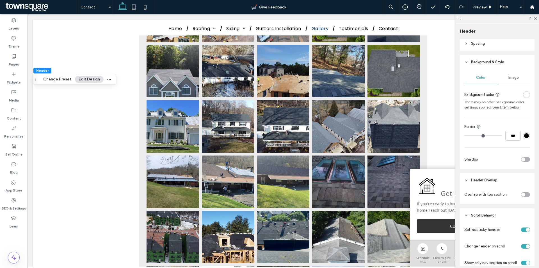
click at [522, 159] on div "toggle" at bounding box center [524, 159] width 4 height 4
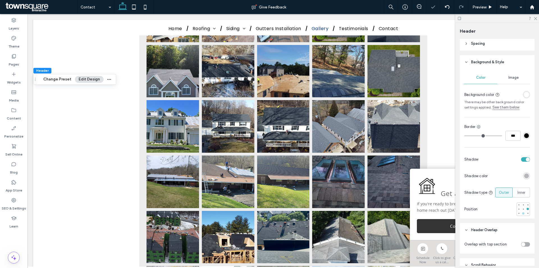
click at [522, 213] on div at bounding box center [524, 213] width 4 height 4
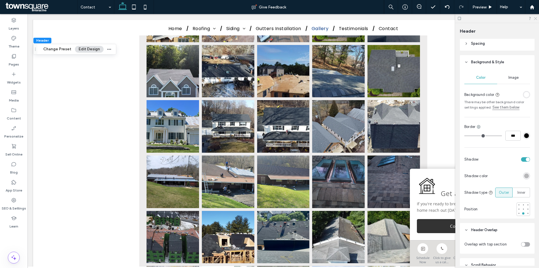
click at [536, 19] on icon at bounding box center [536, 18] width 4 height 4
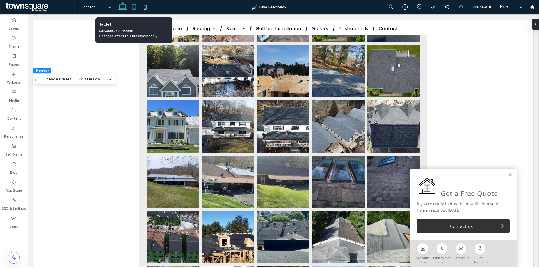
click at [138, 9] on icon at bounding box center [133, 6] width 11 height 11
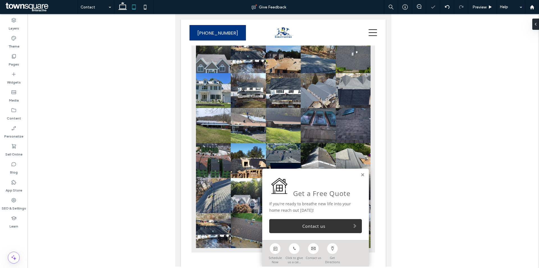
type input "***"
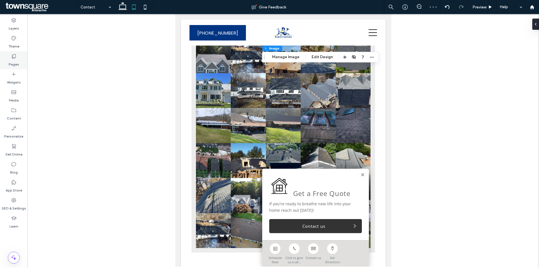
click at [17, 59] on label "Pages" at bounding box center [14, 63] width 10 height 8
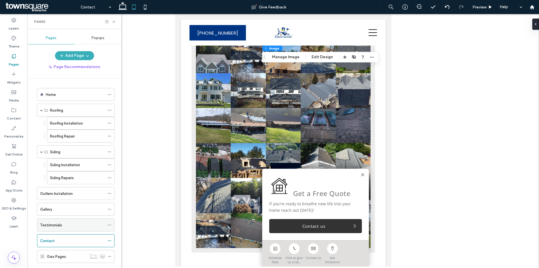
click at [83, 224] on div "Testimonials" at bounding box center [72, 225] width 65 height 6
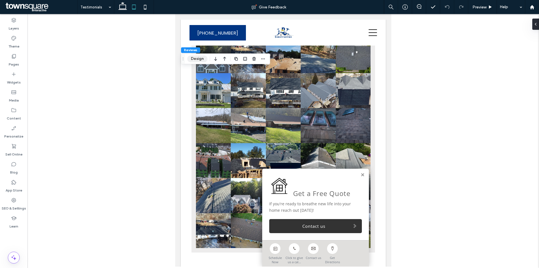
click at [202, 60] on button "Design" at bounding box center [197, 58] width 20 height 7
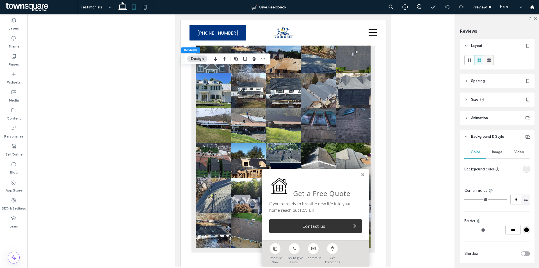
click at [487, 60] on icon at bounding box center [490, 60] width 6 height 6
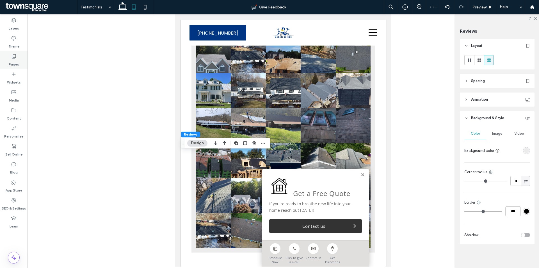
click at [21, 59] on div "Pages" at bounding box center [14, 60] width 28 height 18
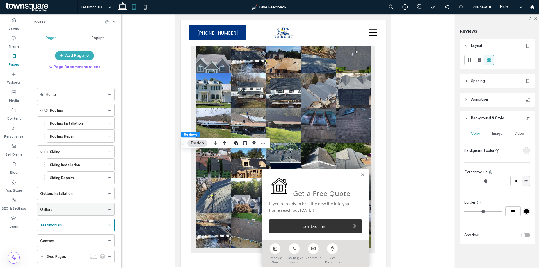
click at [78, 211] on div "Gallery" at bounding box center [72, 209] width 65 height 6
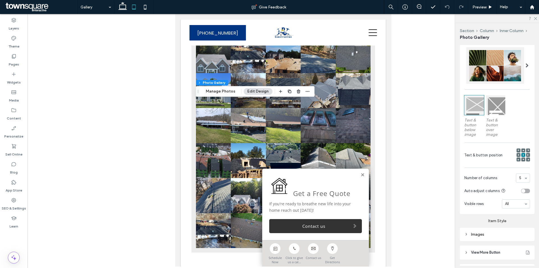
scroll to position [140, 0]
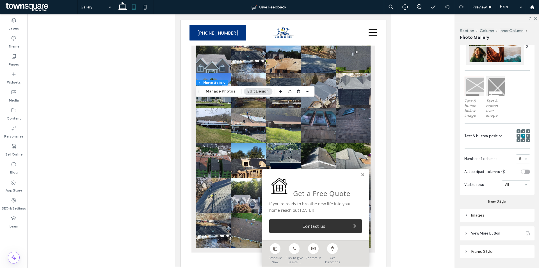
click at [502, 214] on div "Images" at bounding box center [498, 215] width 66 height 5
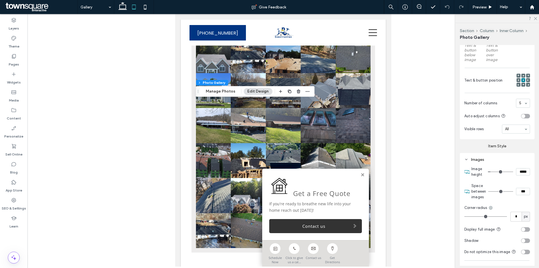
scroll to position [197, 0]
click at [516, 190] on input "***" at bounding box center [523, 190] width 14 height 7
type input "****"
type input "**"
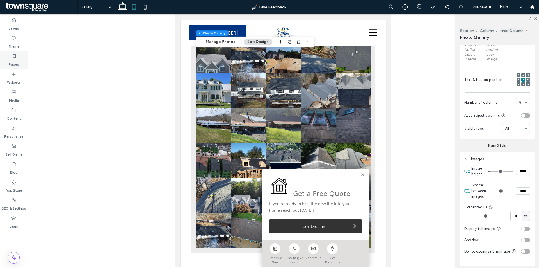
click at [21, 62] on div "Pages" at bounding box center [14, 60] width 28 height 18
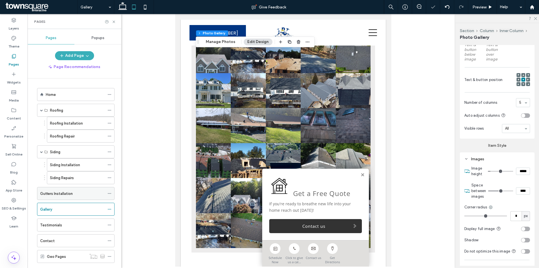
click at [79, 190] on div "Gutters Installation" at bounding box center [72, 193] width 65 height 6
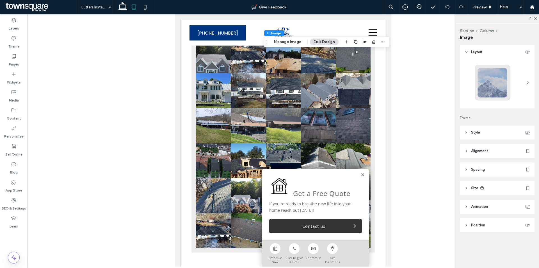
click at [497, 221] on header "Position" at bounding box center [497, 225] width 75 height 14
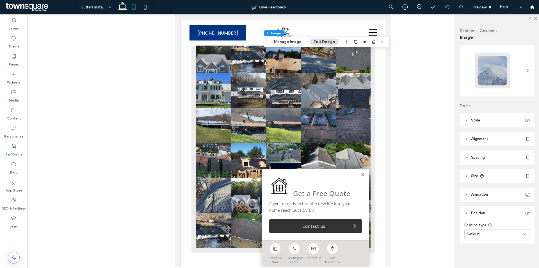
scroll to position [12, 0]
click at [500, 232] on div "Default" at bounding box center [495, 234] width 56 height 6
click at [484, 197] on div "Pinned" at bounding box center [496, 195] width 62 height 10
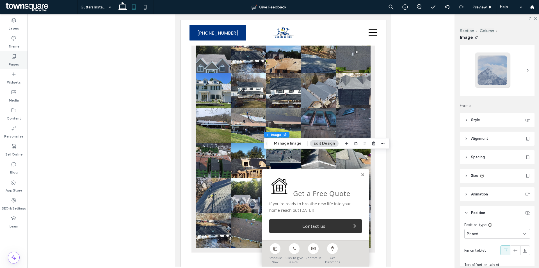
click at [17, 66] on label "Pages" at bounding box center [14, 63] width 10 height 8
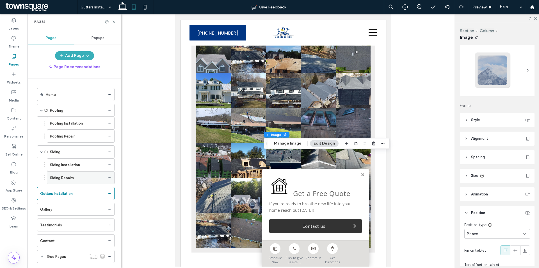
click at [74, 177] on div "Siding Repairs" at bounding box center [77, 178] width 55 height 6
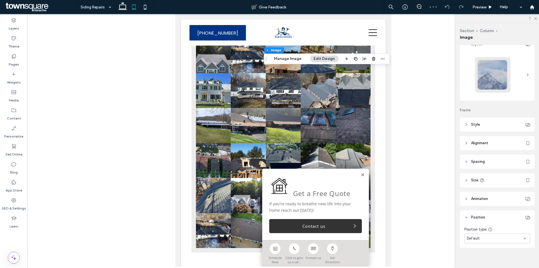
scroll to position [12, 0]
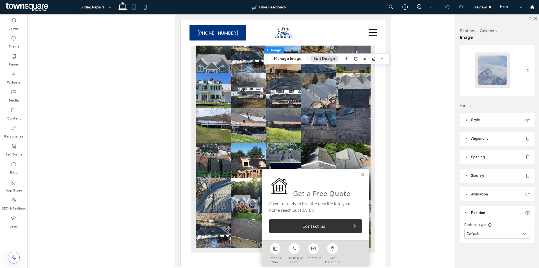
click at [488, 233] on div "Default" at bounding box center [495, 234] width 56 height 6
click at [483, 199] on div "Pinned" at bounding box center [496, 195] width 62 height 10
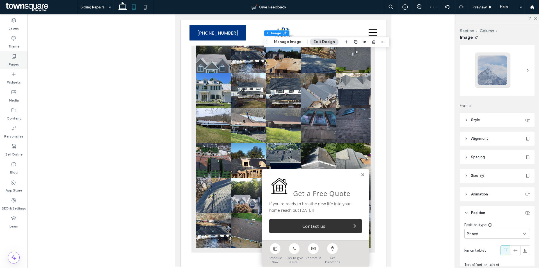
click at [18, 59] on div "Pages" at bounding box center [14, 60] width 28 height 18
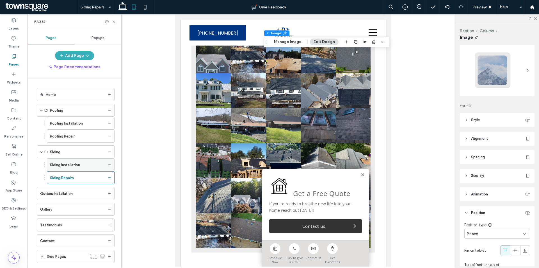
click at [77, 162] on label "Siding Installation" at bounding box center [65, 165] width 30 height 10
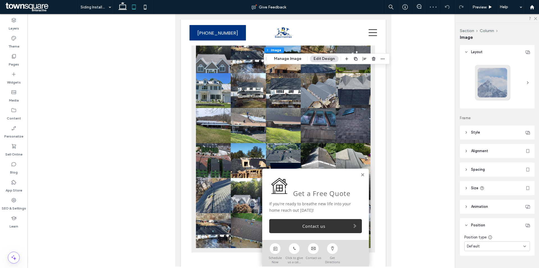
click at [479, 246] on span "Default" at bounding box center [473, 246] width 13 height 6
click at [477, 210] on span "Pinned" at bounding box center [473, 208] width 12 height 6
click at [15, 61] on label "Pages" at bounding box center [14, 63] width 10 height 8
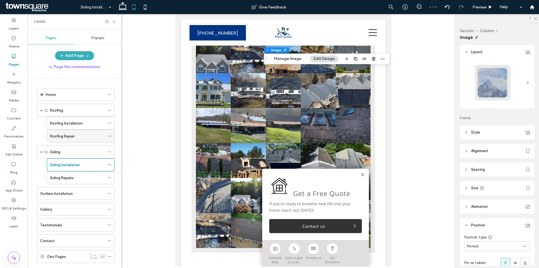
click at [79, 136] on div "Roofing Repair" at bounding box center [77, 136] width 55 height 6
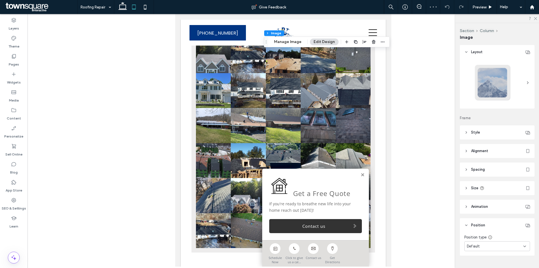
scroll to position [12, 0]
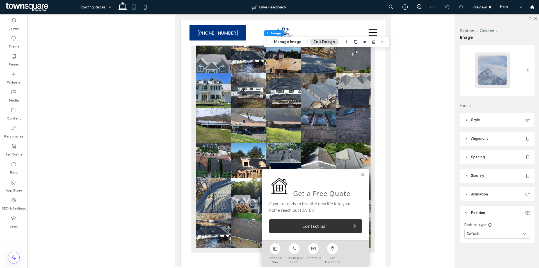
click at [496, 228] on div "Position type Default" at bounding box center [498, 230] width 66 height 17
click at [497, 234] on div "Default" at bounding box center [495, 234] width 56 height 6
click at [479, 196] on div "Pinned" at bounding box center [496, 195] width 62 height 10
click at [17, 61] on label "Pages" at bounding box center [14, 63] width 10 height 8
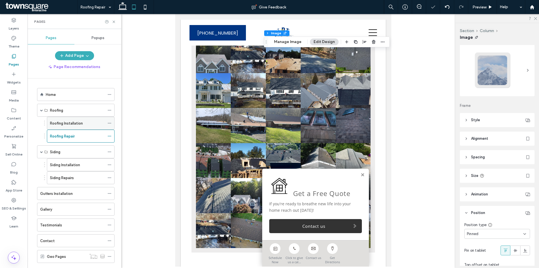
click at [77, 122] on label "Roofing Installation" at bounding box center [66, 123] width 33 height 10
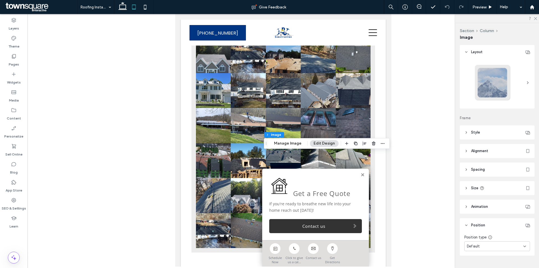
click at [484, 244] on div "Default" at bounding box center [495, 246] width 56 height 6
click at [481, 213] on img at bounding box center [496, 226] width 62 height 27
click at [481, 209] on div "Pinned" at bounding box center [496, 208] width 62 height 10
click at [20, 61] on div "Pages" at bounding box center [14, 60] width 28 height 18
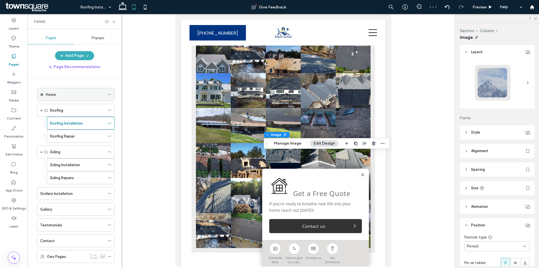
click at [63, 93] on div "Home" at bounding box center [75, 95] width 59 height 6
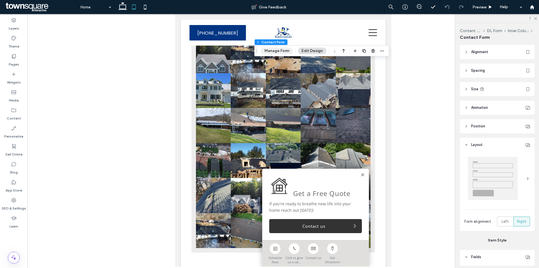
click at [283, 51] on button "Manage Form" at bounding box center [277, 50] width 32 height 7
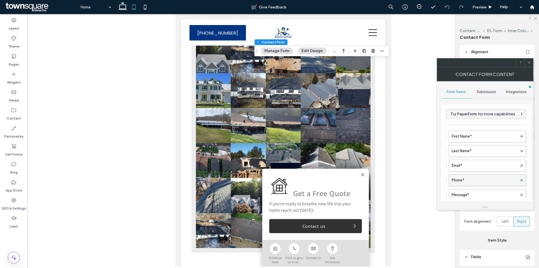
scroll to position [56, 0]
click at [456, 166] on button "Add field" at bounding box center [456, 165] width 20 height 7
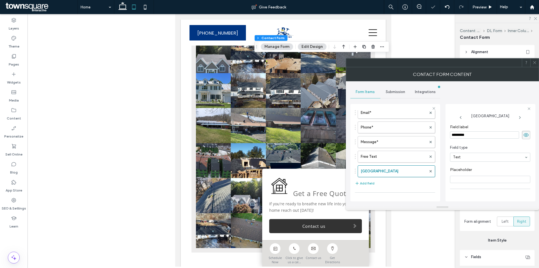
click at [475, 136] on input "*********" at bounding box center [484, 134] width 69 height 7
type input "*********"
click at [462, 162] on span "Required field" at bounding box center [466, 159] width 32 height 5
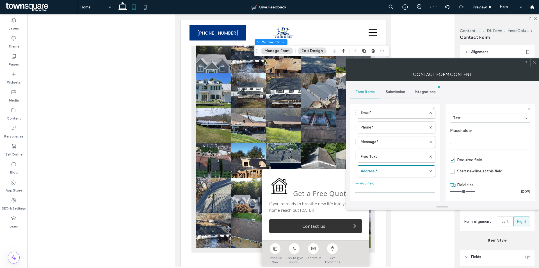
drag, startPoint x: 459, startPoint y: 191, endPoint x: 478, endPoint y: 192, distance: 20.0
type input "**"
click at [476, 192] on input "range" at bounding box center [462, 191] width 25 height 1
drag, startPoint x: 357, startPoint y: 171, endPoint x: 358, endPoint y: 137, distance: 34.0
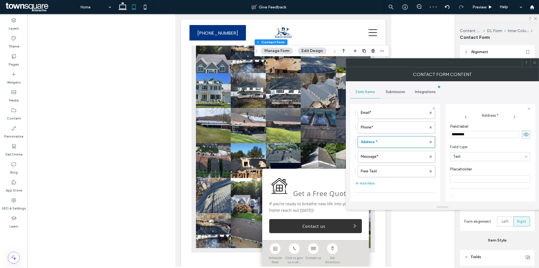
scroll to position [0, 0]
click at [536, 61] on icon at bounding box center [535, 62] width 4 height 4
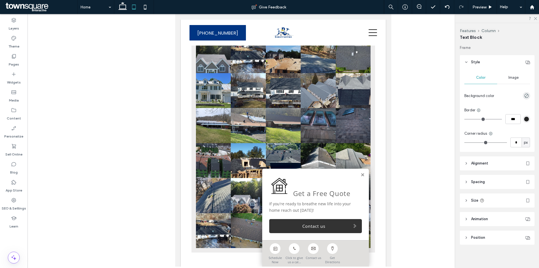
type input "**"
type input "****"
type input "**"
type input "****"
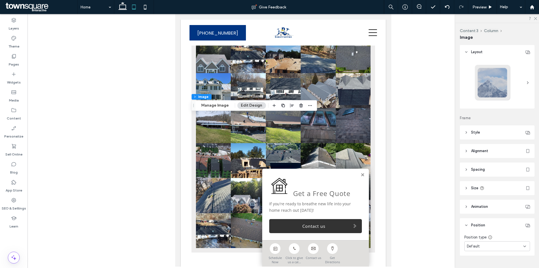
click at [482, 244] on div "Default" at bounding box center [495, 246] width 56 height 6
click at [480, 208] on div "Pinned" at bounding box center [496, 208] width 62 height 10
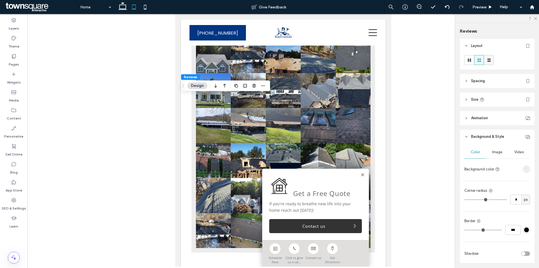
click at [489, 60] on use at bounding box center [489, 59] width 3 height 3
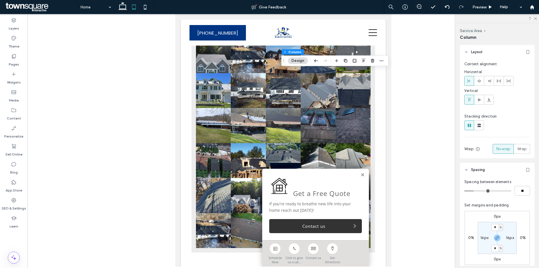
click at [485, 238] on label "16px" at bounding box center [485, 237] width 8 height 5
type input "**"
type input "*"
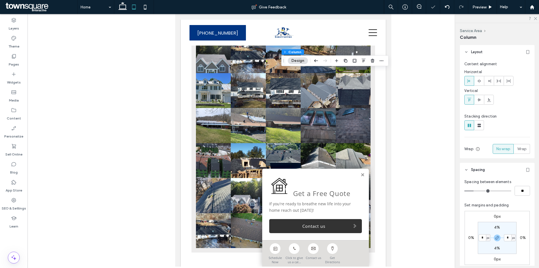
click at [483, 239] on input "*" at bounding box center [482, 237] width 7 height 7
drag, startPoint x: 481, startPoint y: 238, endPoint x: 477, endPoint y: 238, distance: 3.7
click at [477, 238] on div "0px 0% 0px 0% 4% * px 4% * px" at bounding box center [497, 238] width 65 height 54
type input "*"
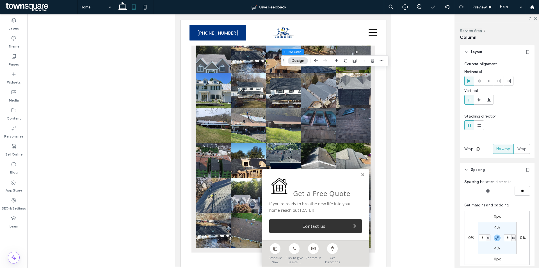
type input "*"
click at [518, 191] on input "**" at bounding box center [522, 191] width 15 height 10
type input "*"
drag, startPoint x: 519, startPoint y: 192, endPoint x: 516, endPoint y: 193, distance: 3.2
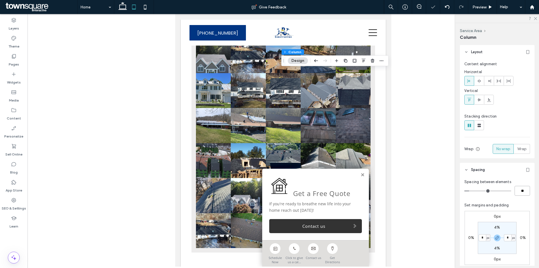
click at [516, 193] on input "**" at bounding box center [522, 191] width 15 height 10
type input "**"
type input "*"
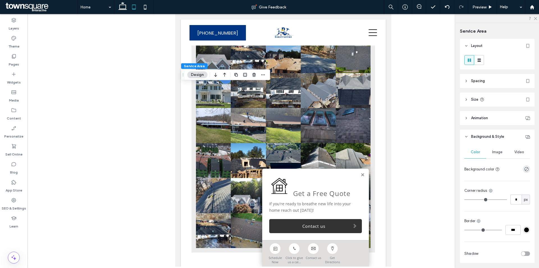
click at [497, 81] on header "Spacing" at bounding box center [497, 81] width 75 height 14
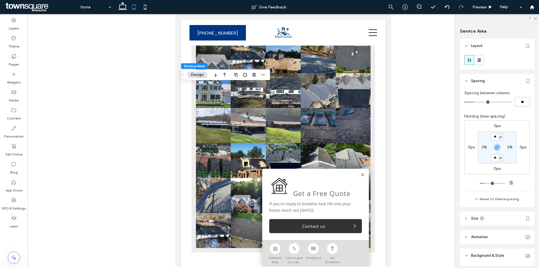
click at [519, 102] on input "**" at bounding box center [522, 102] width 15 height 10
type input "*"
type input "**"
click at [484, 146] on label "3%" at bounding box center [484, 147] width 5 height 5
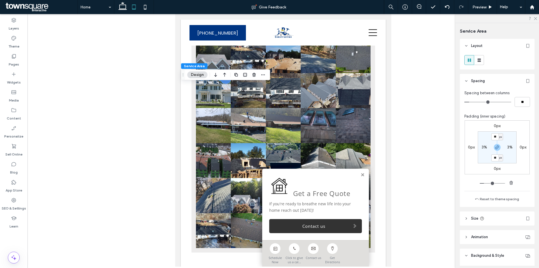
type input "*"
click at [518, 101] on input "**" at bounding box center [522, 102] width 15 height 10
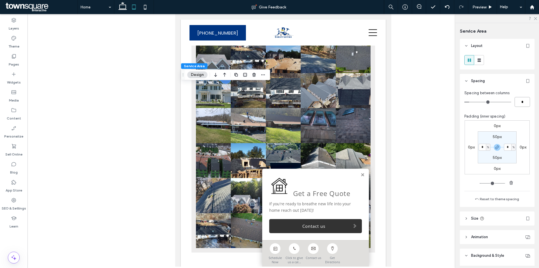
type input "*"
type input "**"
click at [482, 145] on input "*" at bounding box center [482, 147] width 7 height 7
type input "*"
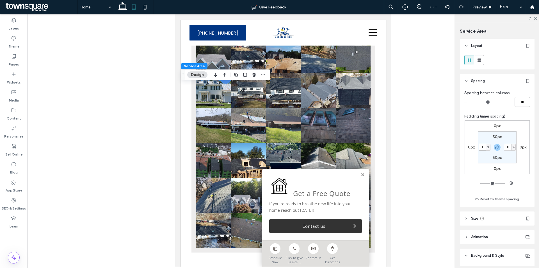
type input "*"
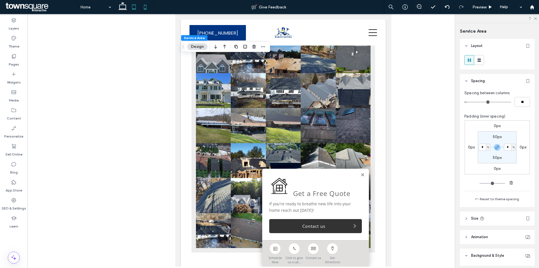
click at [141, 11] on icon at bounding box center [145, 6] width 11 height 11
type input "**"
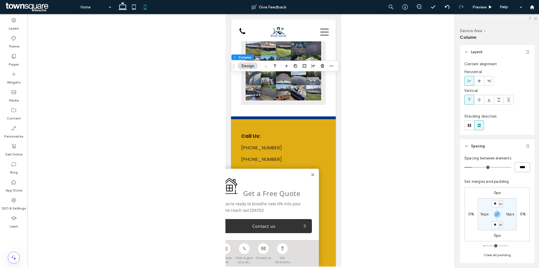
click at [517, 169] on input "****" at bounding box center [522, 167] width 15 height 10
type input "*"
type input "***"
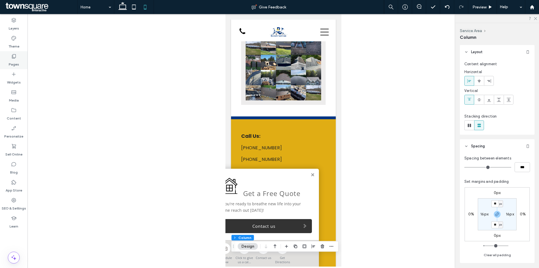
click at [22, 64] on div "Pages" at bounding box center [14, 60] width 28 height 18
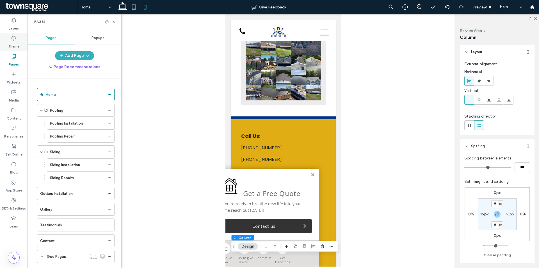
click at [21, 43] on div "Theme" at bounding box center [14, 42] width 28 height 18
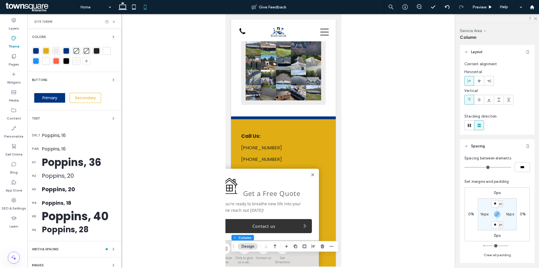
click at [83, 158] on div "Poppins, 36" at bounding box center [79, 162] width 75 height 15
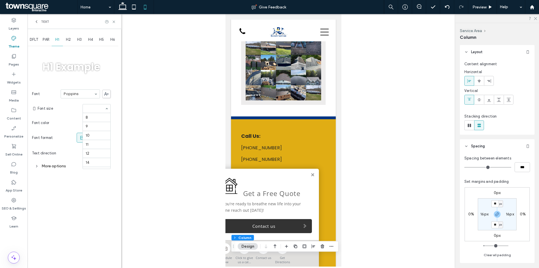
scroll to position [88, 0]
click at [22, 62] on div "Pages" at bounding box center [14, 60] width 28 height 18
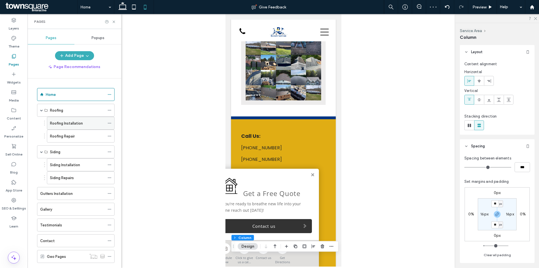
click at [72, 121] on label "Roofing Installation" at bounding box center [66, 123] width 33 height 10
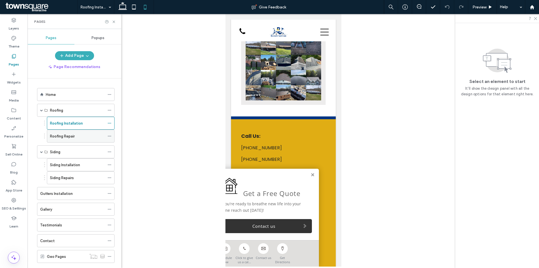
click at [88, 133] on div "Roofing Repair" at bounding box center [77, 136] width 55 height 6
click at [92, 162] on div "Siding Installation" at bounding box center [77, 165] width 55 height 6
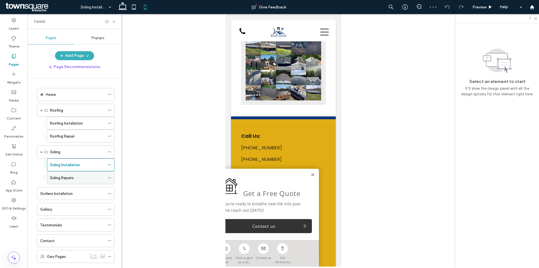
click at [85, 178] on div "Siding Repairs" at bounding box center [77, 178] width 55 height 6
click at [81, 196] on div "Gutters Installation" at bounding box center [72, 193] width 65 height 6
click at [69, 208] on div "Gallery" at bounding box center [72, 209] width 65 height 6
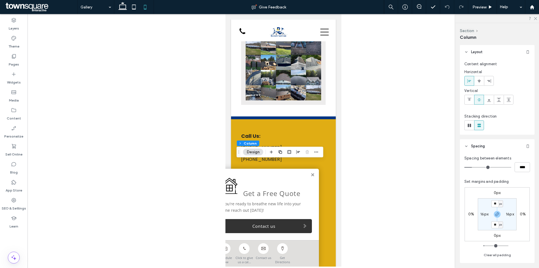
click at [485, 215] on label "16px" at bounding box center [485, 214] width 8 height 5
click at [500, 253] on button "Clear all padding" at bounding box center [497, 254] width 27 height 7
type input "*"
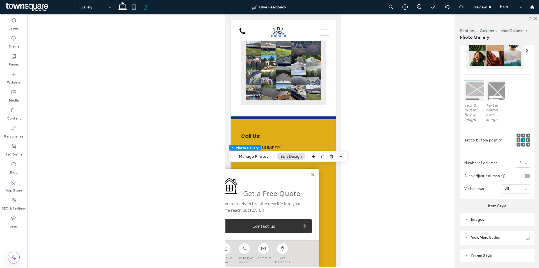
scroll to position [159, 0]
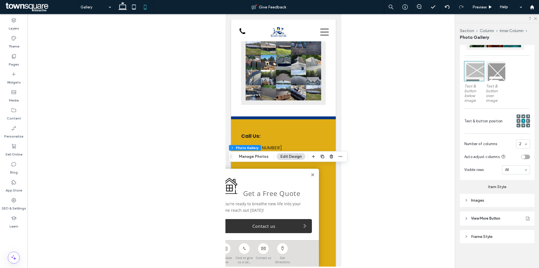
click at [502, 201] on div "Images" at bounding box center [498, 200] width 66 height 5
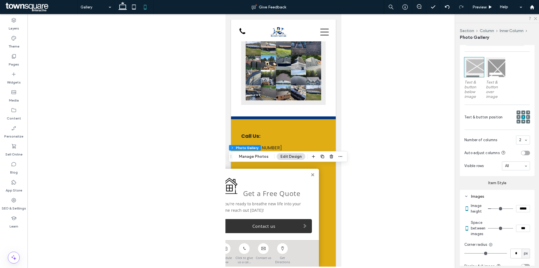
scroll to position [215, 0]
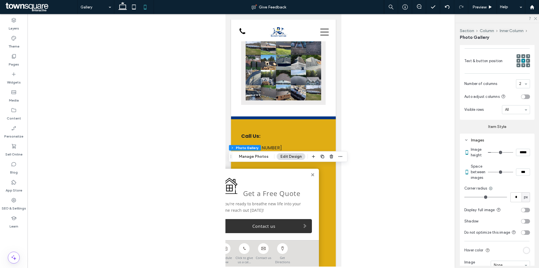
click at [516, 175] on input "***" at bounding box center [523, 171] width 14 height 7
type input "****"
type input "**"
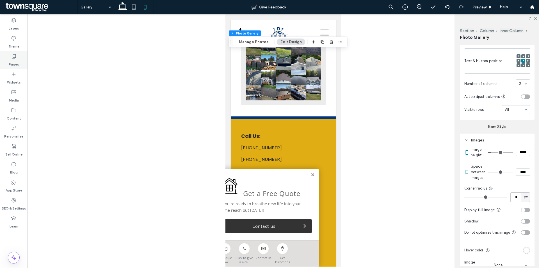
click at [25, 63] on div "Pages" at bounding box center [14, 60] width 28 height 18
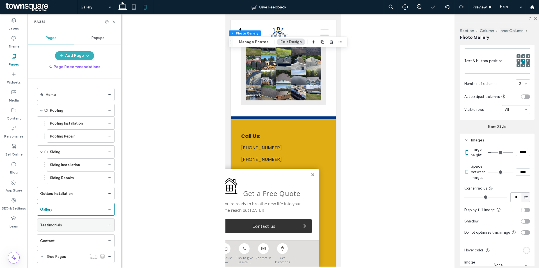
click at [75, 222] on div "Testimonials" at bounding box center [72, 225] width 65 height 6
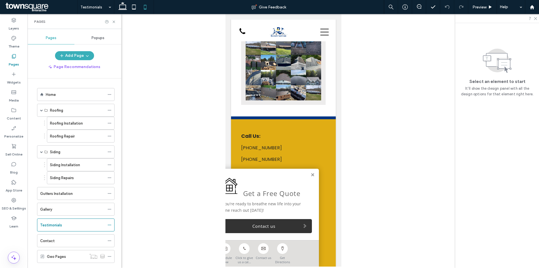
click at [84, 239] on div "Contact" at bounding box center [72, 241] width 65 height 6
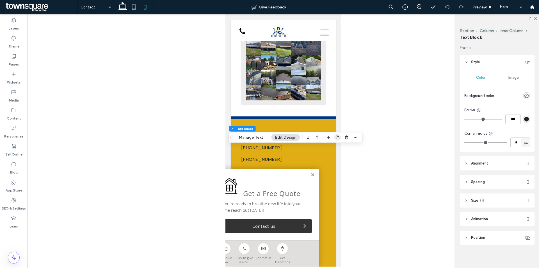
click at [337, 137] on icon "button" at bounding box center [338, 137] width 4 height 4
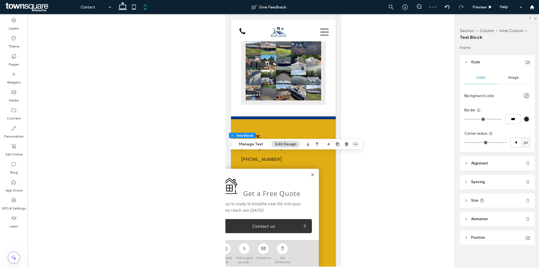
click at [354, 143] on icon "button" at bounding box center [356, 144] width 4 height 4
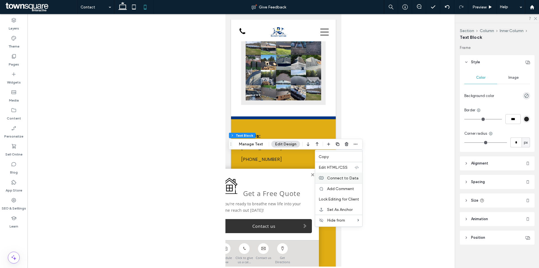
click at [348, 180] on span "Connect to Data" at bounding box center [342, 177] width 31 height 5
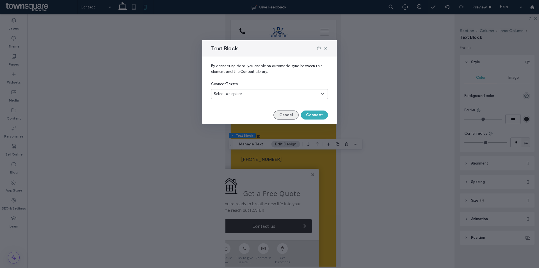
click at [291, 112] on button "Cancel" at bounding box center [286, 114] width 25 height 9
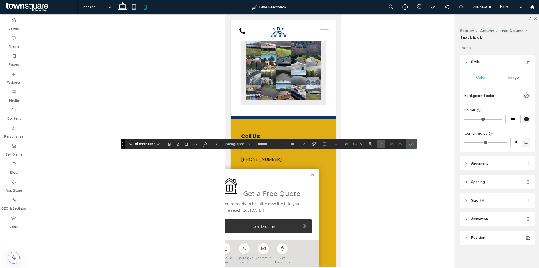
click at [380, 143] on icon "Connect To Data" at bounding box center [381, 144] width 4 height 4
click at [401, 110] on span "Change Connection" at bounding box center [399, 109] width 34 height 6
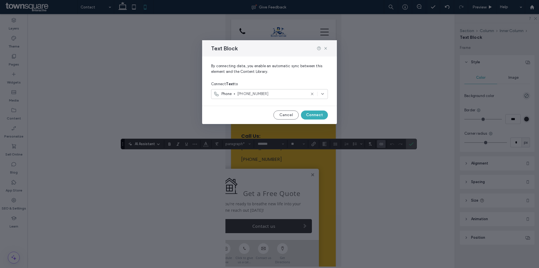
click at [299, 94] on span "[PHONE_NUMBER]" at bounding box center [271, 94] width 69 height 6
type input "***"
click at [267, 110] on div "Secondary Phone [PHONE_NUMBER]" at bounding box center [270, 114] width 116 height 10
click at [309, 115] on button "Connect" at bounding box center [314, 114] width 27 height 9
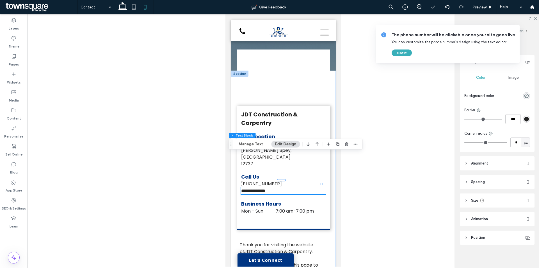
click at [377, 155] on div at bounding box center [284, 140] width 512 height 252
click at [310, 167] on div at bounding box center [283, 170] width 85 height 6
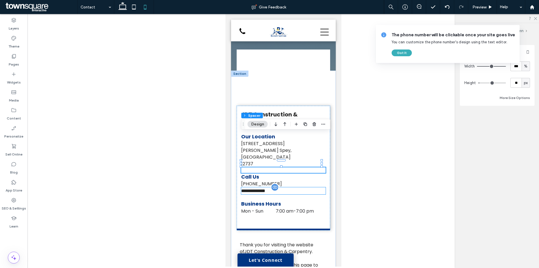
click at [294, 187] on p "**********" at bounding box center [283, 190] width 85 height 7
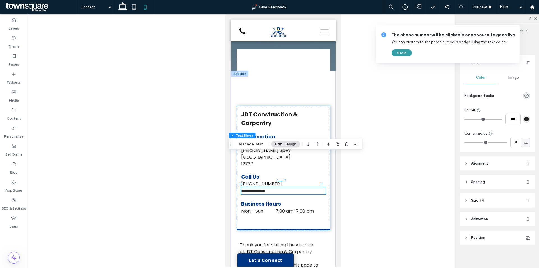
click at [408, 54] on button "Got It" at bounding box center [402, 52] width 20 height 7
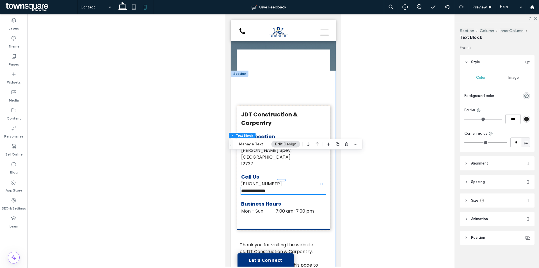
click at [500, 181] on header "Spacing" at bounding box center [497, 182] width 75 height 14
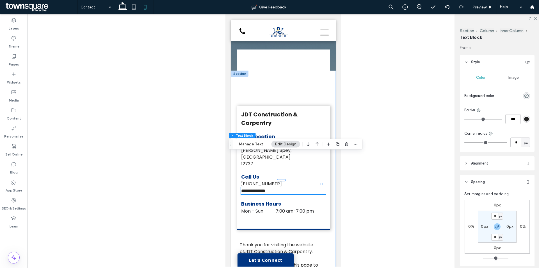
click at [495, 205] on label "0px" at bounding box center [497, 205] width 7 height 5
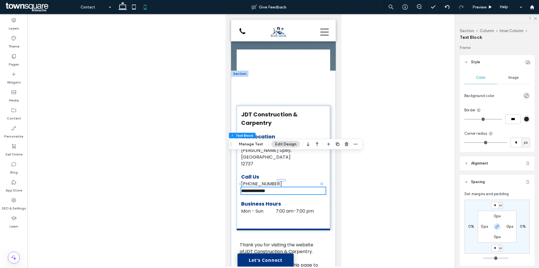
click at [498, 228] on icon "button" at bounding box center [497, 226] width 4 height 4
click at [495, 206] on input "*" at bounding box center [495, 205] width 7 height 7
type input "**"
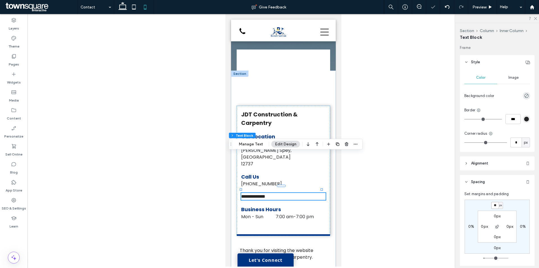
drag, startPoint x: 498, startPoint y: 207, endPoint x: 491, endPoint y: 207, distance: 6.5
click at [492, 207] on input "**" at bounding box center [495, 205] width 7 height 7
type input "**"
drag, startPoint x: 497, startPoint y: 206, endPoint x: 490, endPoint y: 207, distance: 6.8
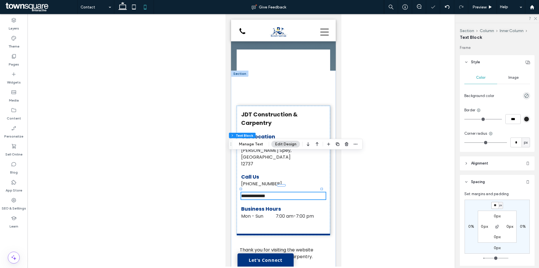
click at [490, 206] on div "** px 0% 0px 0% 0px 0px 0px 0px" at bounding box center [497, 226] width 65 height 54
type input "**"
click at [386, 167] on div at bounding box center [284, 140] width 512 height 252
click at [320, 147] on p "[PERSON_NAME] Spey, [GEOGRAPHIC_DATA]" at bounding box center [283, 153] width 85 height 13
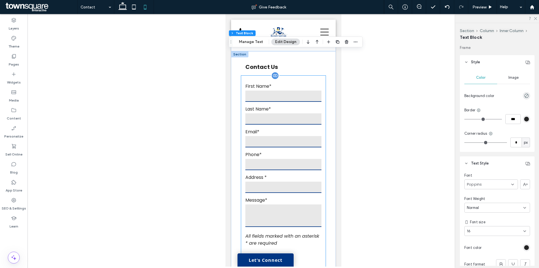
scroll to position [309, 0]
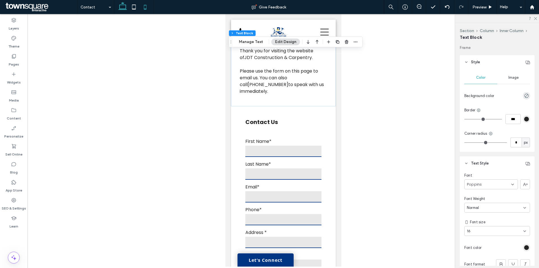
click at [125, 11] on icon at bounding box center [122, 6] width 11 height 11
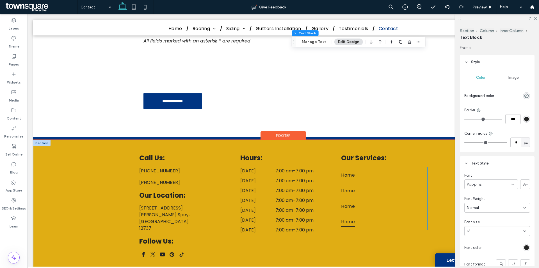
scroll to position [479, 0]
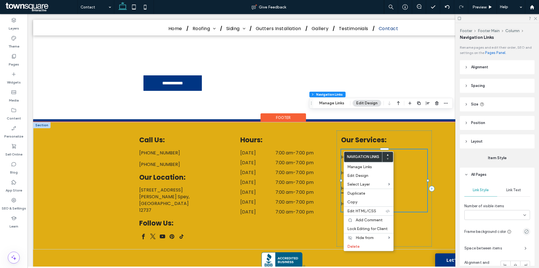
type input "***"
type input "****"
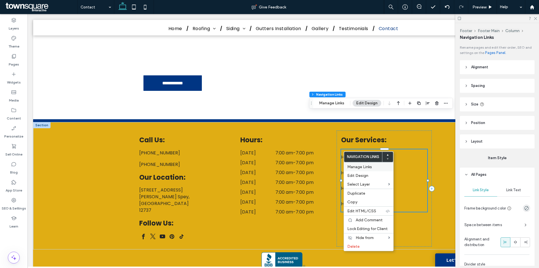
click at [374, 169] on div "Manage Links" at bounding box center [368, 166] width 49 height 9
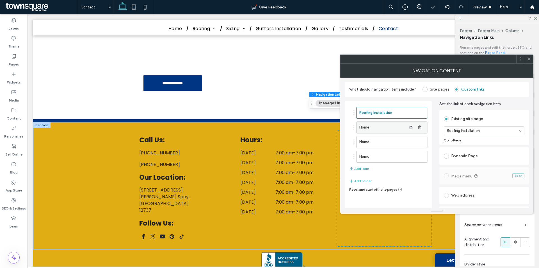
click at [392, 124] on label "Home" at bounding box center [383, 127] width 47 height 11
click at [394, 140] on label "Home" at bounding box center [383, 141] width 47 height 11
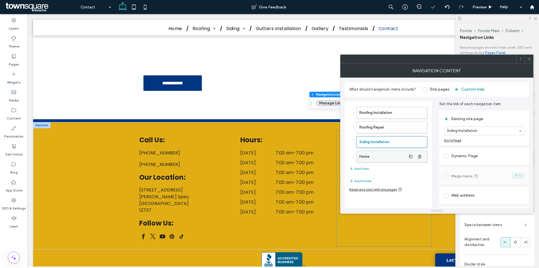
click at [393, 156] on label "Home" at bounding box center [383, 156] width 47 height 11
click at [530, 57] on icon at bounding box center [529, 59] width 4 height 4
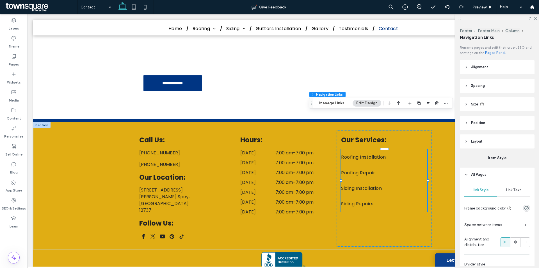
click at [441, 258] on link "Let's Connect" at bounding box center [463, 259] width 56 height 13
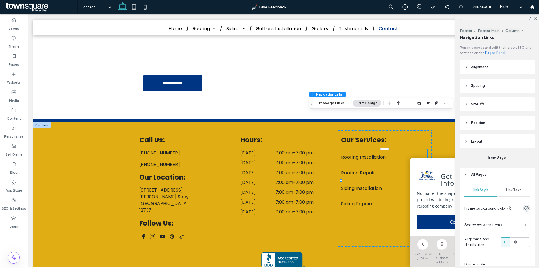
click at [536, 20] on div at bounding box center [498, 18] width 84 height 9
click at [536, 19] on icon at bounding box center [536, 18] width 4 height 4
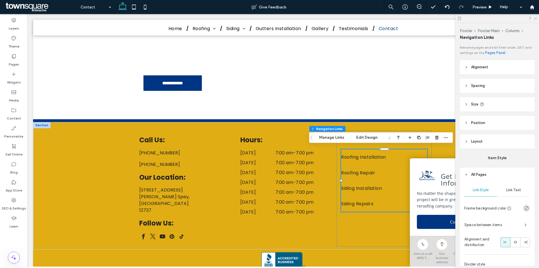
scroll to position [475, 0]
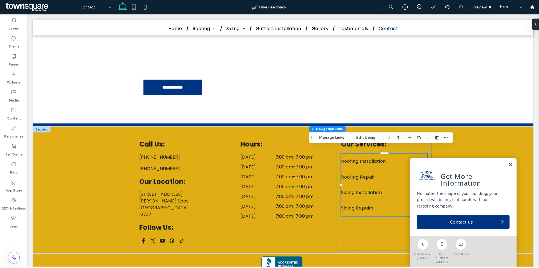
click at [509, 167] on link at bounding box center [511, 164] width 4 height 5
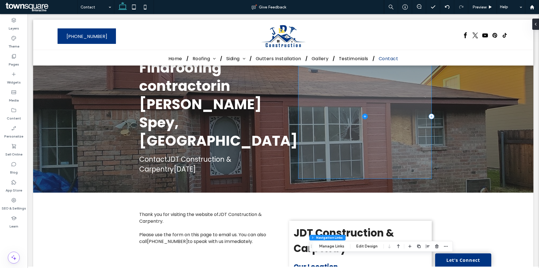
scroll to position [0, 0]
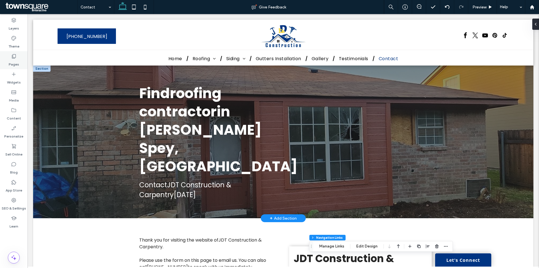
click at [19, 59] on div "Pages" at bounding box center [14, 60] width 28 height 18
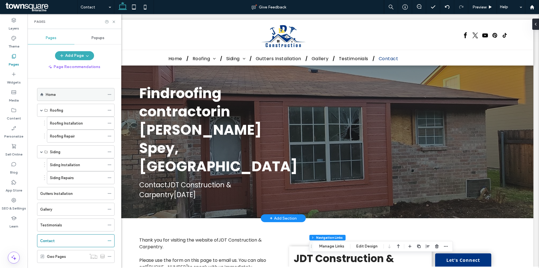
click at [59, 94] on div "Home" at bounding box center [75, 95] width 59 height 6
click at [114, 22] on use at bounding box center [114, 22] width 2 height 2
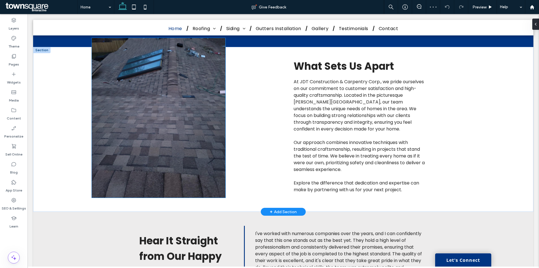
scroll to position [759, 0]
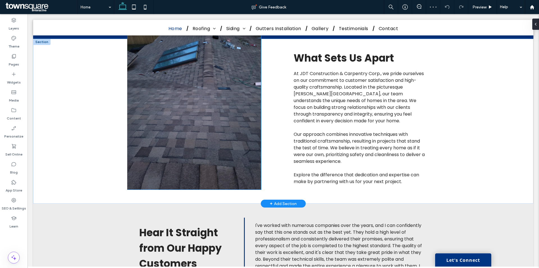
click at [157, 119] on img at bounding box center [195, 110] width 134 height 160
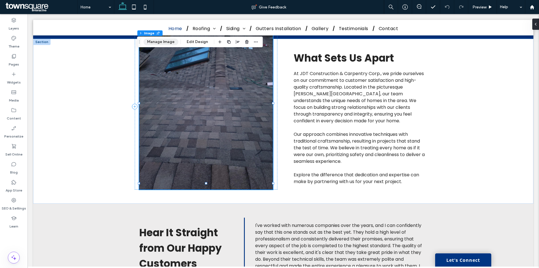
click at [164, 44] on button "Manage Image" at bounding box center [161, 41] width 35 height 7
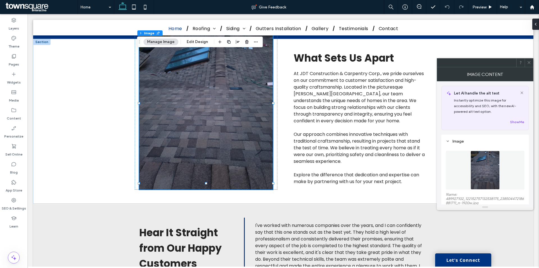
click at [450, 168] on figure at bounding box center [485, 170] width 79 height 39
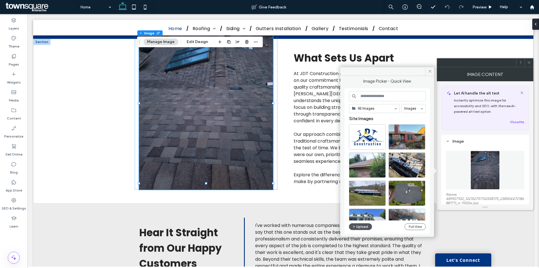
click at [366, 224] on button "Upload" at bounding box center [360, 226] width 23 height 7
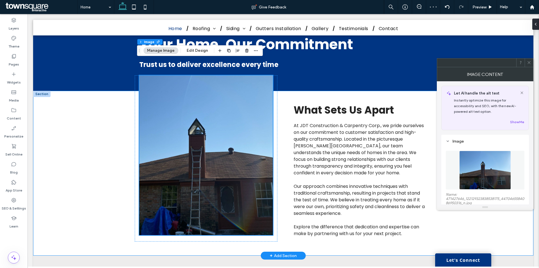
scroll to position [702, 0]
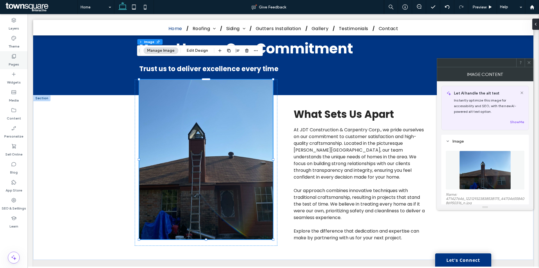
click at [17, 61] on label "Pages" at bounding box center [14, 63] width 10 height 8
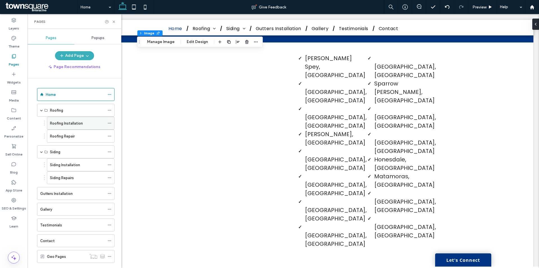
scroll to position [1236, 0]
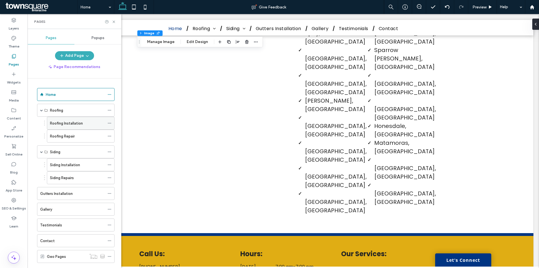
click at [75, 124] on label "Roofing Installation" at bounding box center [66, 123] width 33 height 10
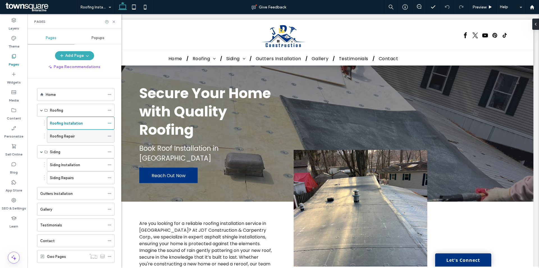
click at [86, 134] on div "Roofing Repair" at bounding box center [77, 136] width 55 height 6
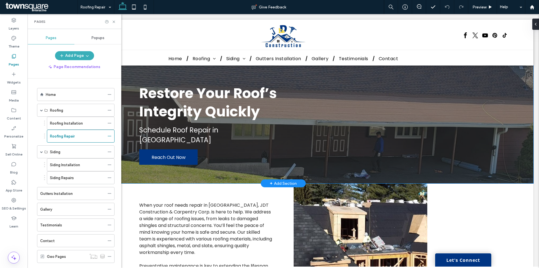
click at [312, 79] on div "Restore Your Roof’s Integrity Quickly Schedule Roof Repair in Charlotte Reach O…" at bounding box center [283, 124] width 337 height 118
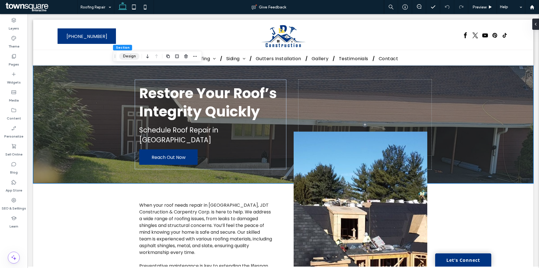
click at [128, 55] on button "Design" at bounding box center [129, 56] width 20 height 7
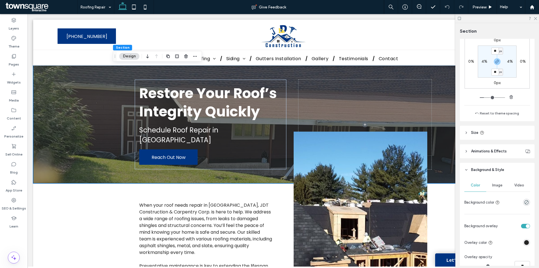
scroll to position [169, 0]
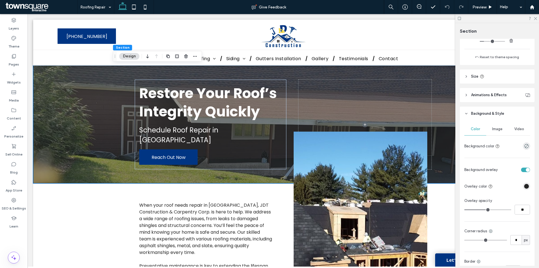
click at [498, 130] on span "Image" at bounding box center [498, 129] width 10 height 4
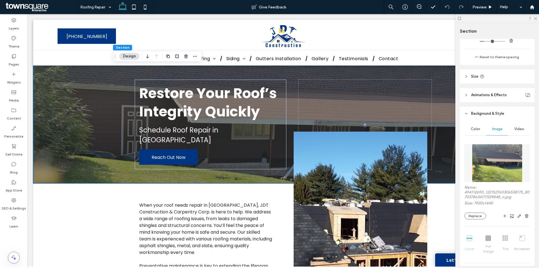
click at [494, 158] on img at bounding box center [497, 163] width 51 height 38
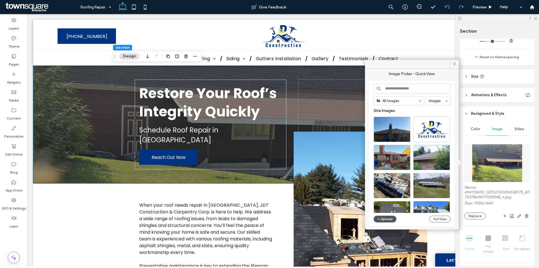
click at [383, 218] on button "Upload" at bounding box center [385, 218] width 23 height 7
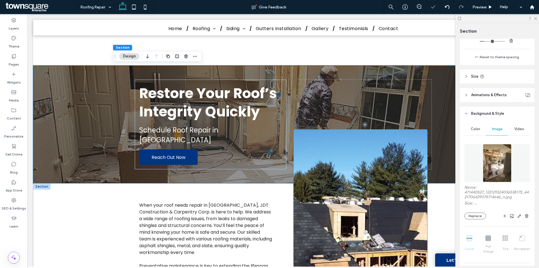
scroll to position [56, 0]
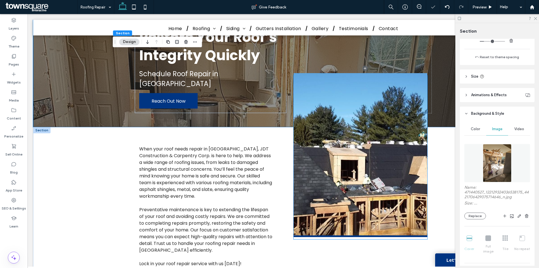
click at [322, 185] on img at bounding box center [361, 155] width 134 height 164
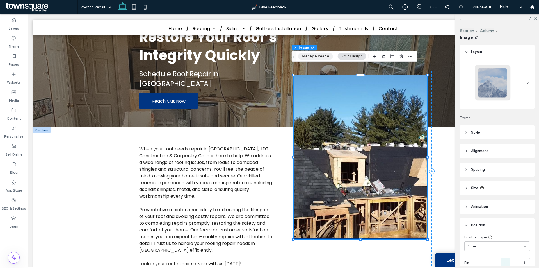
click at [323, 58] on button "Manage Image" at bounding box center [315, 56] width 35 height 7
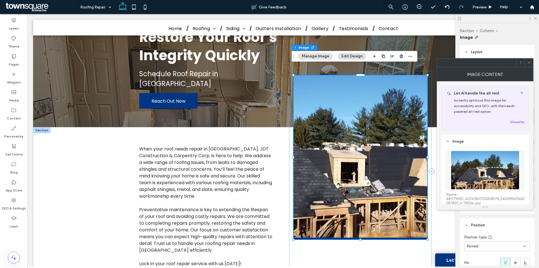
click at [466, 165] on figure at bounding box center [485, 170] width 79 height 39
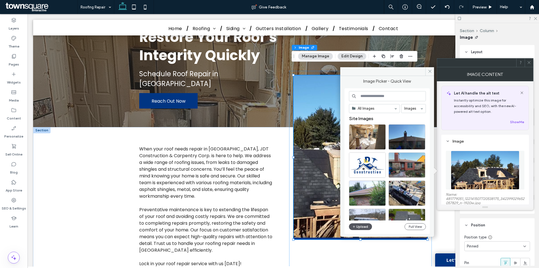
click at [360, 225] on button "Upload" at bounding box center [360, 226] width 23 height 7
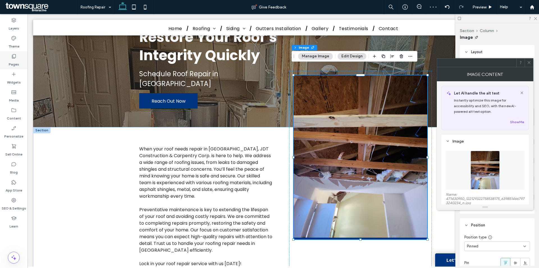
click at [17, 62] on label "Pages" at bounding box center [14, 63] width 10 height 8
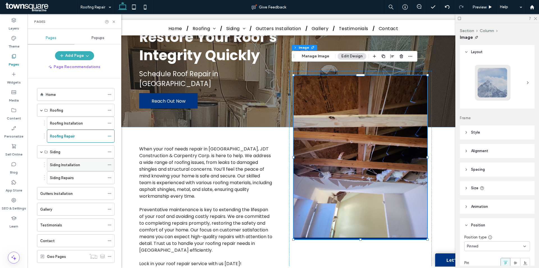
click at [79, 165] on label "Siding Installation" at bounding box center [65, 165] width 30 height 10
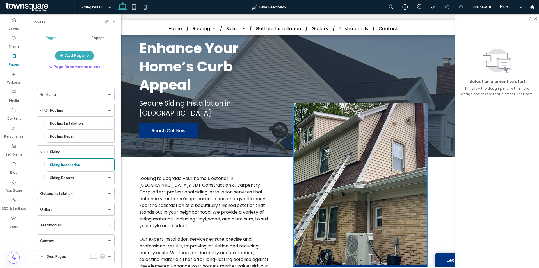
scroll to position [84, 0]
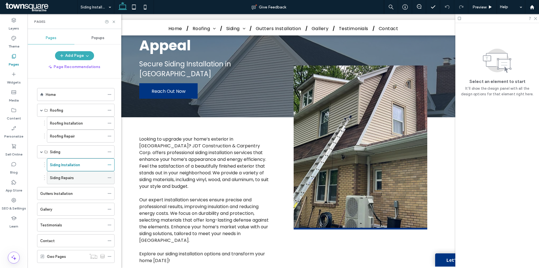
click at [88, 174] on div "Siding Repairs" at bounding box center [77, 177] width 55 height 12
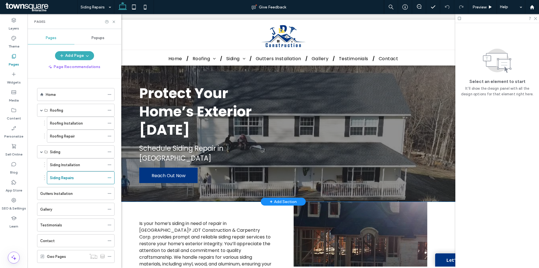
click at [242, 74] on div "Protect Your Home’s Exterior Today Schedule Siding Repair in Charlotte Reach Ou…" at bounding box center [283, 133] width 337 height 136
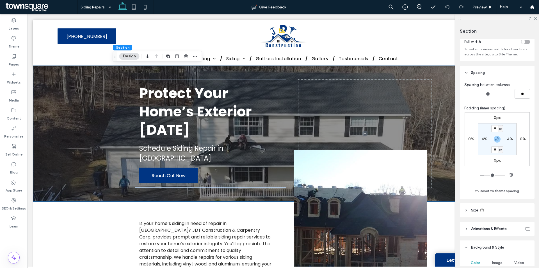
scroll to position [84, 0]
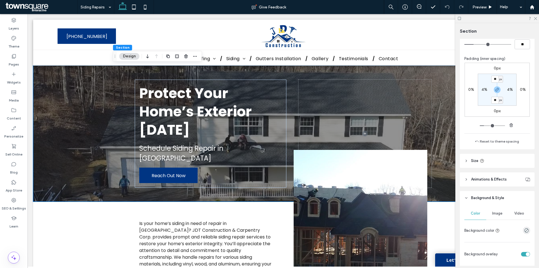
click at [494, 212] on span "Image" at bounding box center [498, 213] width 10 height 4
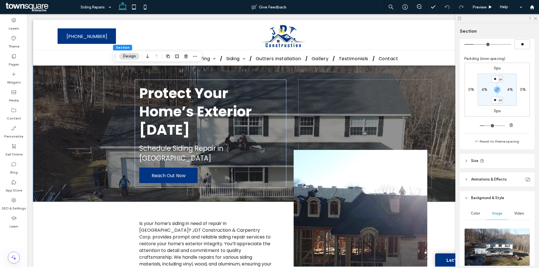
scroll to position [169, 0]
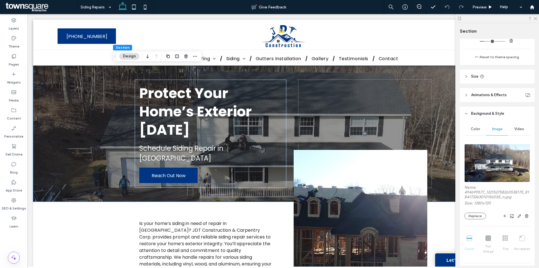
click at [488, 179] on img at bounding box center [498, 163] width 66 height 38
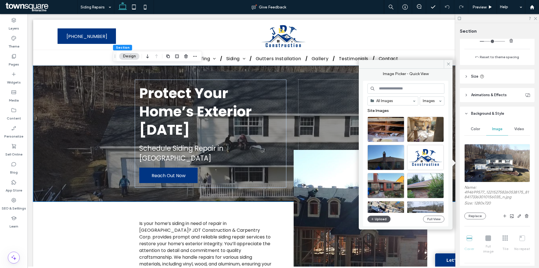
click at [380, 217] on button "Upload" at bounding box center [379, 218] width 23 height 7
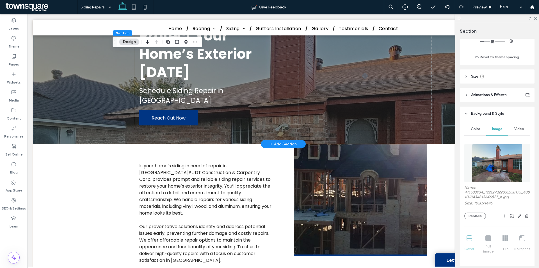
scroll to position [0, 0]
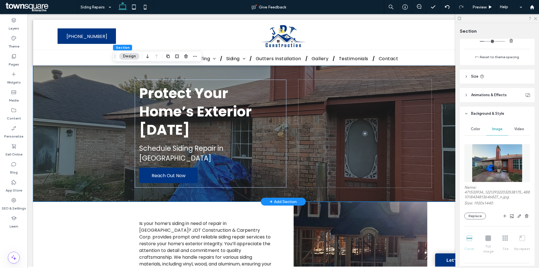
click at [116, 85] on div "Protect Your Home’s Exterior Today Schedule Siding Repair in Charlotte Reach Ou…" at bounding box center [283, 133] width 337 height 136
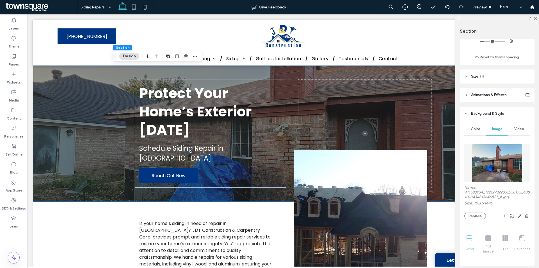
click at [477, 159] on img at bounding box center [497, 163] width 51 height 38
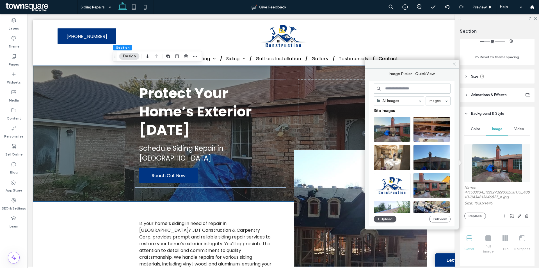
click at [389, 219] on button "Upload" at bounding box center [385, 218] width 23 height 7
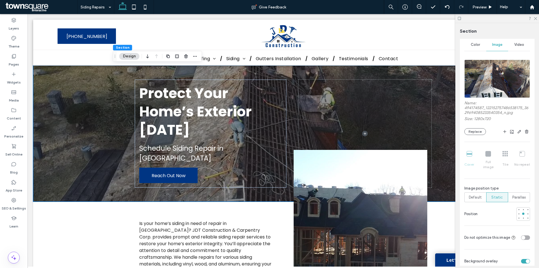
scroll to position [281, 0]
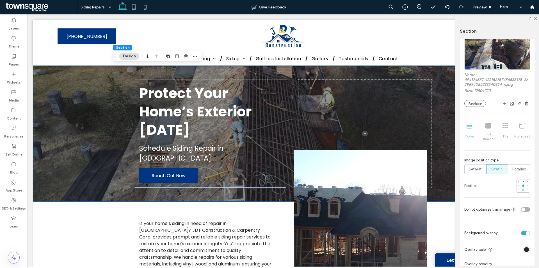
click at [523, 189] on div at bounding box center [524, 190] width 2 height 2
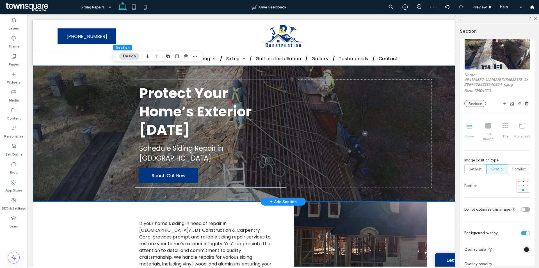
click at [112, 78] on div "Protect Your Home’s Exterior Today Schedule Siding Repair in Charlotte Reach Ou…" at bounding box center [283, 133] width 501 height 136
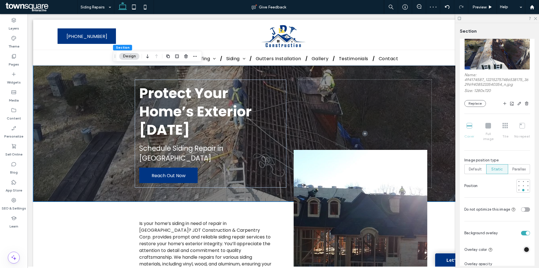
click at [126, 57] on button "Design" at bounding box center [129, 56] width 20 height 7
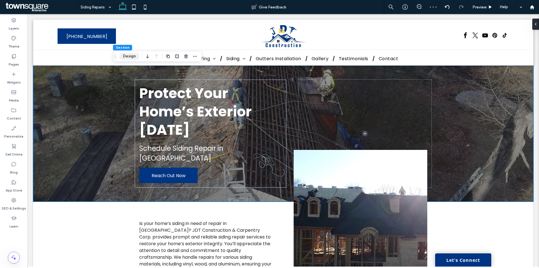
click at [126, 57] on button "Design" at bounding box center [129, 56] width 20 height 7
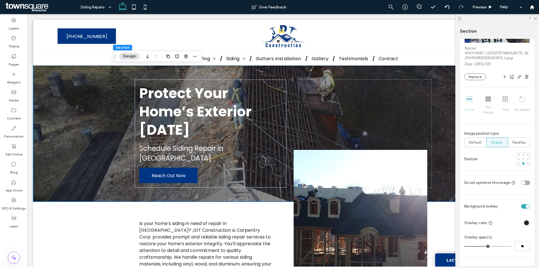
scroll to position [287, 0]
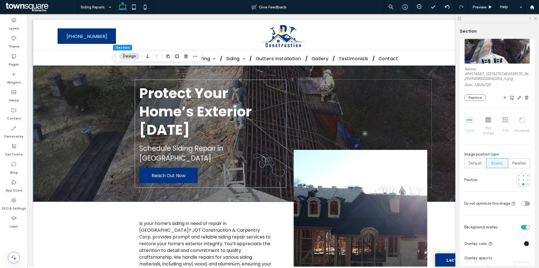
click at [495, 56] on img at bounding box center [498, 45] width 66 height 38
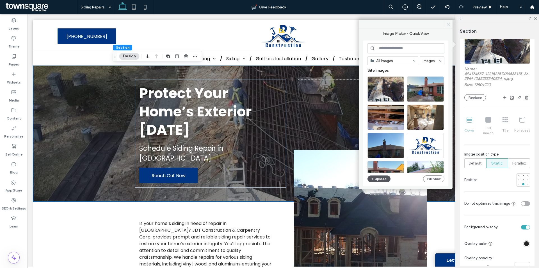
click at [378, 176] on button "Upload" at bounding box center [379, 178] width 23 height 7
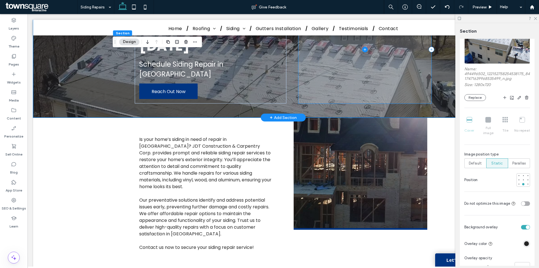
scroll to position [84, 0]
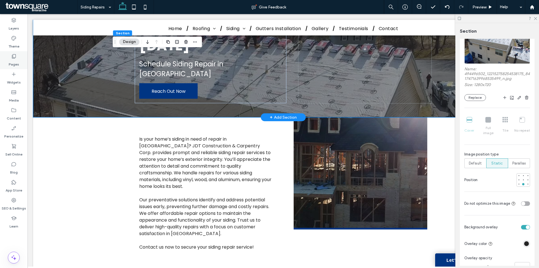
click at [15, 65] on label "Pages" at bounding box center [14, 63] width 10 height 8
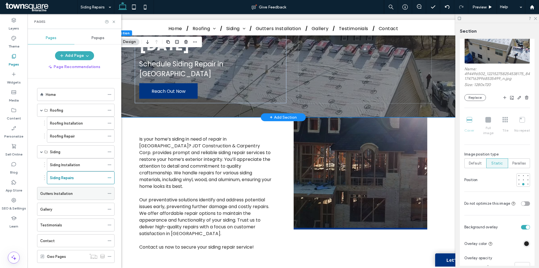
click at [73, 194] on div "Gutters Installation" at bounding box center [72, 193] width 65 height 6
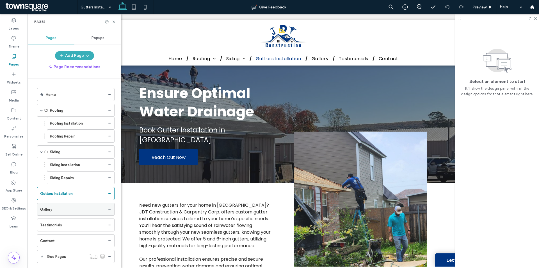
click at [83, 208] on div "Gallery" at bounding box center [72, 209] width 65 height 6
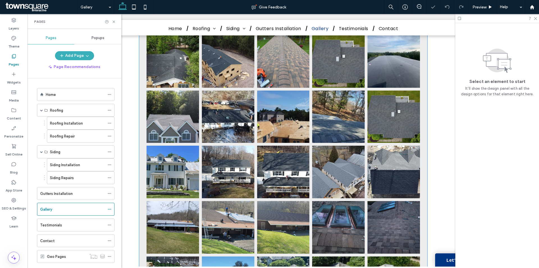
scroll to position [140, 0]
